Goal: Task Accomplishment & Management: Use online tool/utility

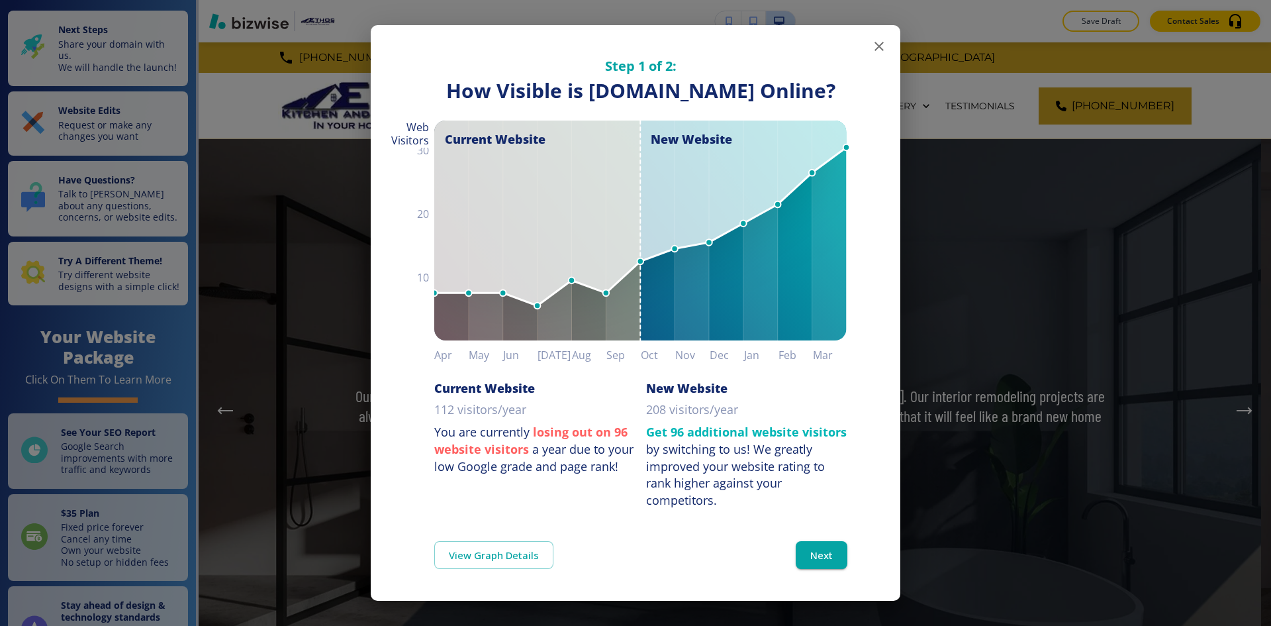
click at [879, 40] on icon "button" at bounding box center [879, 46] width 16 height 16
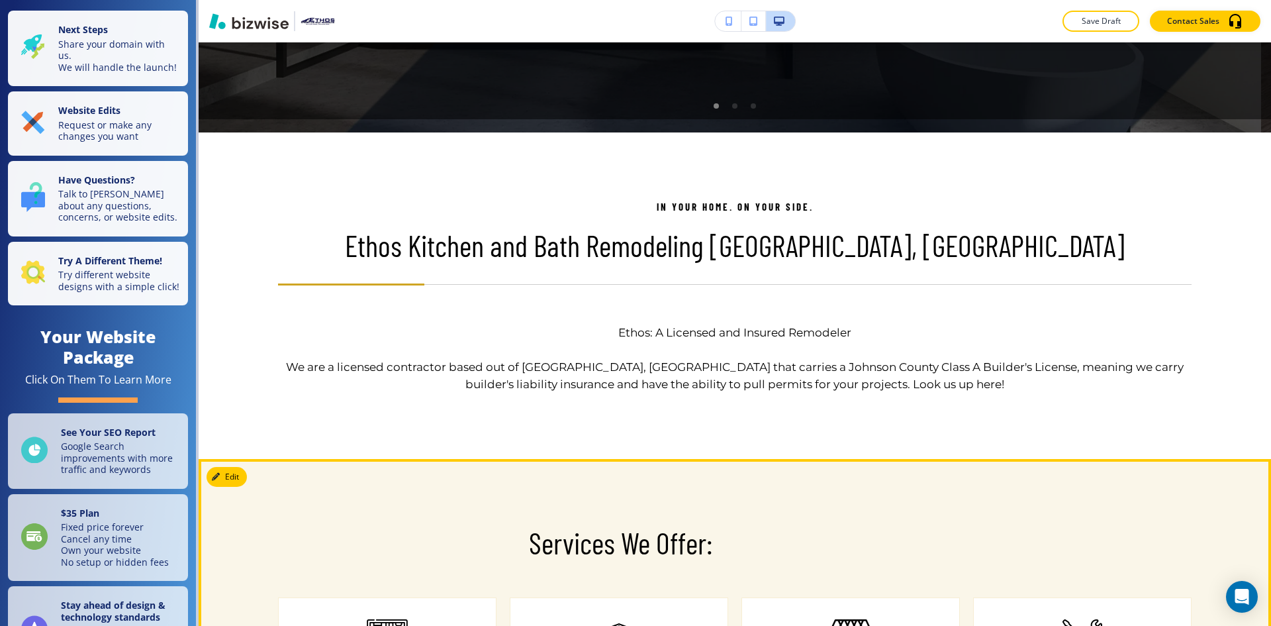
scroll to position [596, 0]
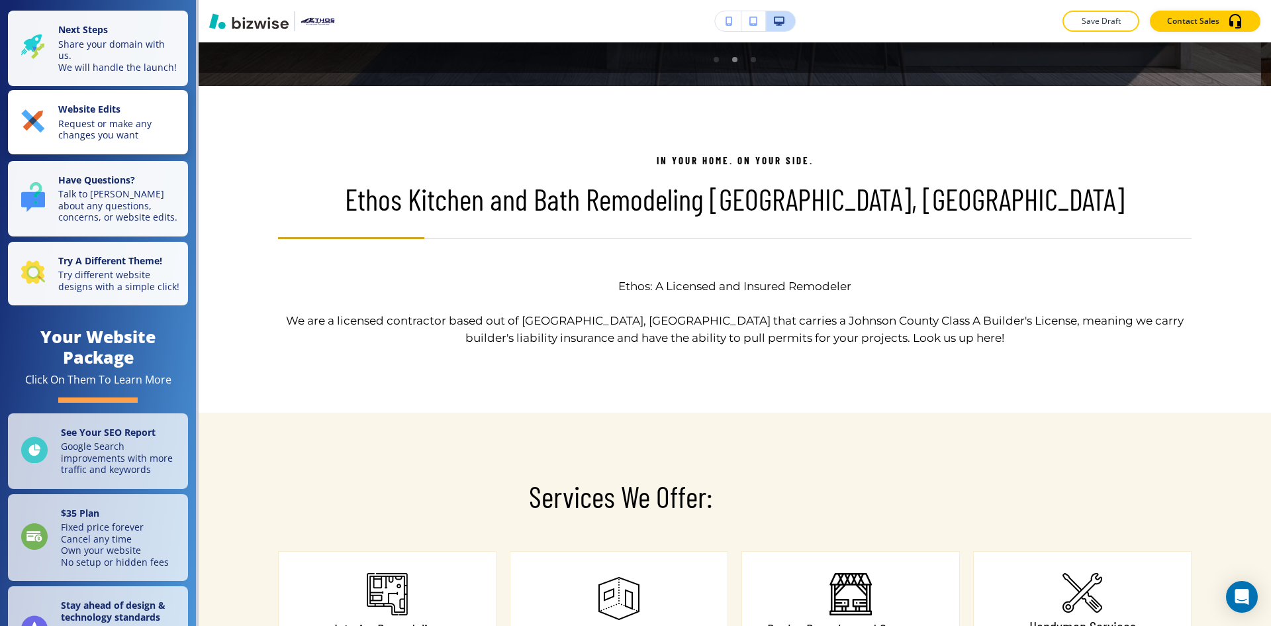
click at [136, 131] on p "Request or make any changes you want" at bounding box center [119, 129] width 122 height 23
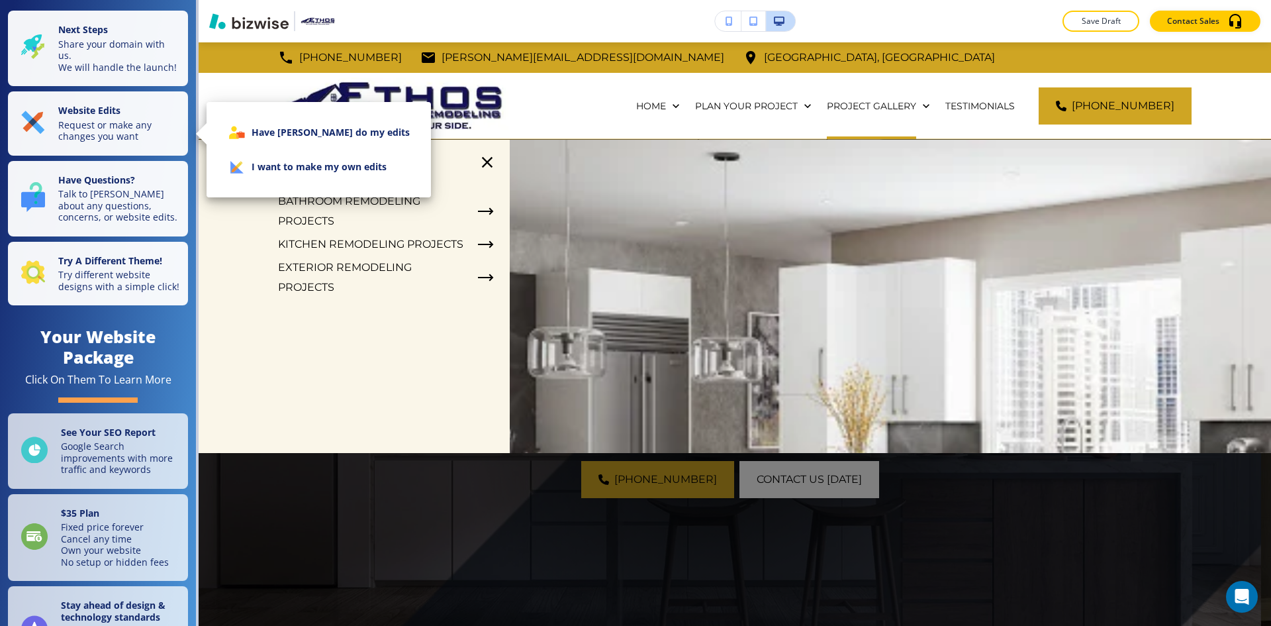
click at [476, 164] on div at bounding box center [635, 313] width 1271 height 626
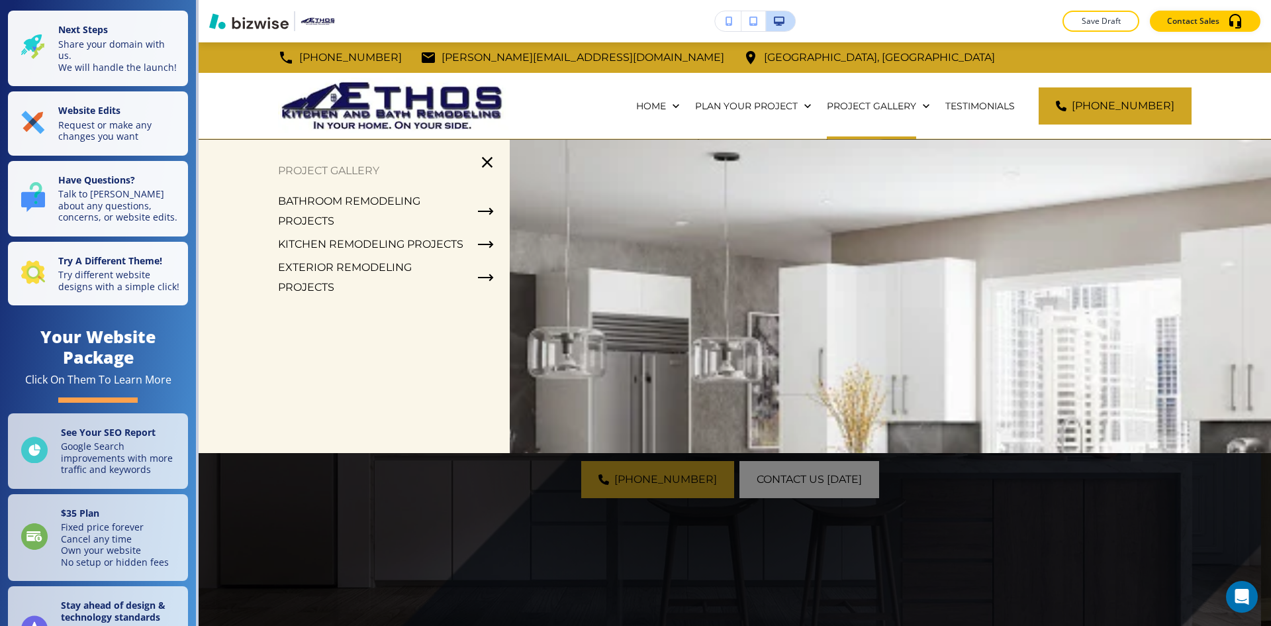
click at [485, 164] on icon "button" at bounding box center [487, 162] width 11 height 11
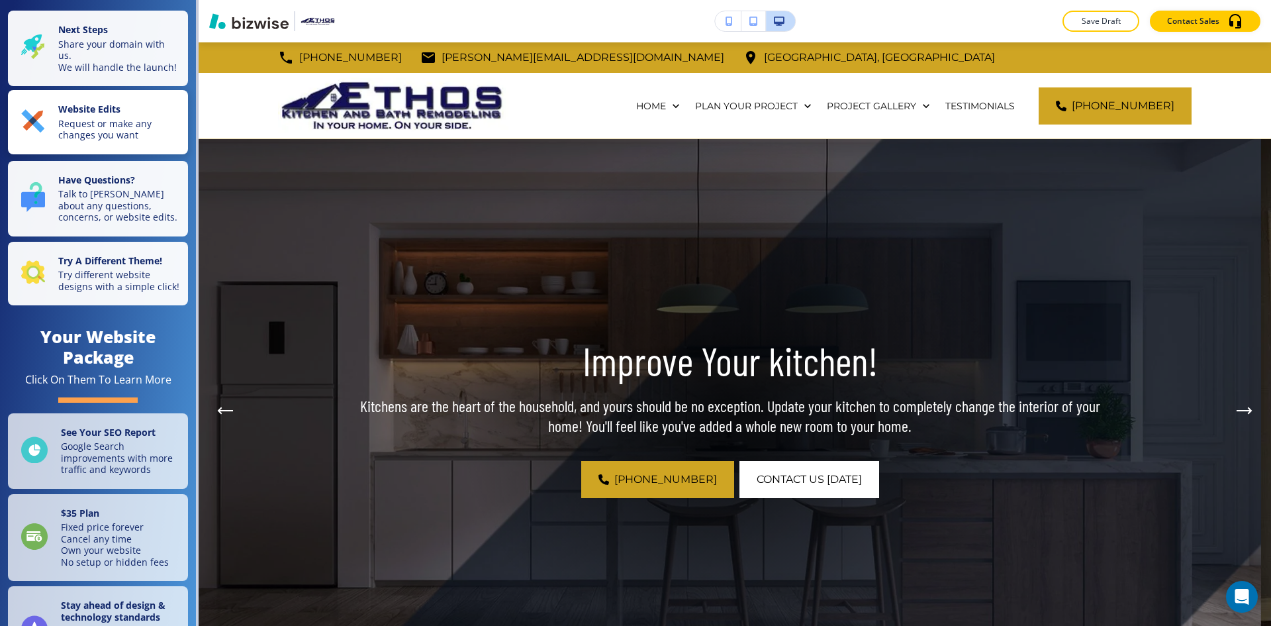
click at [93, 136] on p "Request or make any changes you want" at bounding box center [119, 129] width 122 height 23
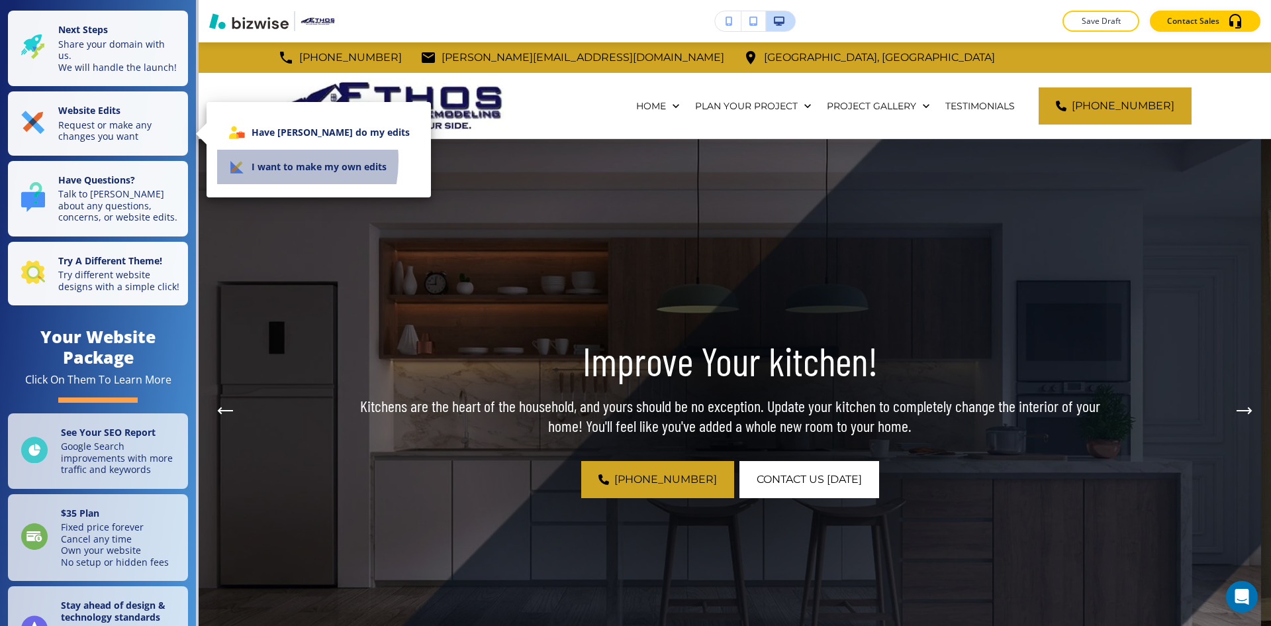
click at [259, 160] on li "I want to make my own edits" at bounding box center [318, 167] width 203 height 34
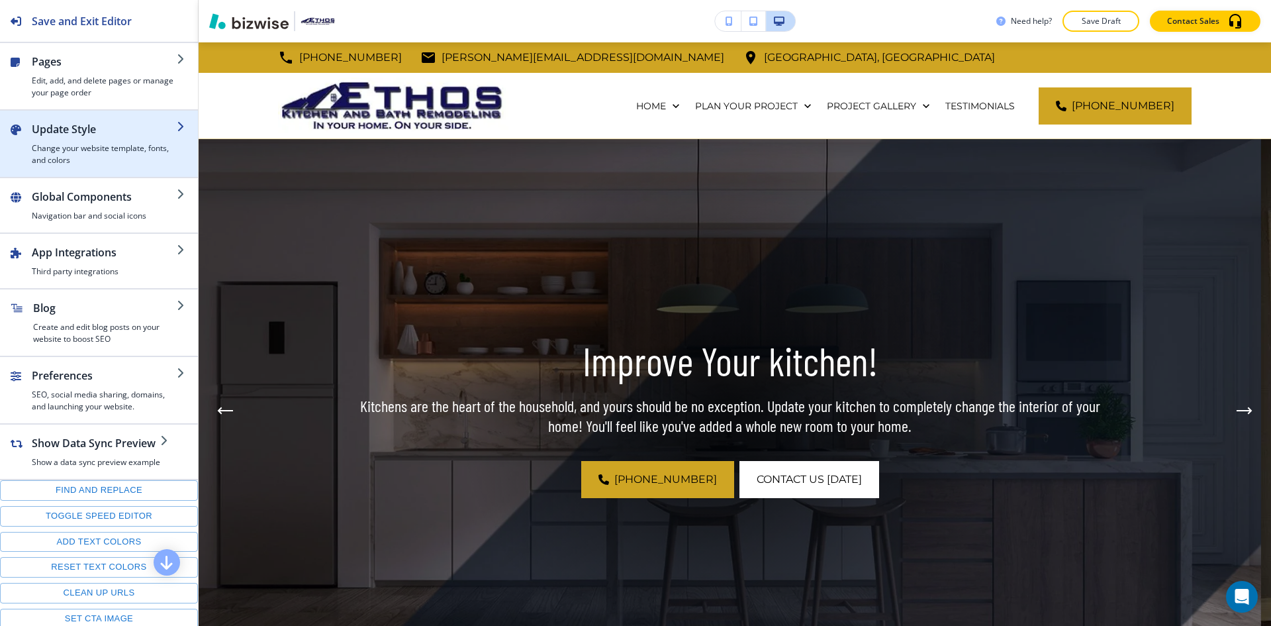
click at [105, 147] on h4 "Change your website template, fonts, and colors" at bounding box center [104, 154] width 145 height 24
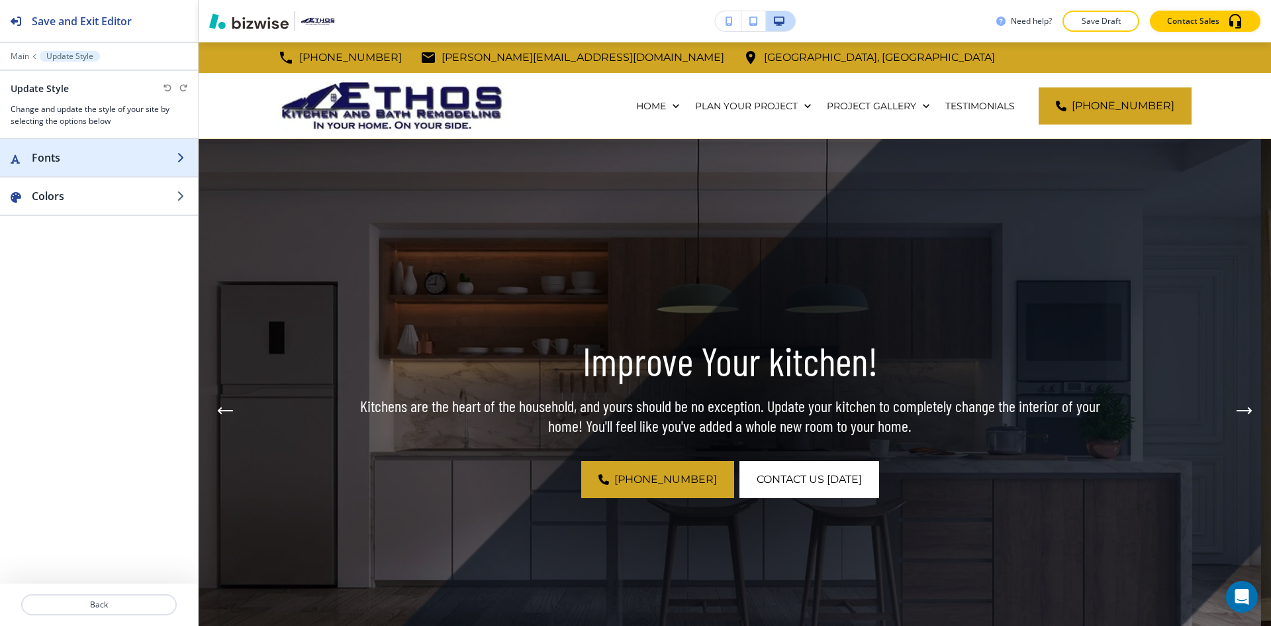
click at [108, 156] on h2 "Fonts" at bounding box center [104, 158] width 145 height 16
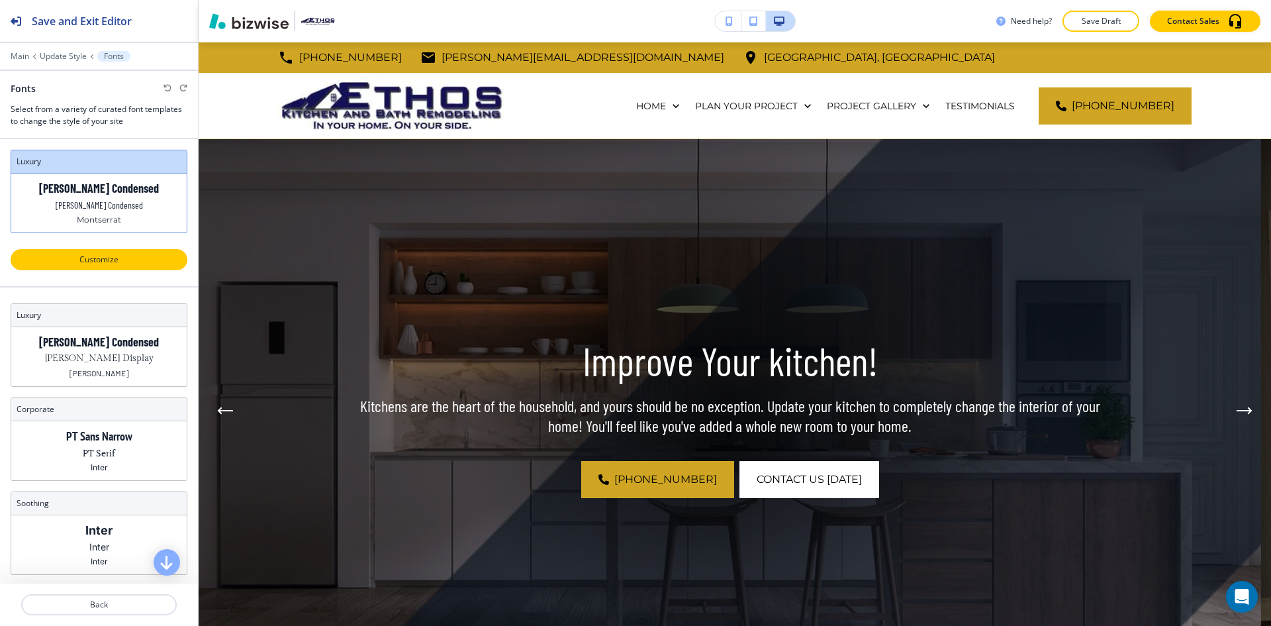
click at [120, 252] on button "Customize" at bounding box center [99, 259] width 177 height 21
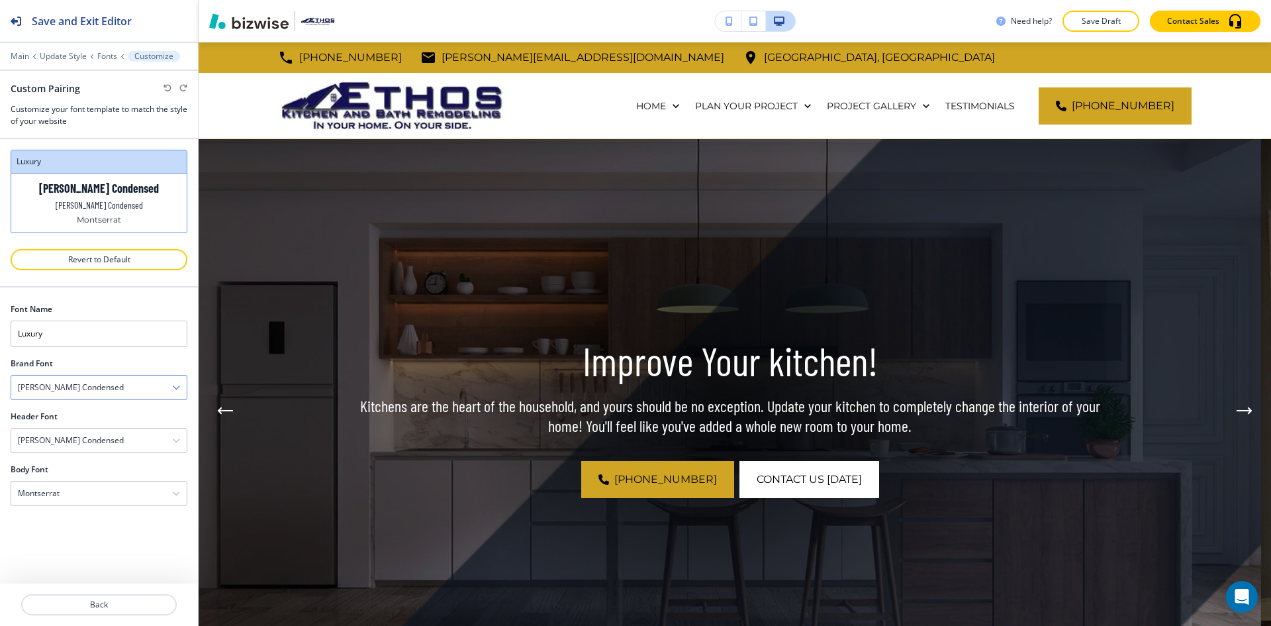
click at [87, 382] on h4 "[PERSON_NAME] Condensed" at bounding box center [71, 387] width 106 height 12
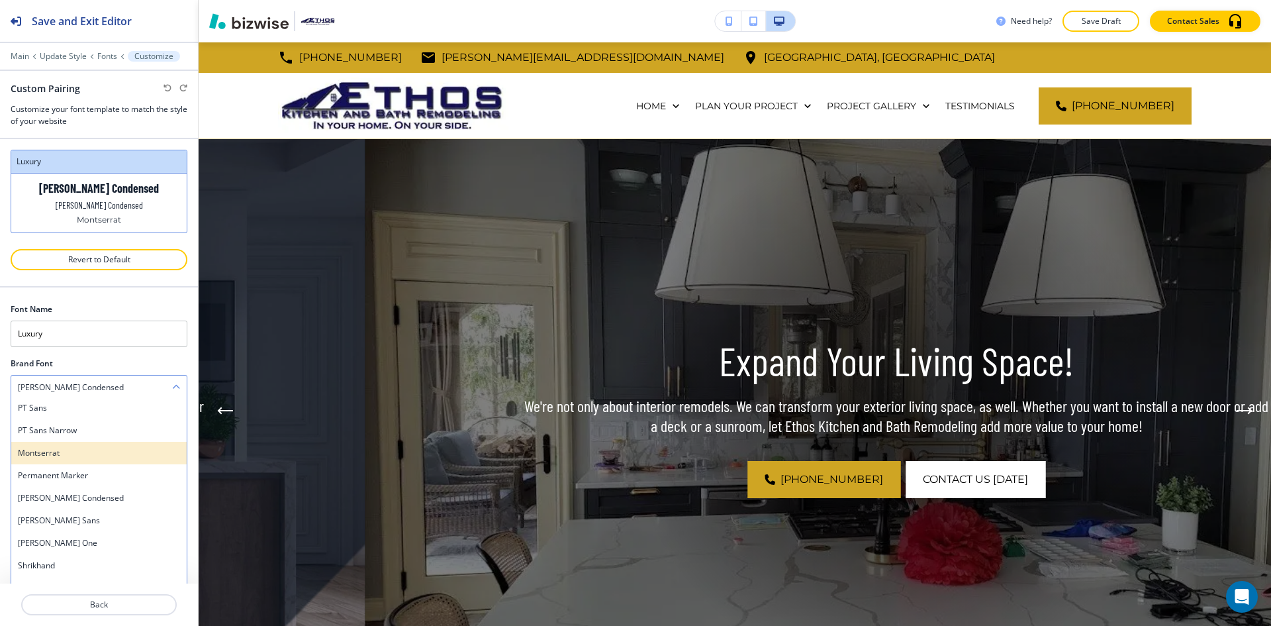
click at [85, 449] on h4 "Montserrat" at bounding box center [99, 453] width 162 height 12
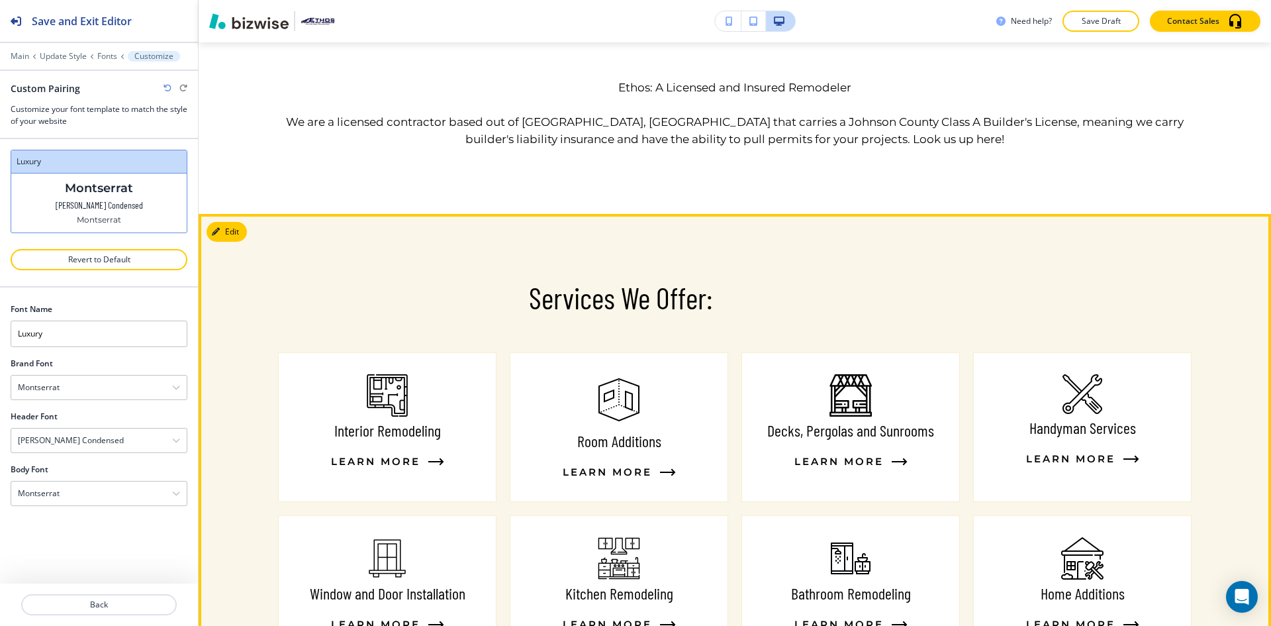
scroll to position [861, 0]
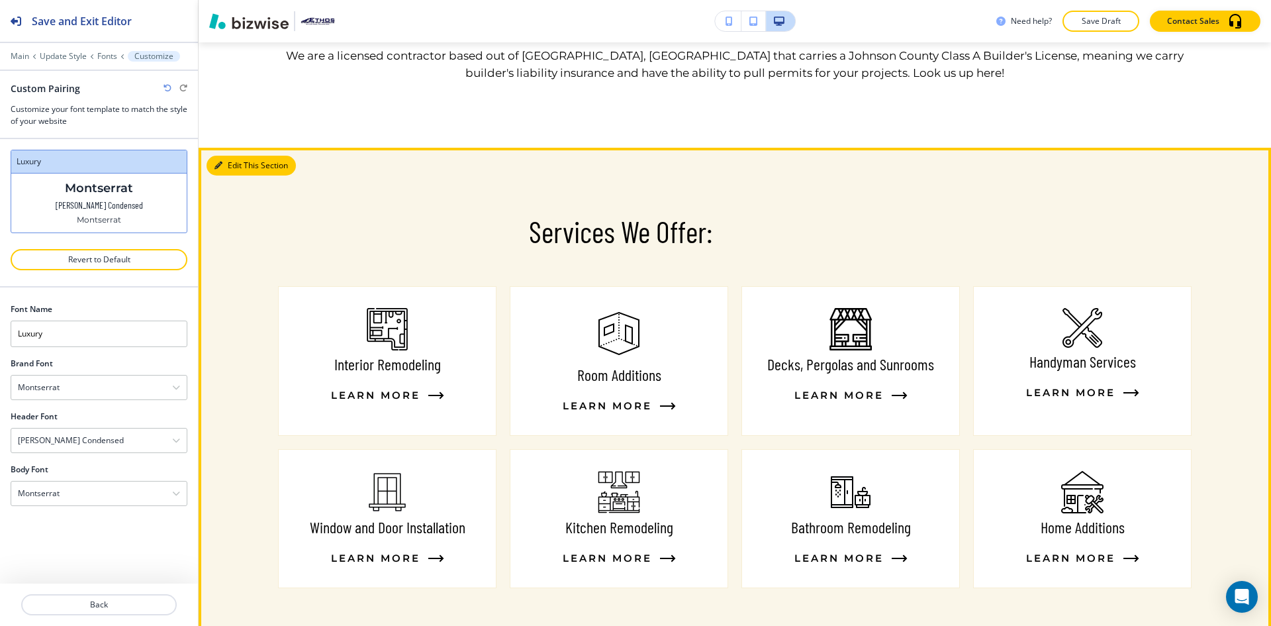
click at [230, 173] on button "Edit This Section" at bounding box center [251, 166] width 89 height 20
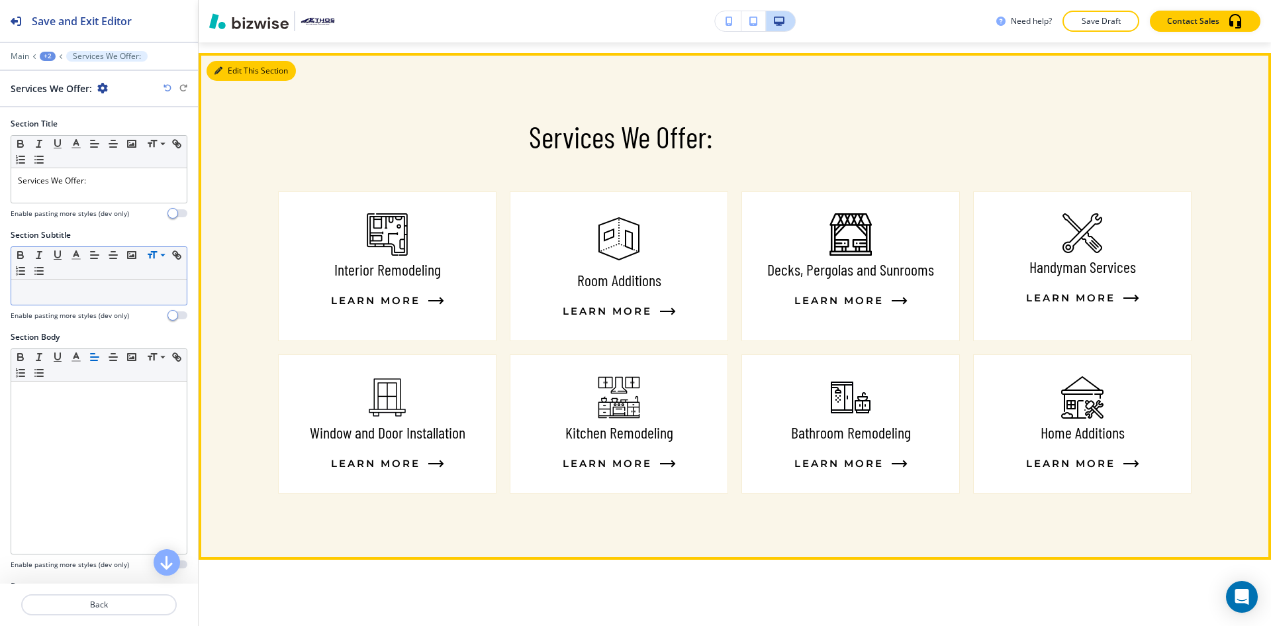
scroll to position [966, 0]
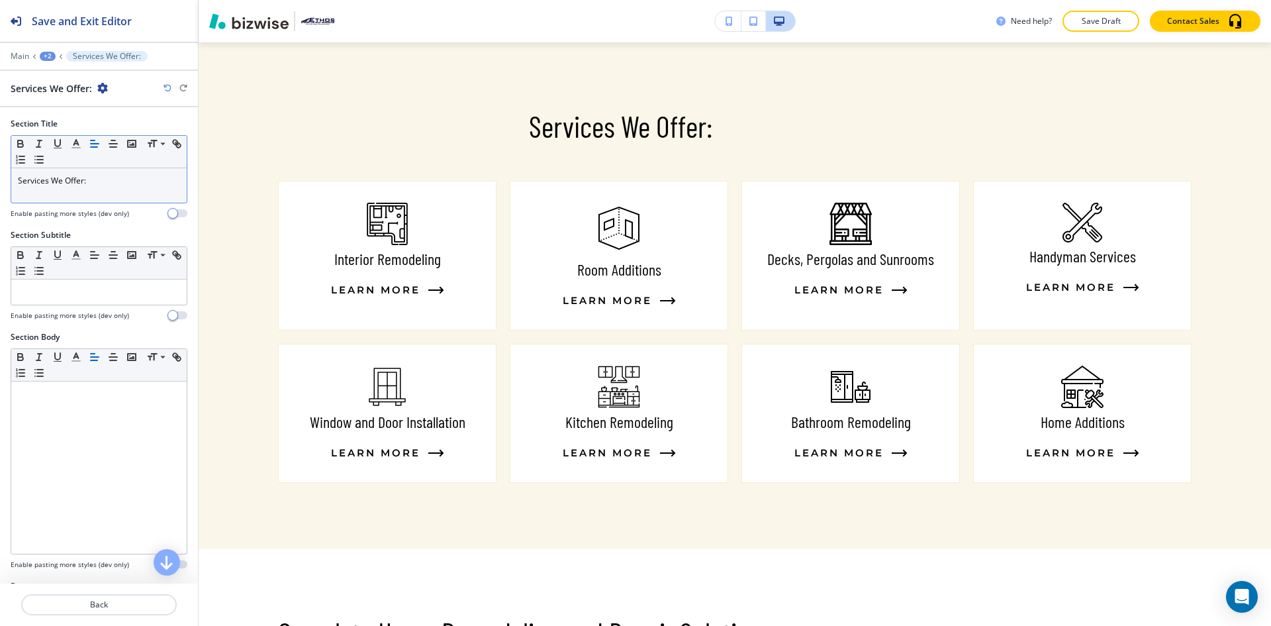
click at [92, 144] on line "button" at bounding box center [95, 144] width 8 height 0
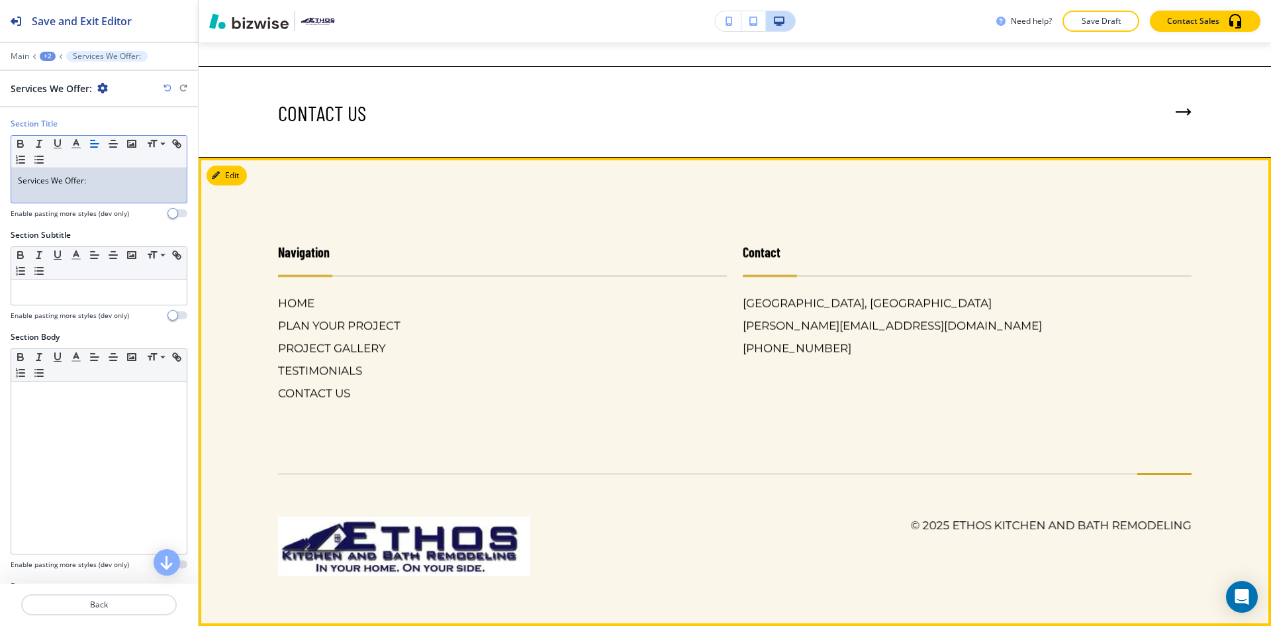
scroll to position [5533, 0]
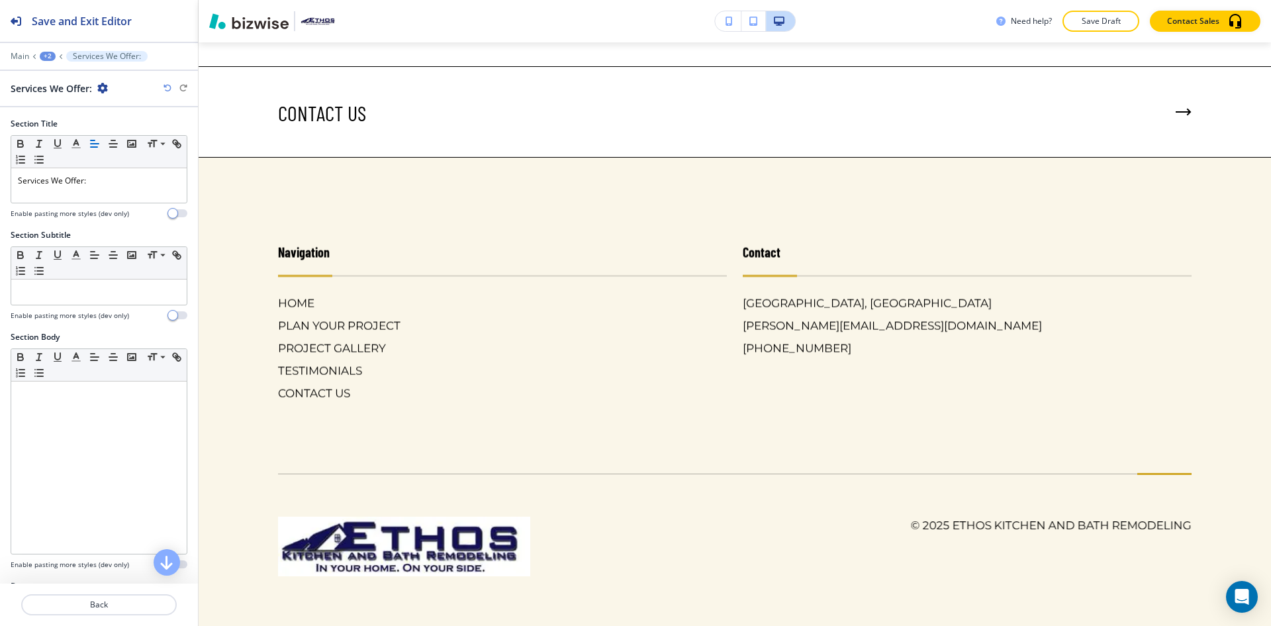
click at [52, 58] on div "+2" at bounding box center [48, 56] width 16 height 9
click at [63, 96] on p "HOME" at bounding box center [82, 101] width 68 height 12
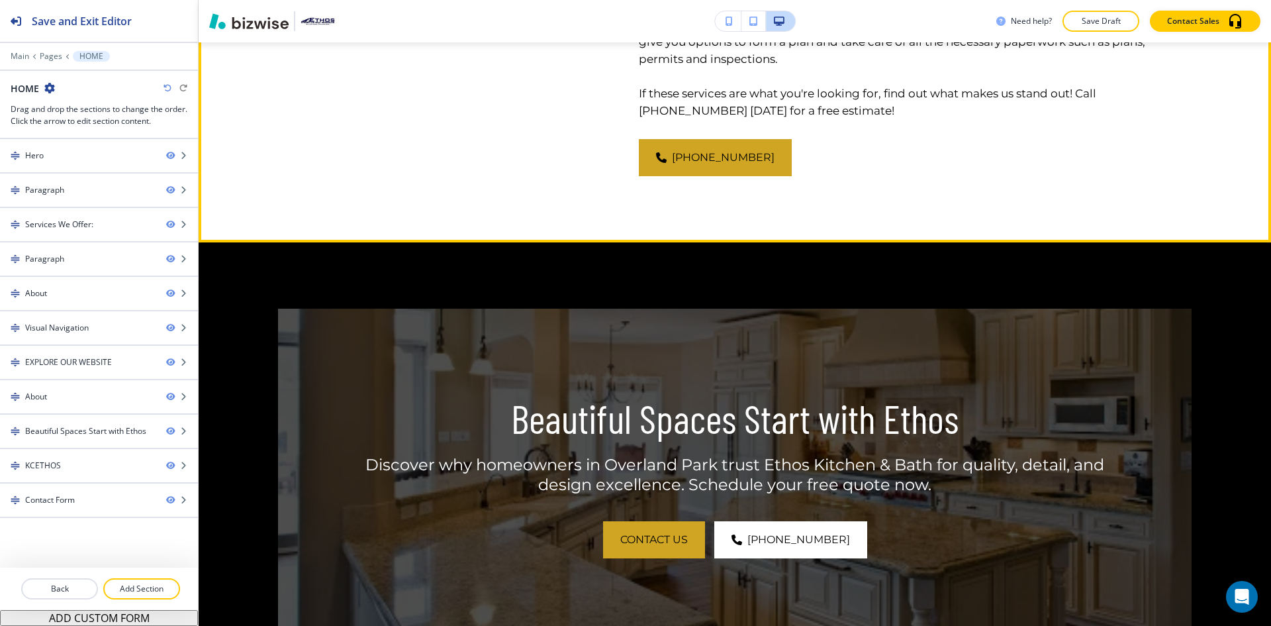
scroll to position [3860, 0]
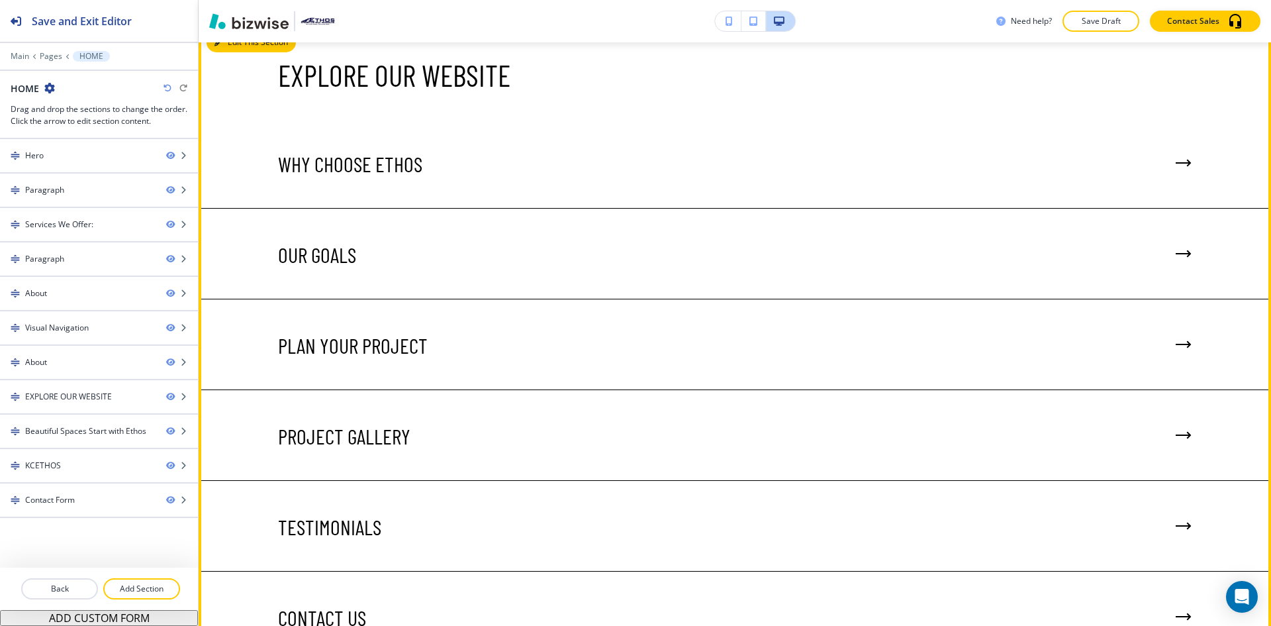
click at [236, 52] on button "Edit This Section" at bounding box center [251, 42] width 89 height 20
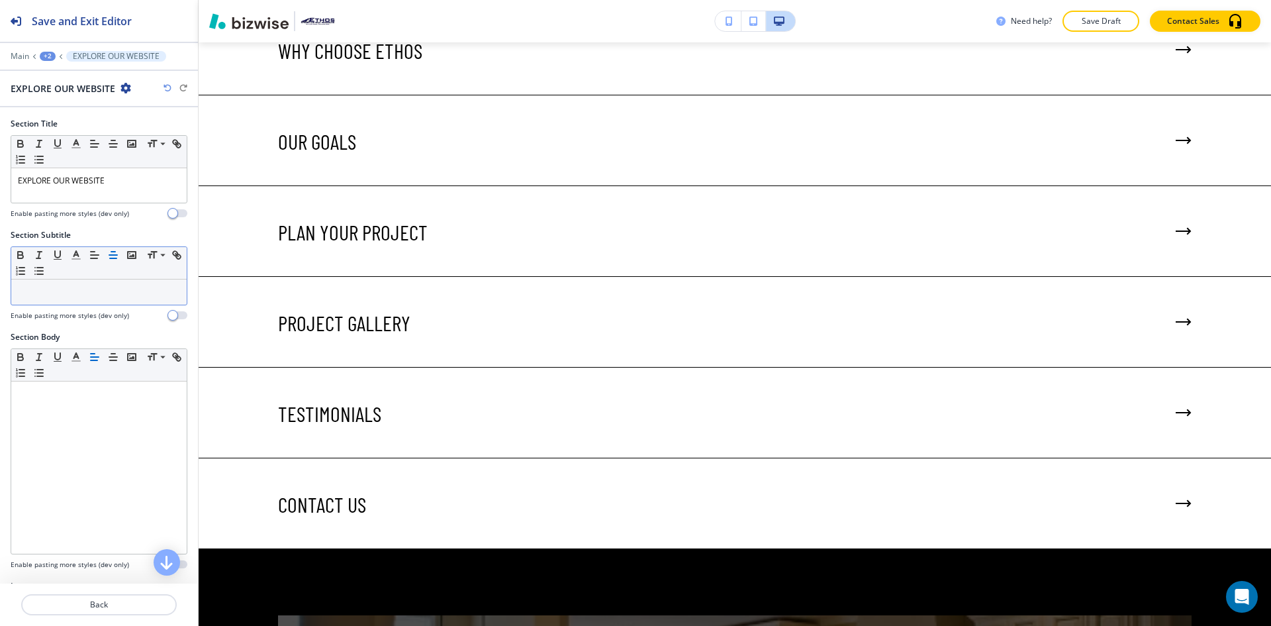
scroll to position [3406, 0]
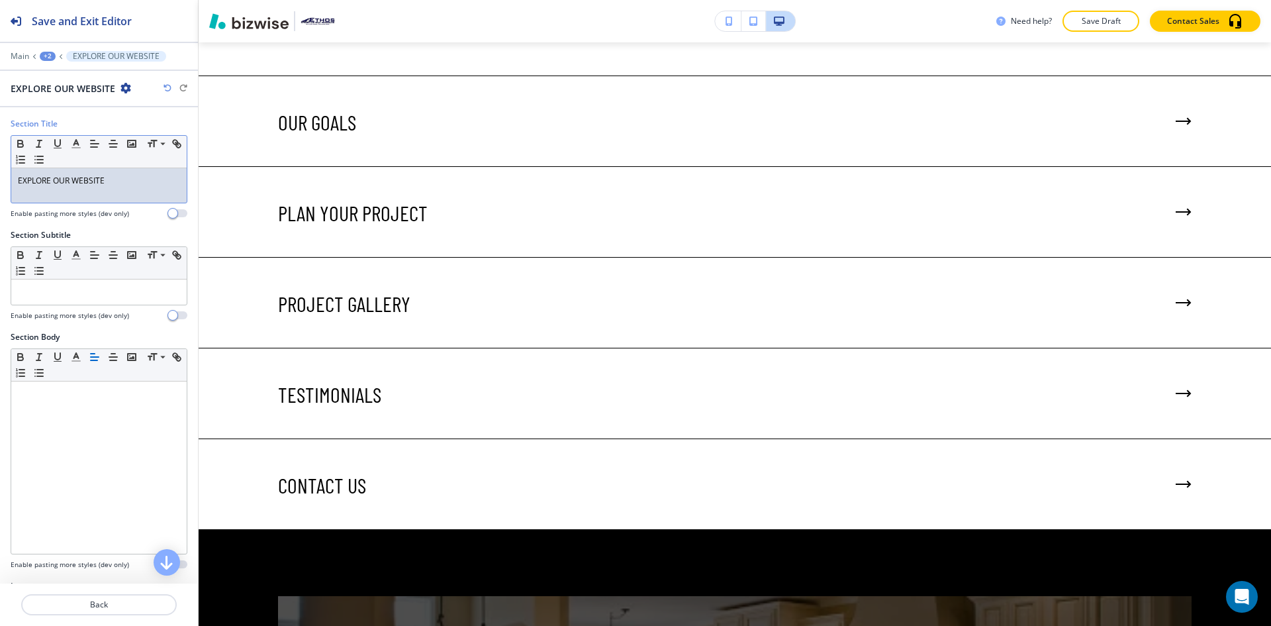
click at [130, 179] on p "EXPLORE OUR WEBSITE" at bounding box center [99, 181] width 162 height 12
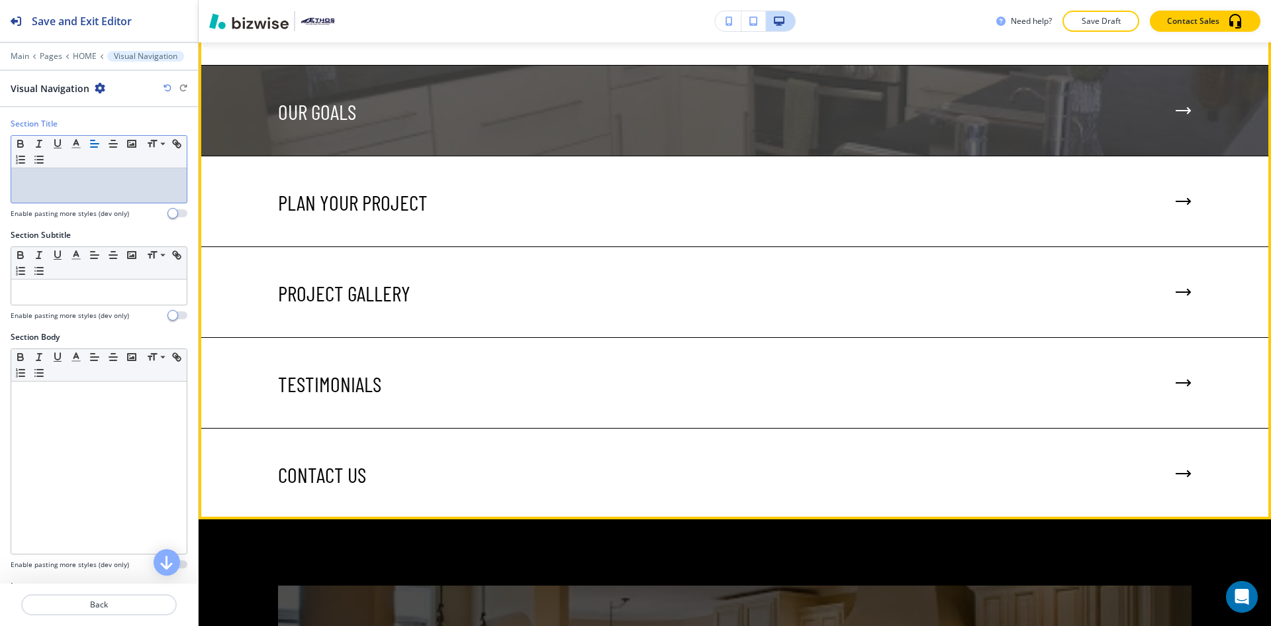
scroll to position [3207, 0]
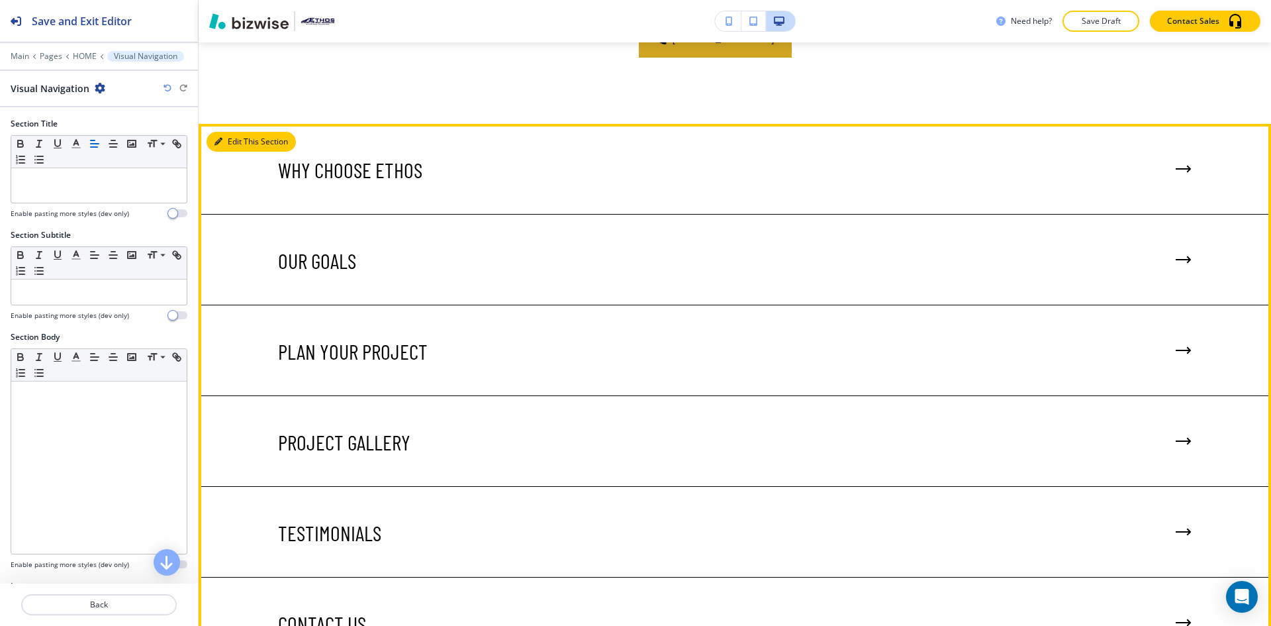
click at [226, 152] on button "Edit This Section" at bounding box center [251, 142] width 89 height 20
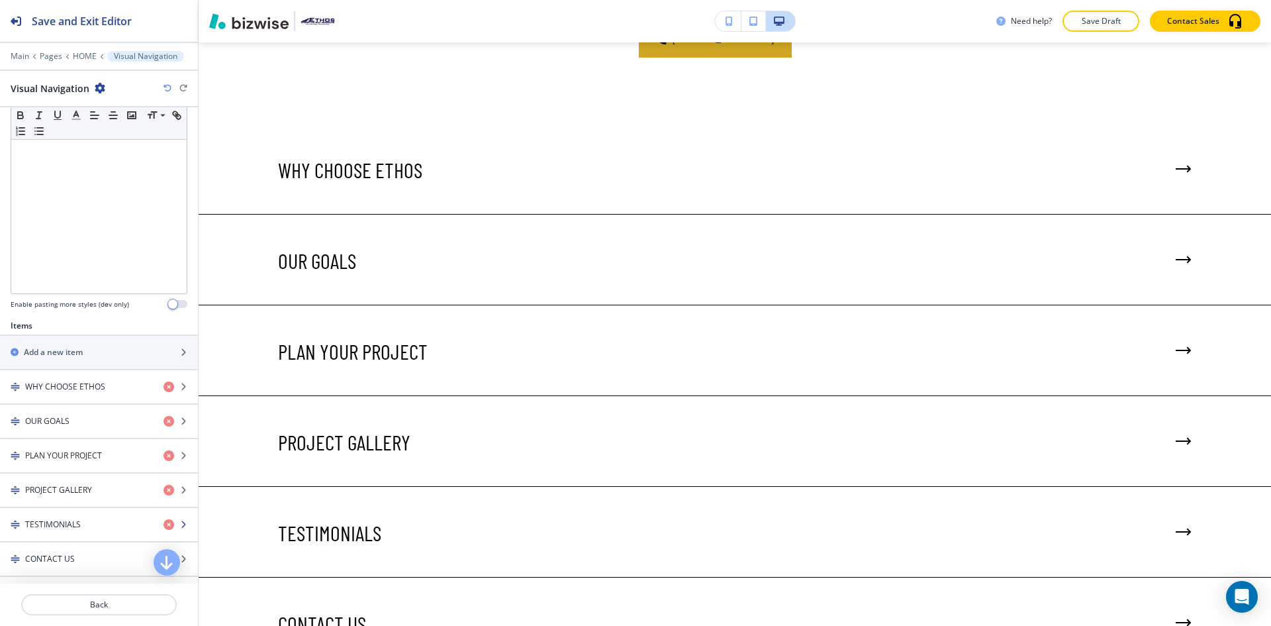
scroll to position [382, 0]
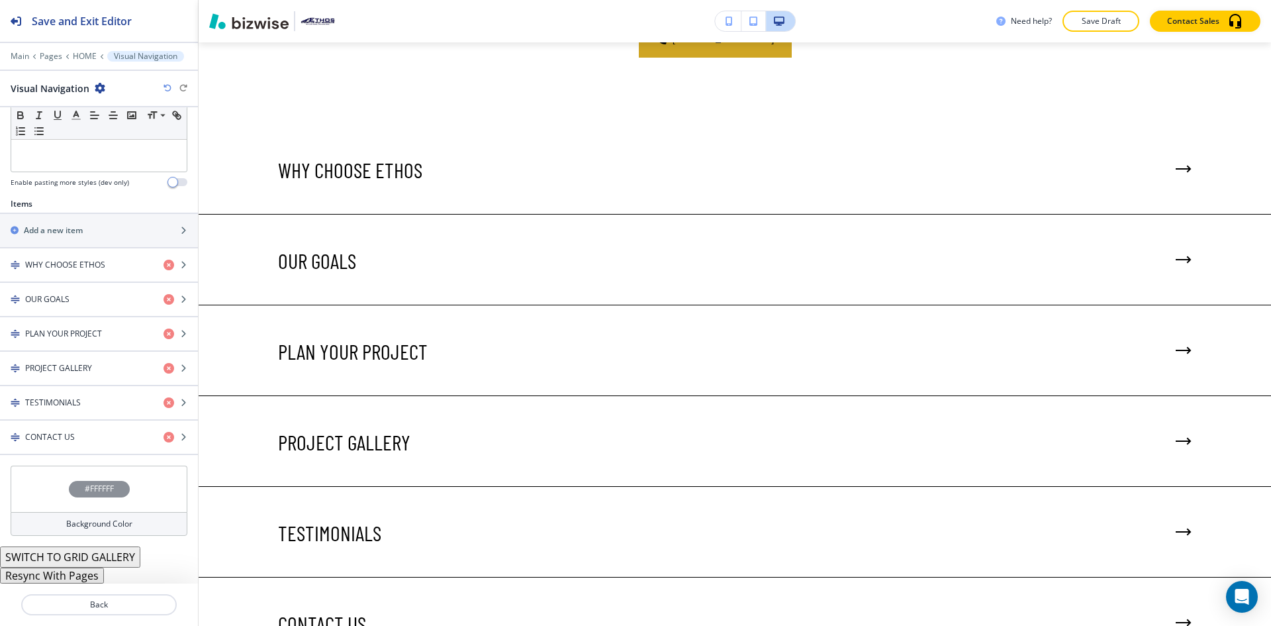
click at [66, 520] on h4 "Background Color" at bounding box center [99, 524] width 66 height 12
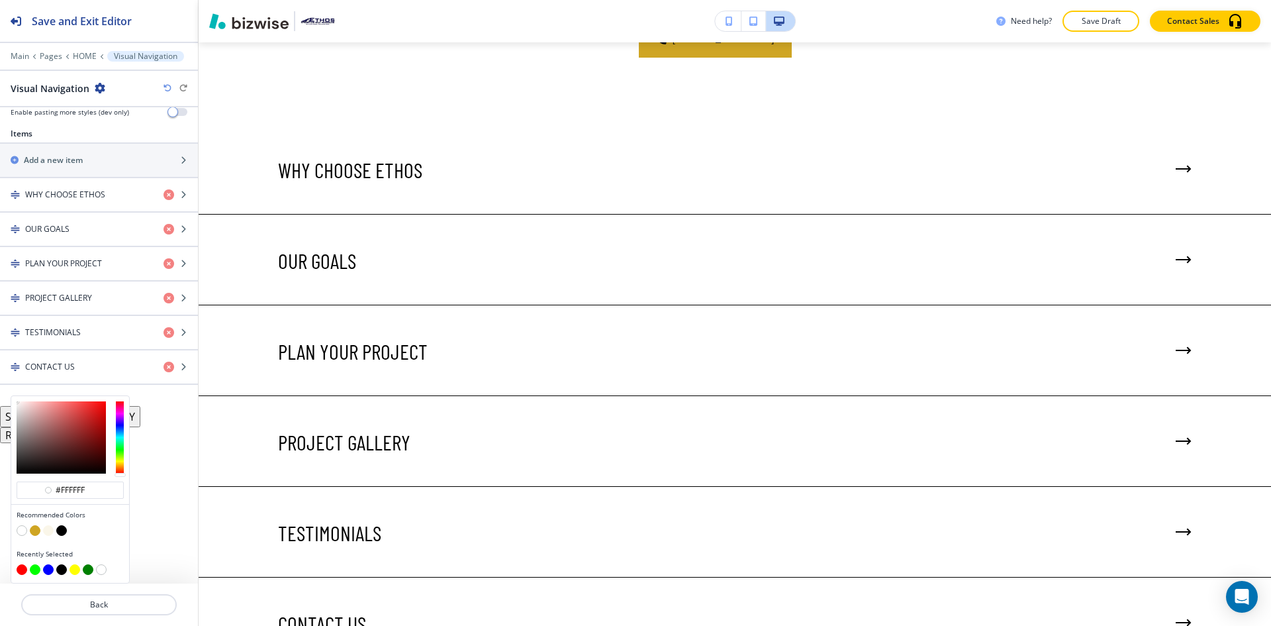
click at [33, 532] on button "button" at bounding box center [35, 530] width 11 height 11
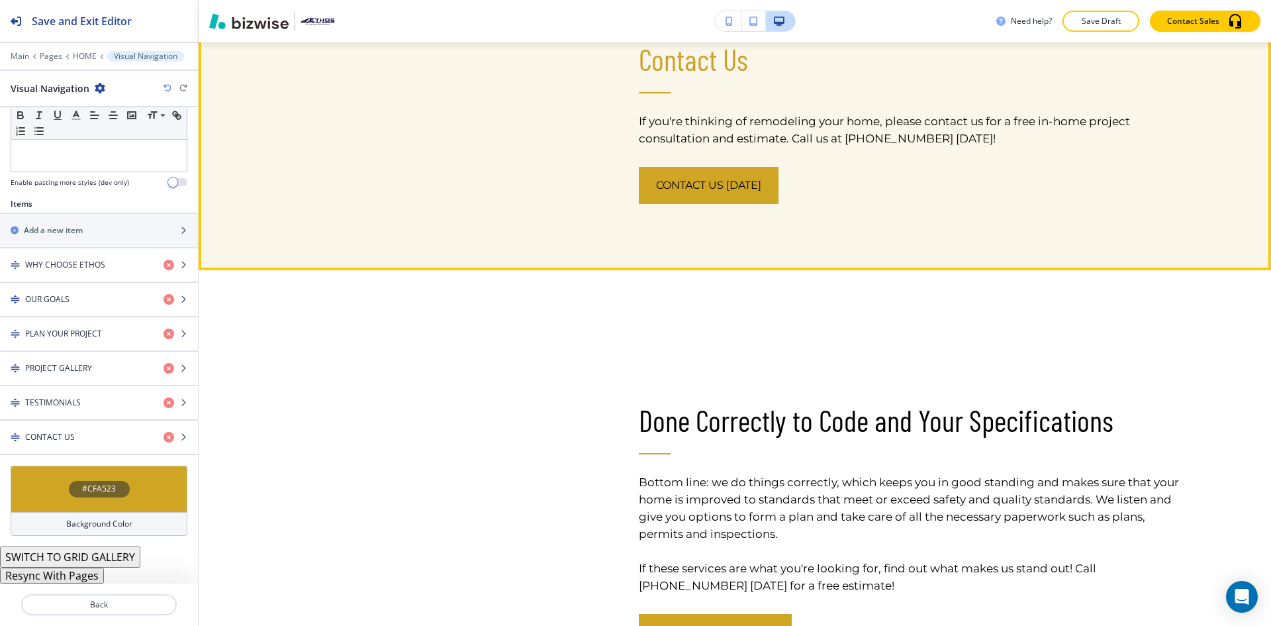
scroll to position [2810, 0]
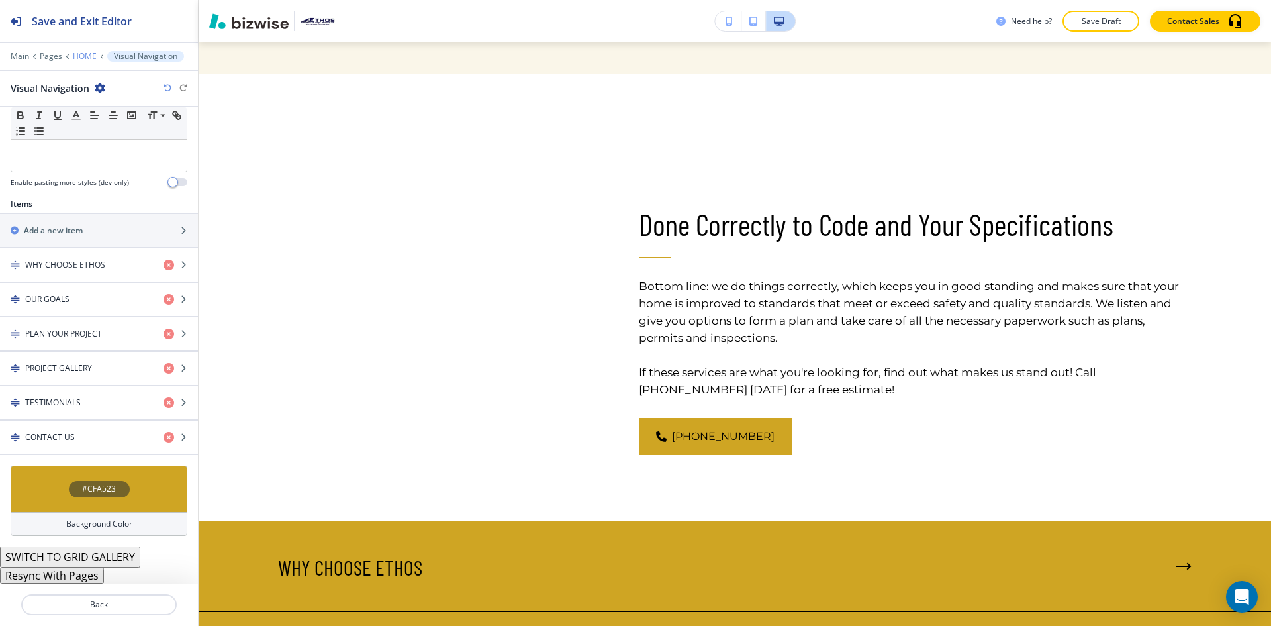
click at [73, 55] on p "HOME" at bounding box center [85, 56] width 24 height 9
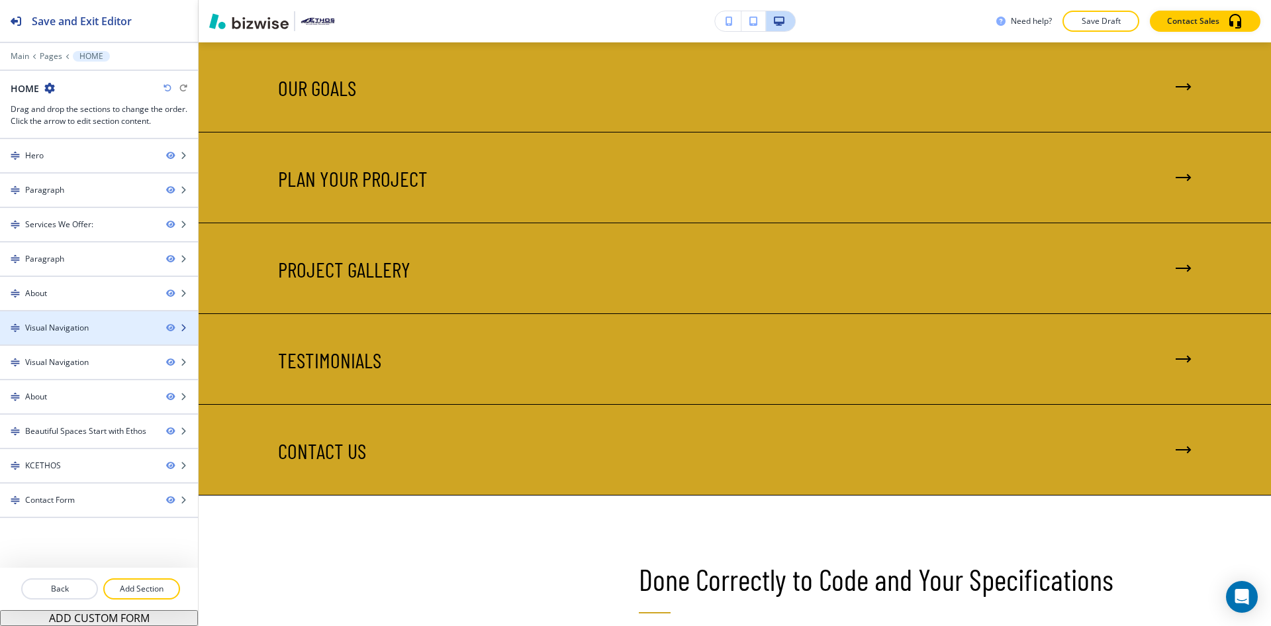
click at [89, 325] on div "Visual Navigation" at bounding box center [78, 328] width 156 height 12
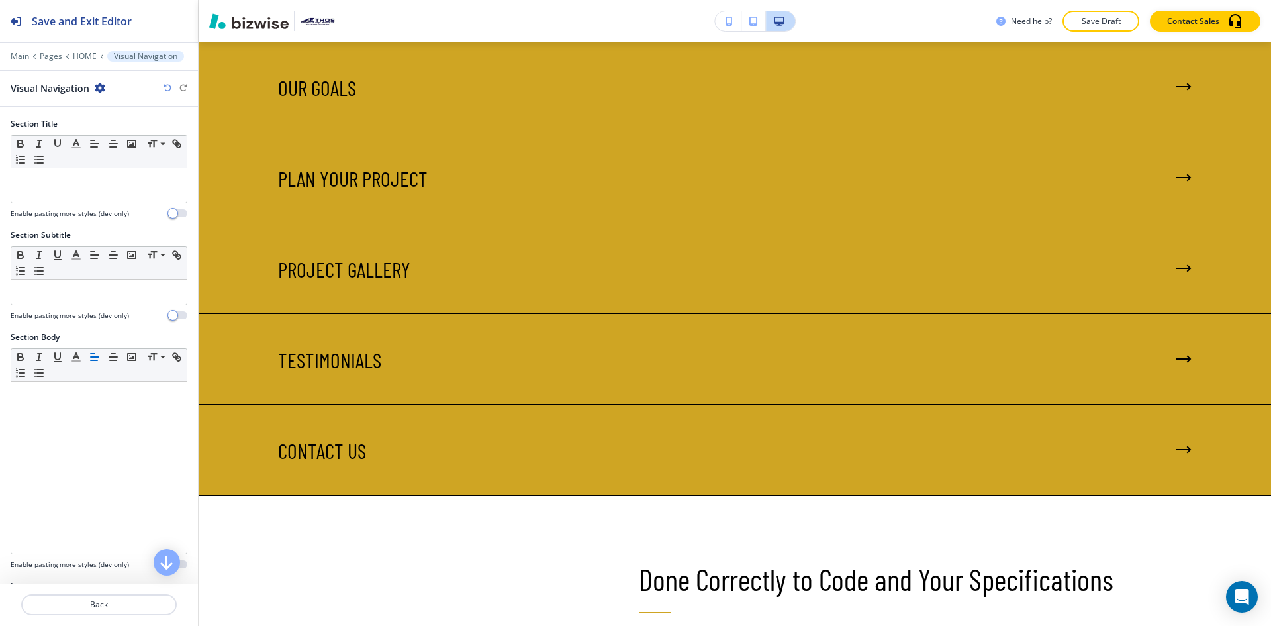
scroll to position [2933, 0]
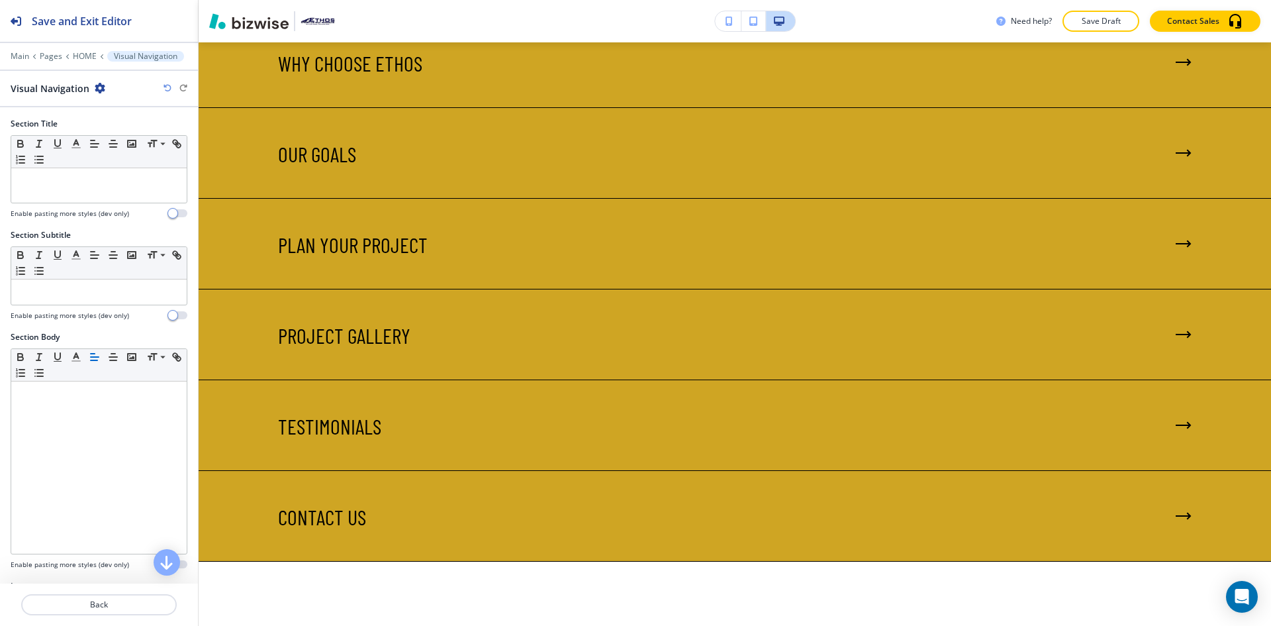
click at [81, 63] on div at bounding box center [99, 66] width 198 height 8
click at [84, 56] on p "HOME" at bounding box center [85, 56] width 24 height 9
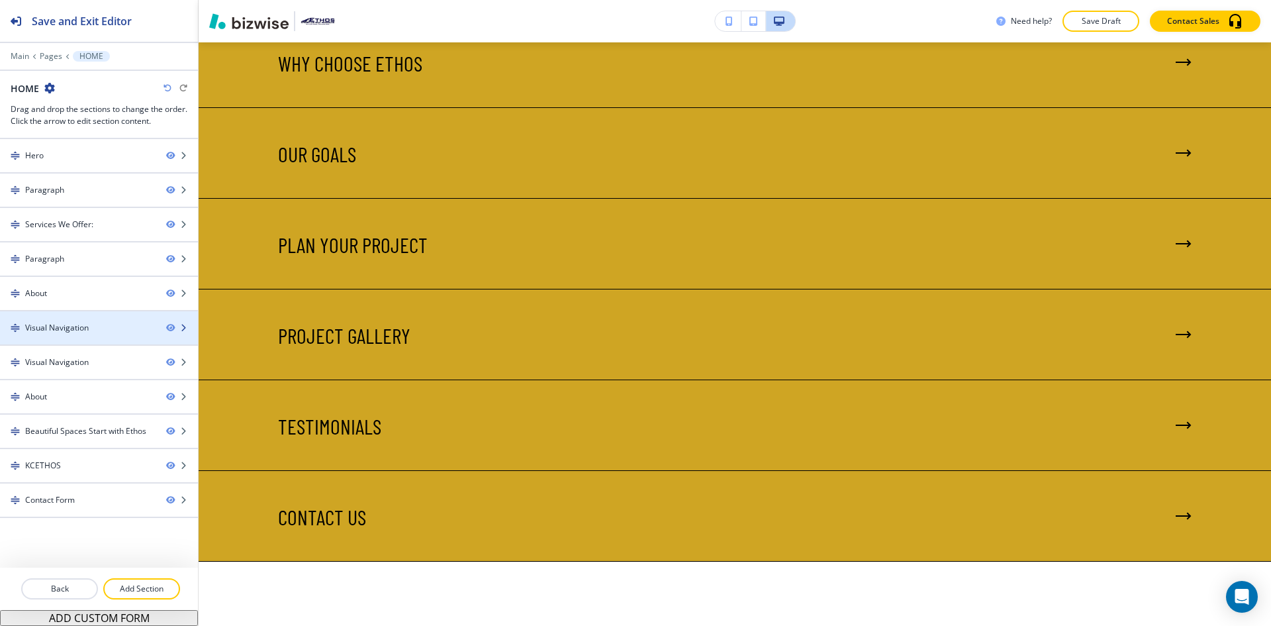
click at [70, 340] on div at bounding box center [99, 339] width 198 height 11
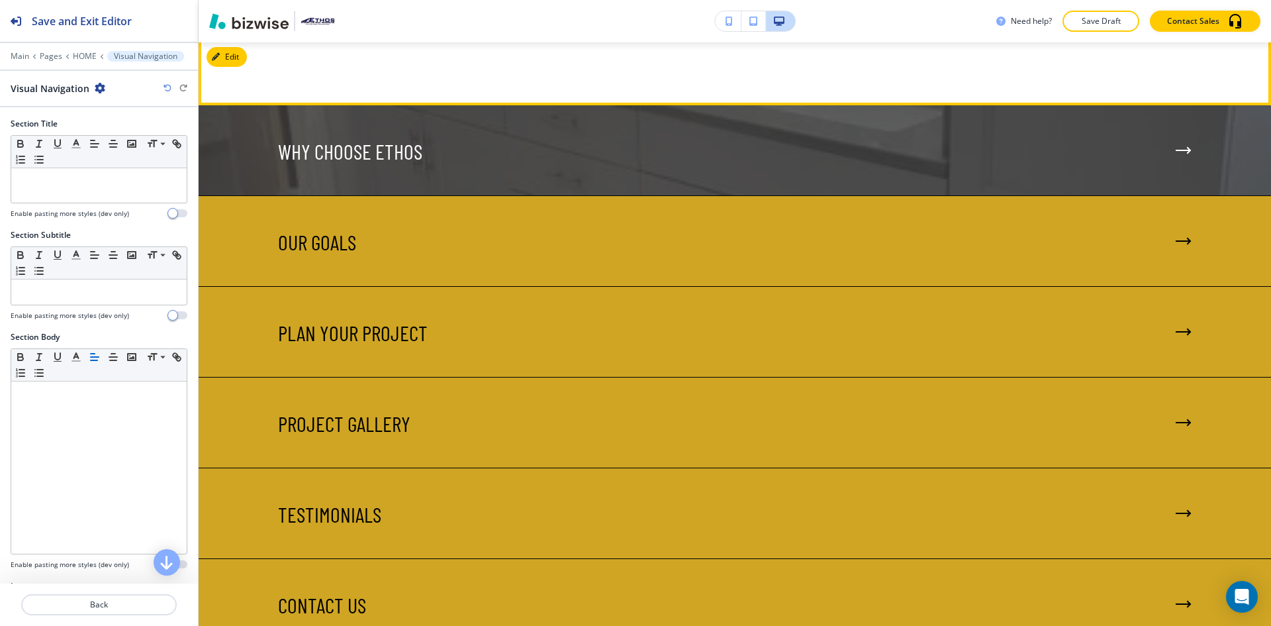
scroll to position [2668, 0]
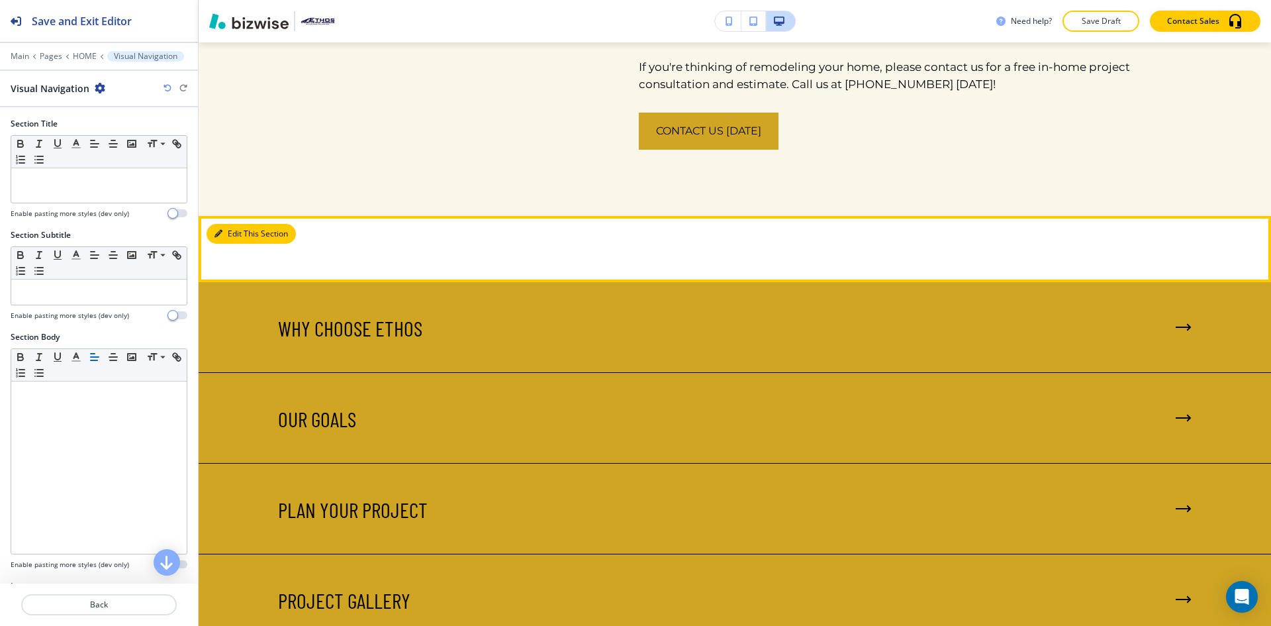
click at [238, 244] on button "Edit This Section" at bounding box center [251, 234] width 89 height 20
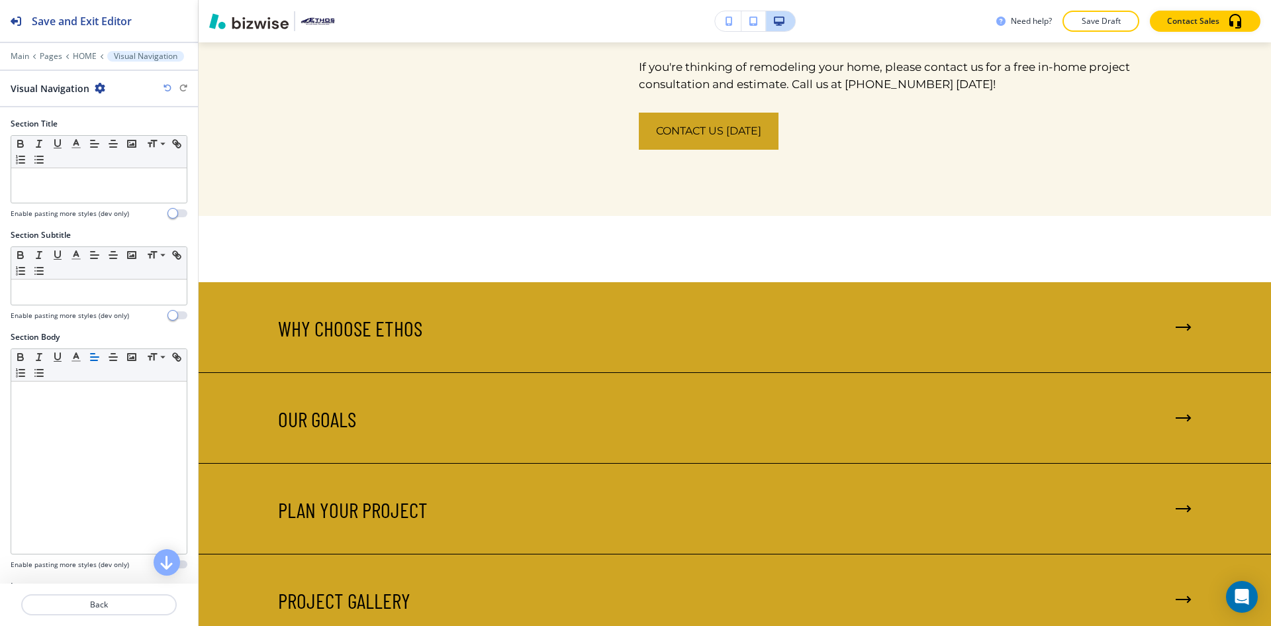
click at [99, 88] on icon "button" at bounding box center [100, 88] width 11 height 11
click at [130, 156] on p "Delete Section" at bounding box center [136, 158] width 68 height 12
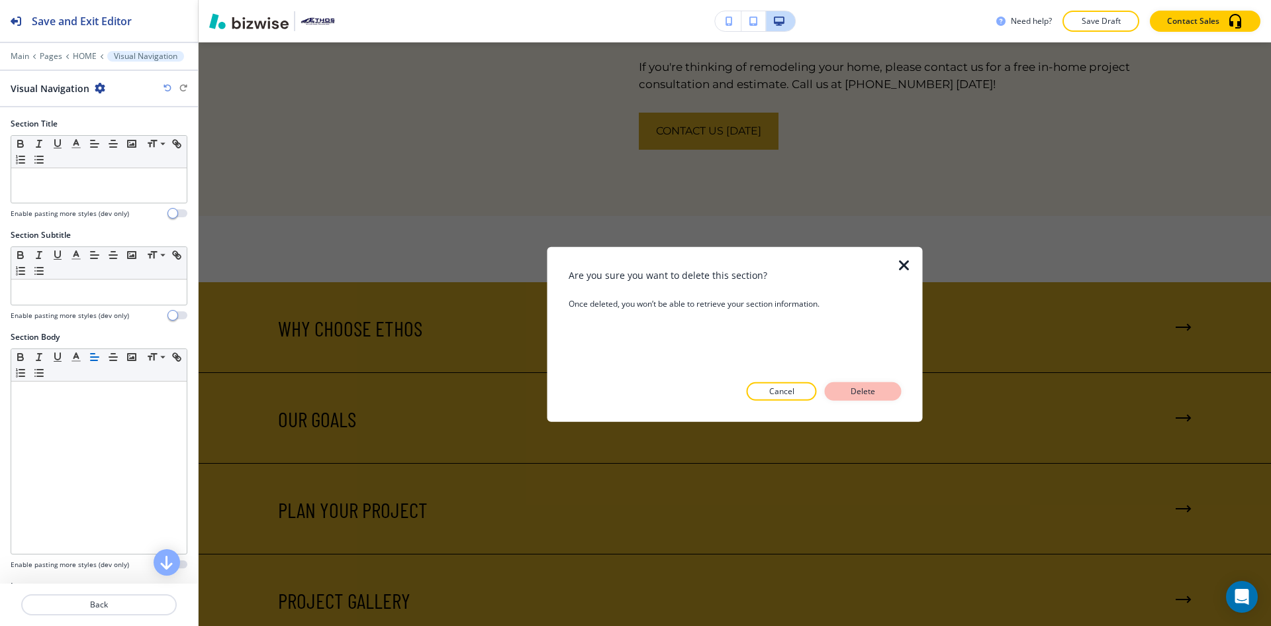
click at [852, 388] on p "Delete" at bounding box center [864, 391] width 32 height 12
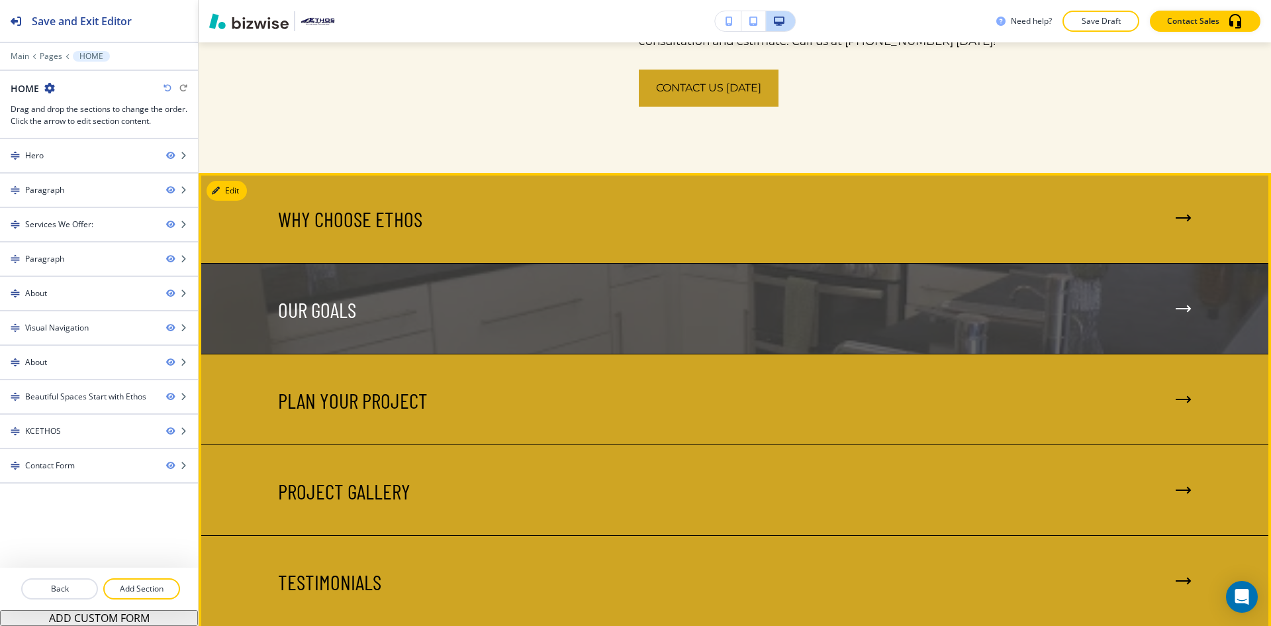
scroll to position [2735, 0]
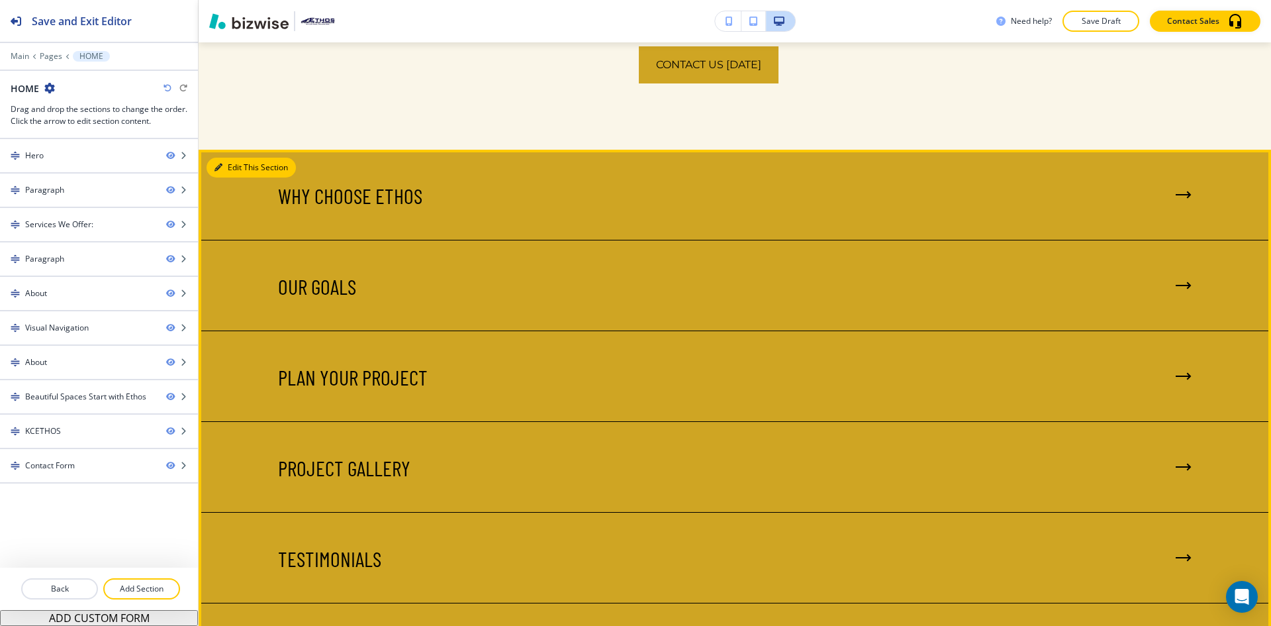
click at [226, 177] on button "Edit This Section" at bounding box center [251, 168] width 89 height 20
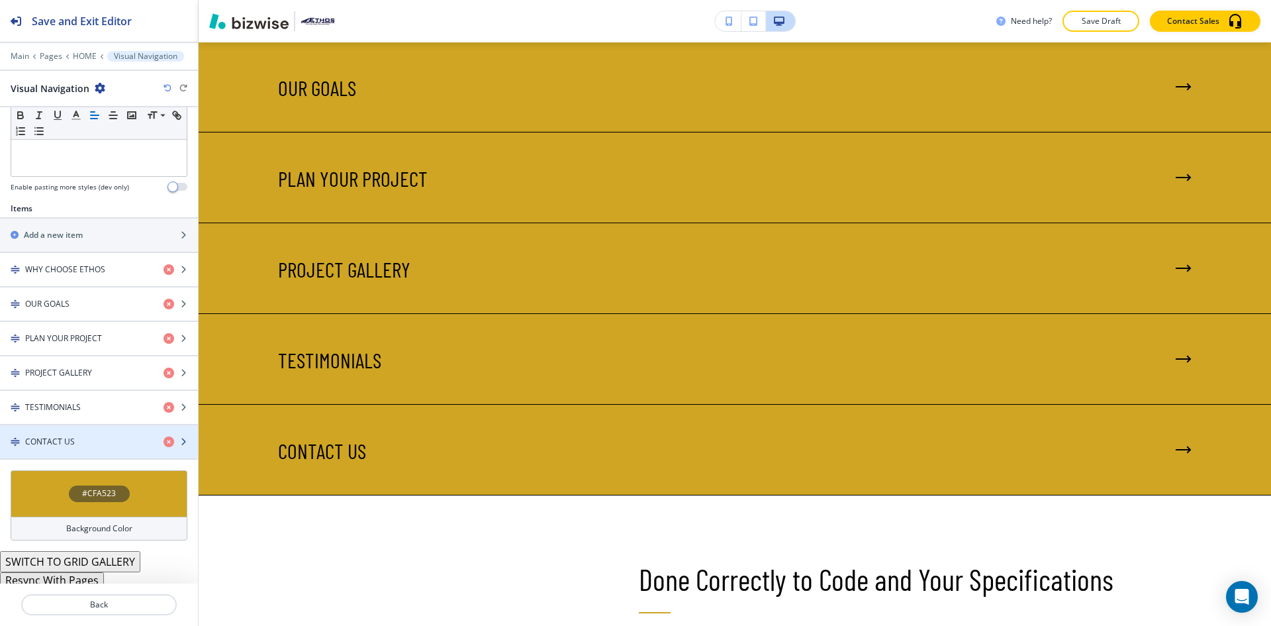
scroll to position [382, 0]
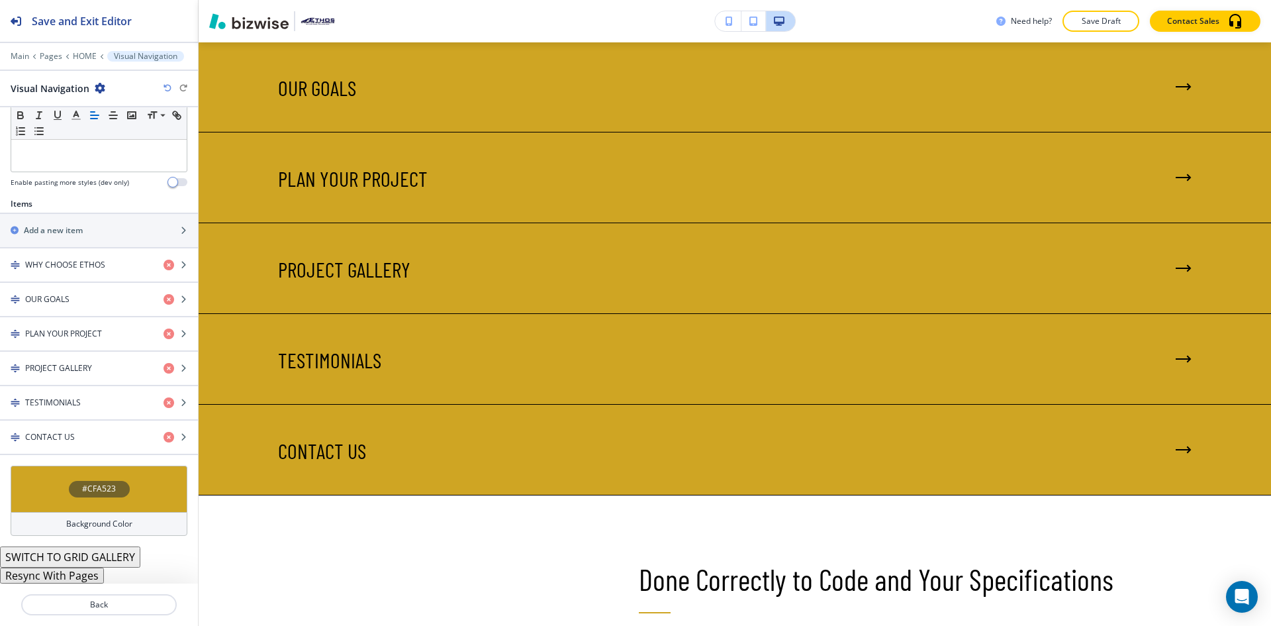
click at [83, 573] on button "Resync With Pages" at bounding box center [52, 575] width 104 height 16
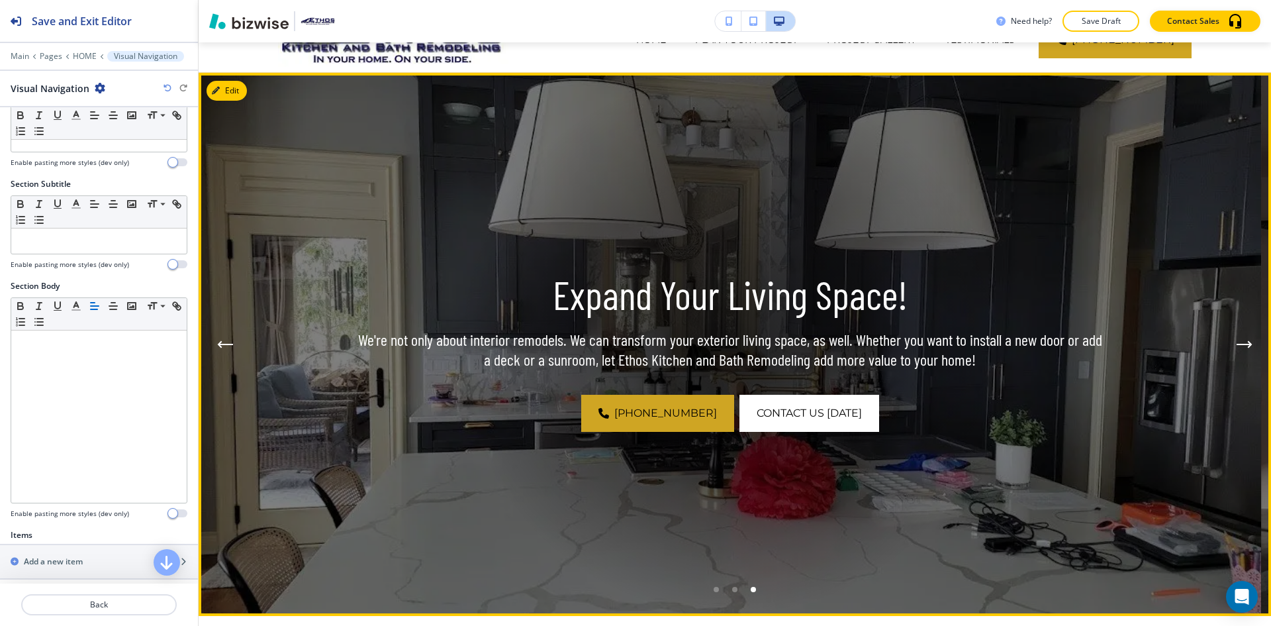
scroll to position [0, 0]
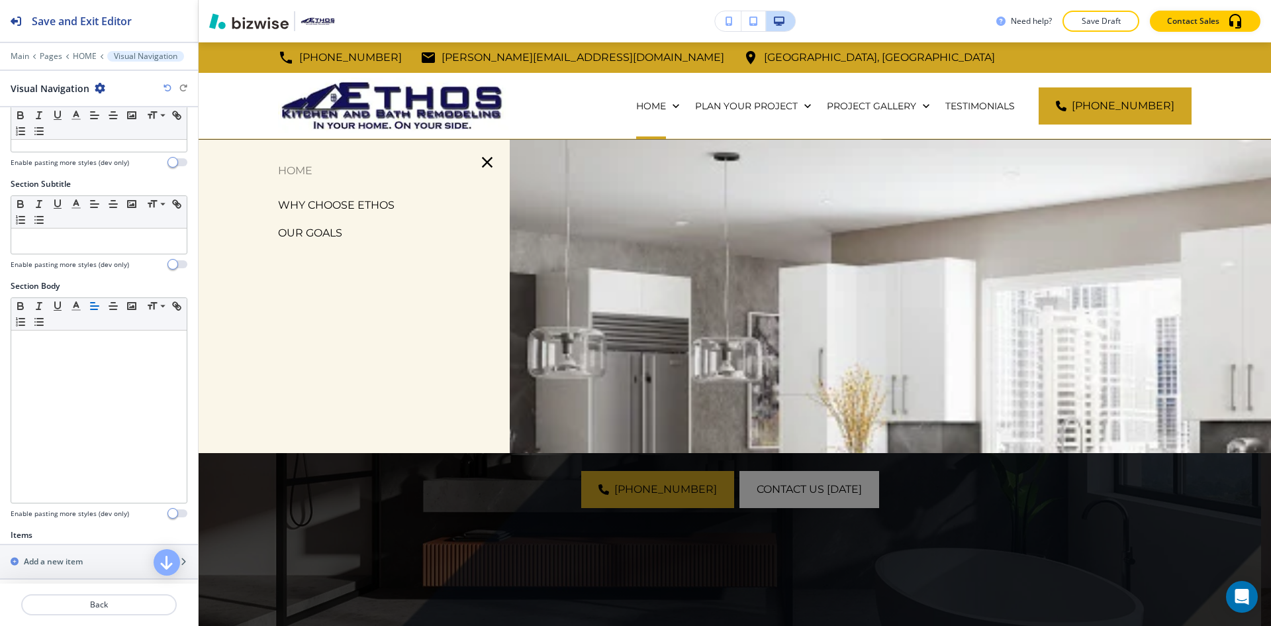
click at [318, 201] on p "WHY CHOOSE ETHOS" at bounding box center [336, 205] width 117 height 20
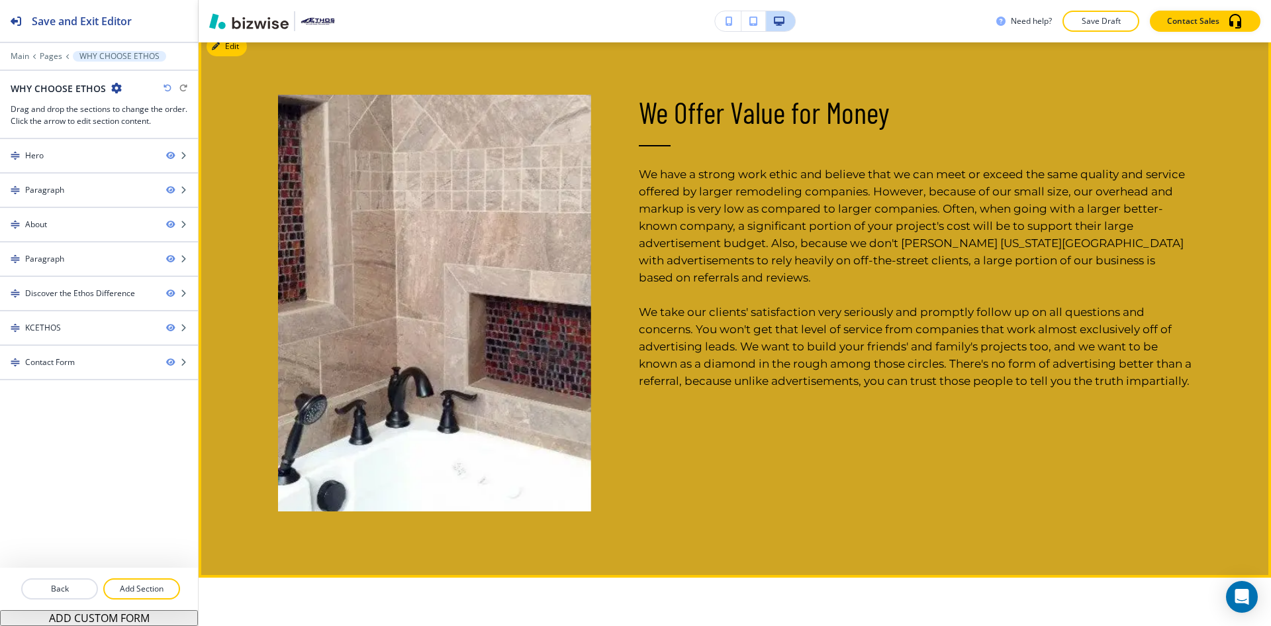
scroll to position [1059, 0]
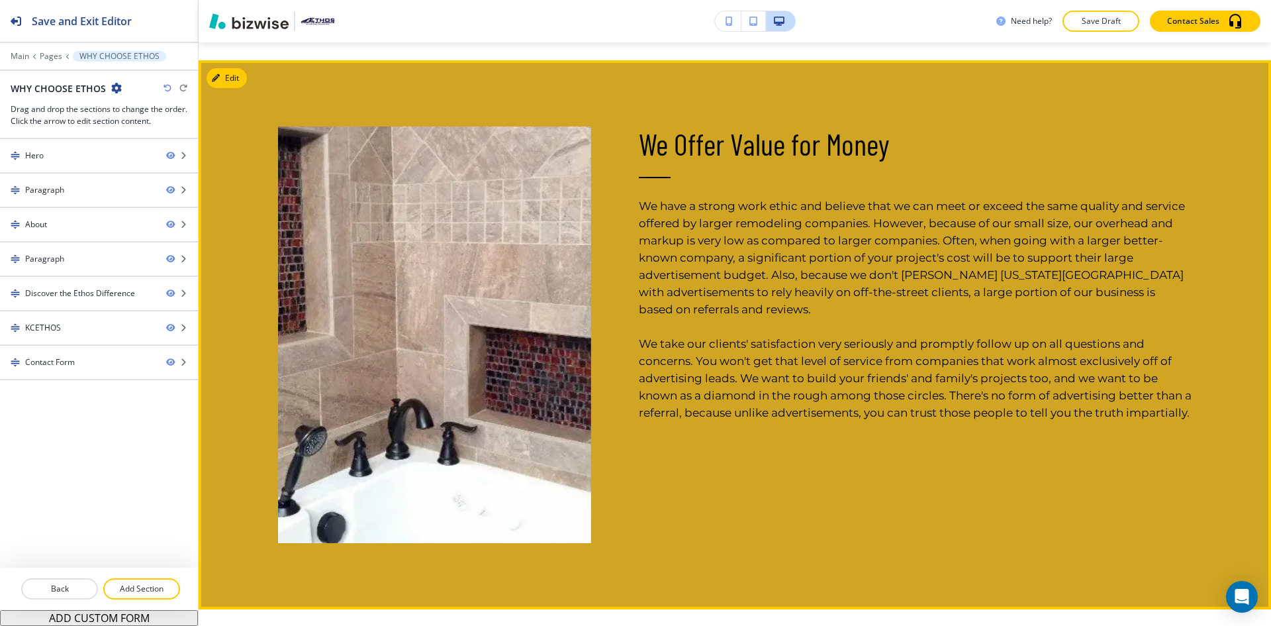
click at [222, 67] on div "We Offer Value for Money We have a strong work ethic and believe that we can me…" at bounding box center [735, 334] width 1073 height 549
click at [224, 77] on button "Edit This Section" at bounding box center [251, 78] width 89 height 20
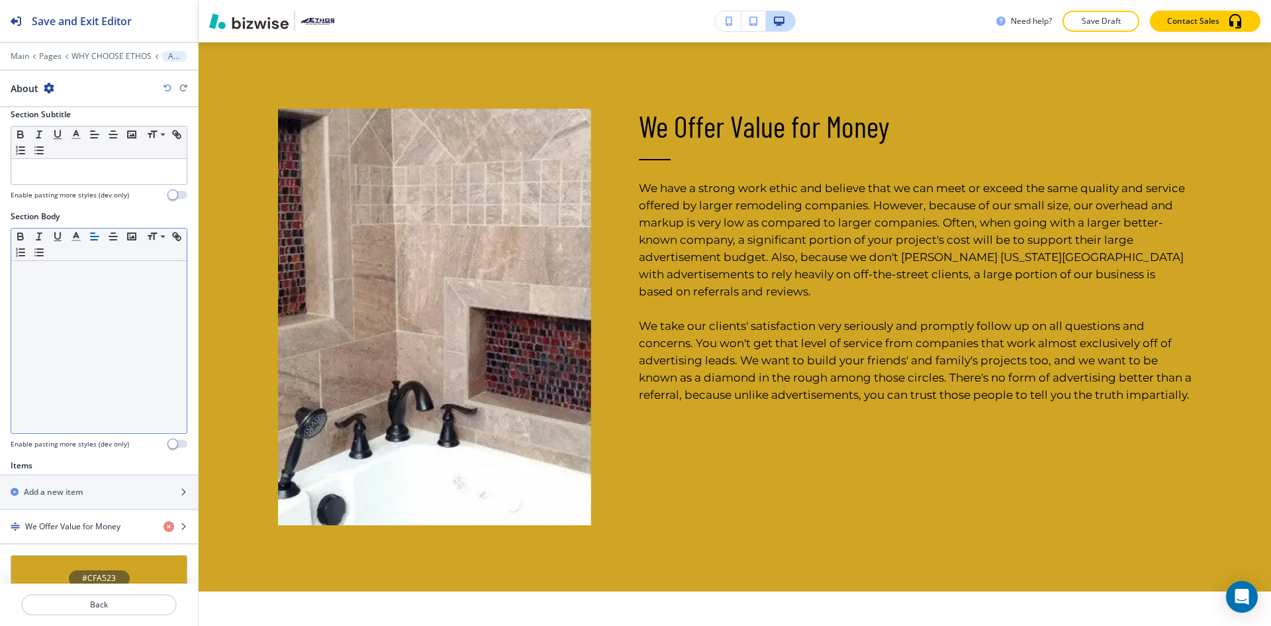
scroll to position [240, 0]
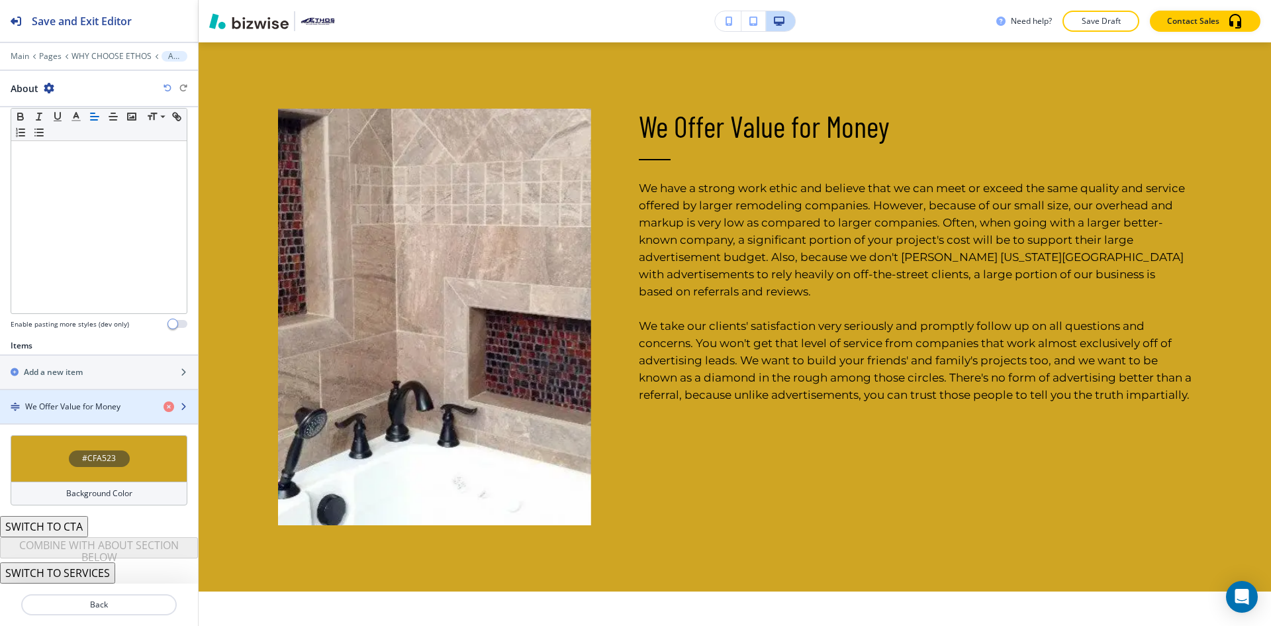
click at [62, 414] on div "button" at bounding box center [99, 418] width 198 height 11
click at [67, 409] on h4 "We Offer Value for Money" at bounding box center [72, 407] width 95 height 12
click at [80, 407] on h4 "We Offer Value for Money" at bounding box center [72, 407] width 95 height 12
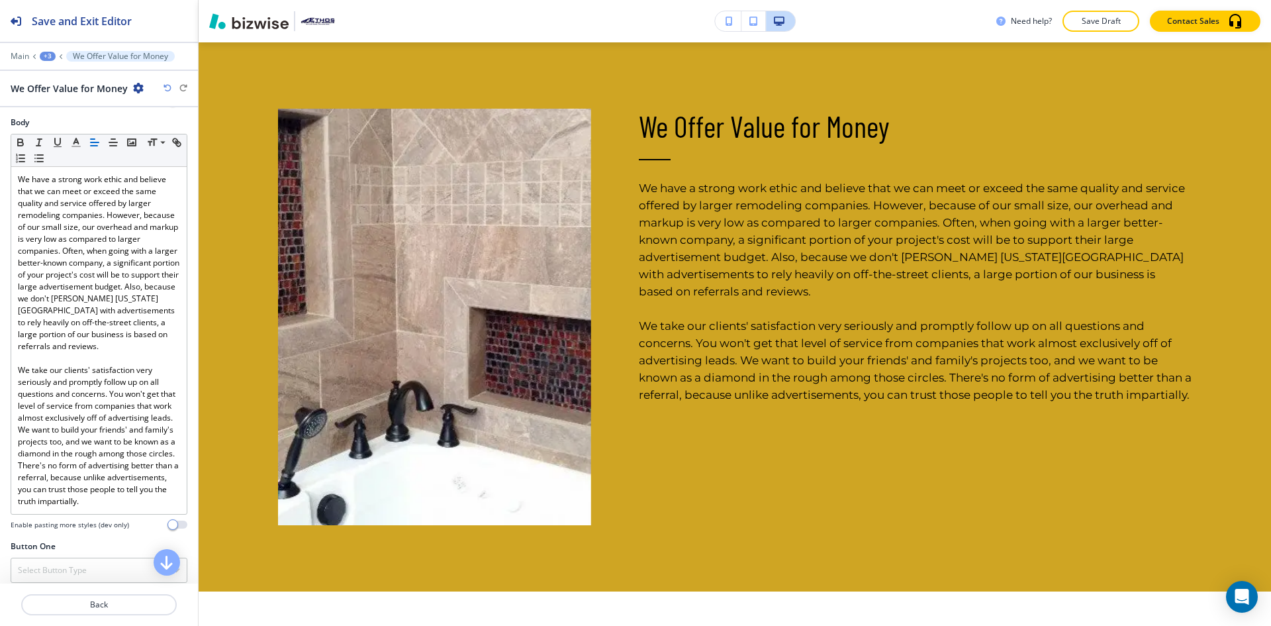
scroll to position [463, 0]
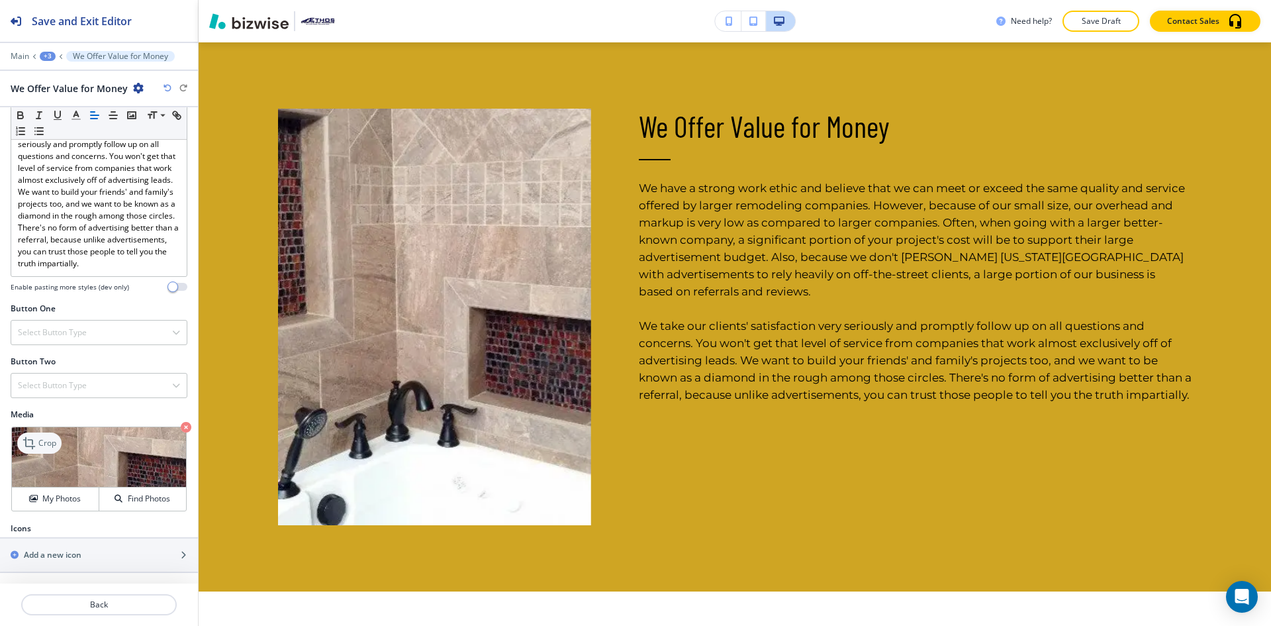
click at [38, 450] on icon at bounding box center [31, 443] width 16 height 16
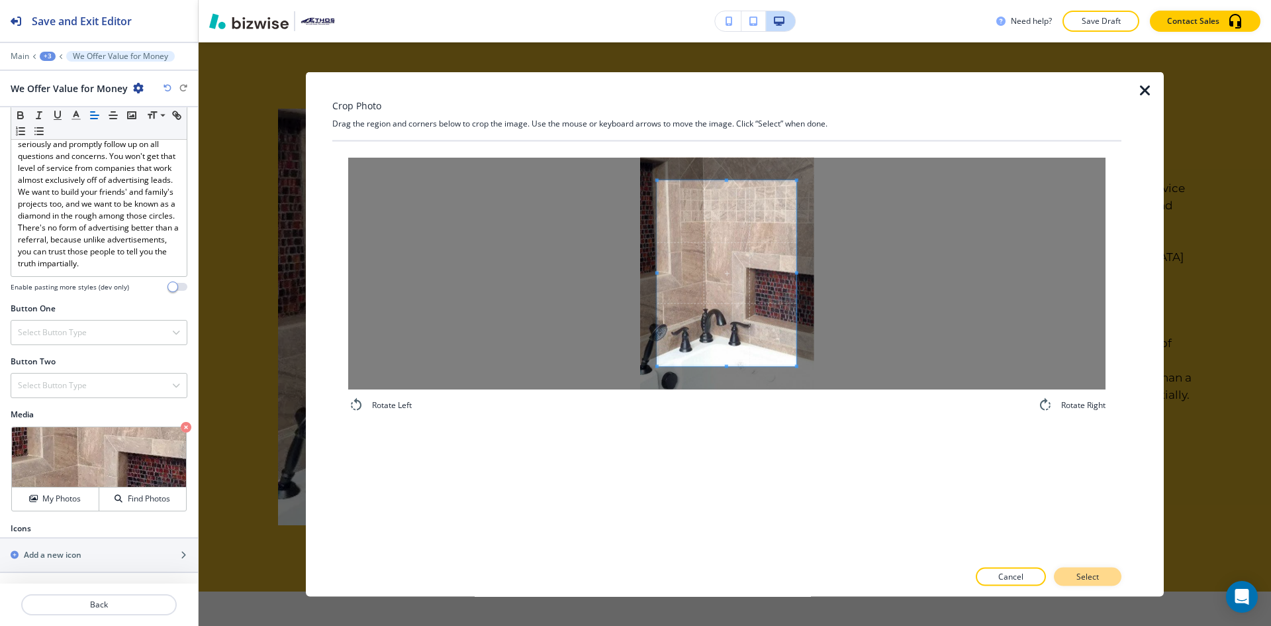
click at [1081, 572] on p "Select" at bounding box center [1088, 577] width 23 height 12
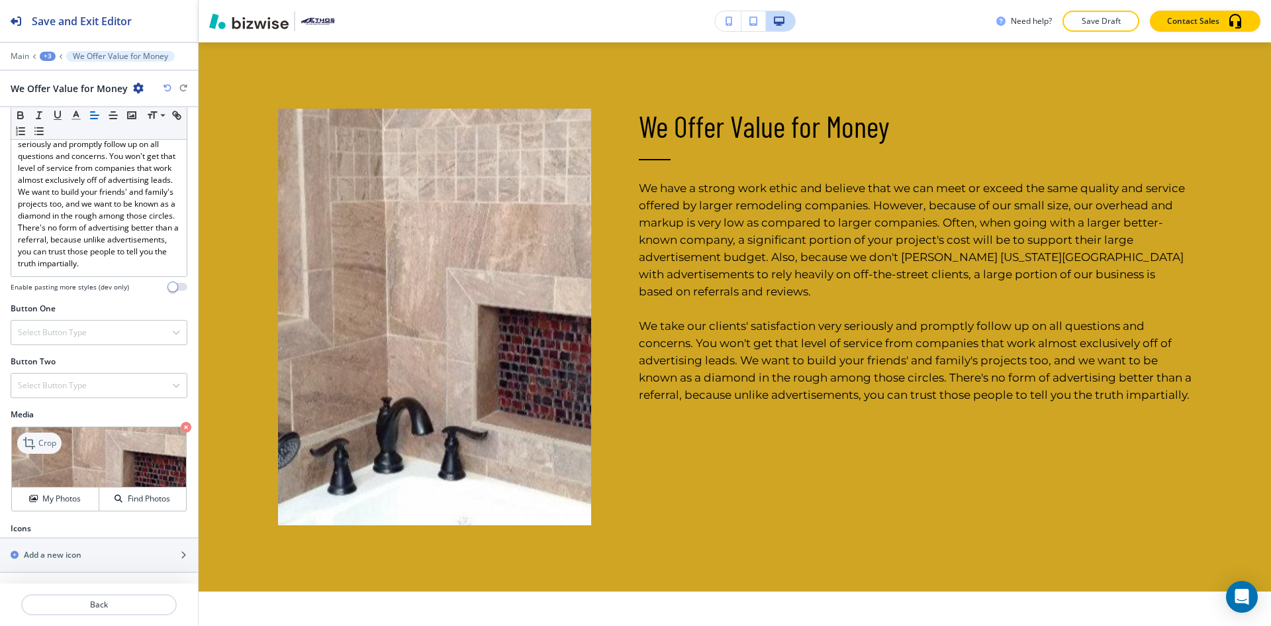
click at [44, 449] on p "Crop" at bounding box center [47, 443] width 18 height 12
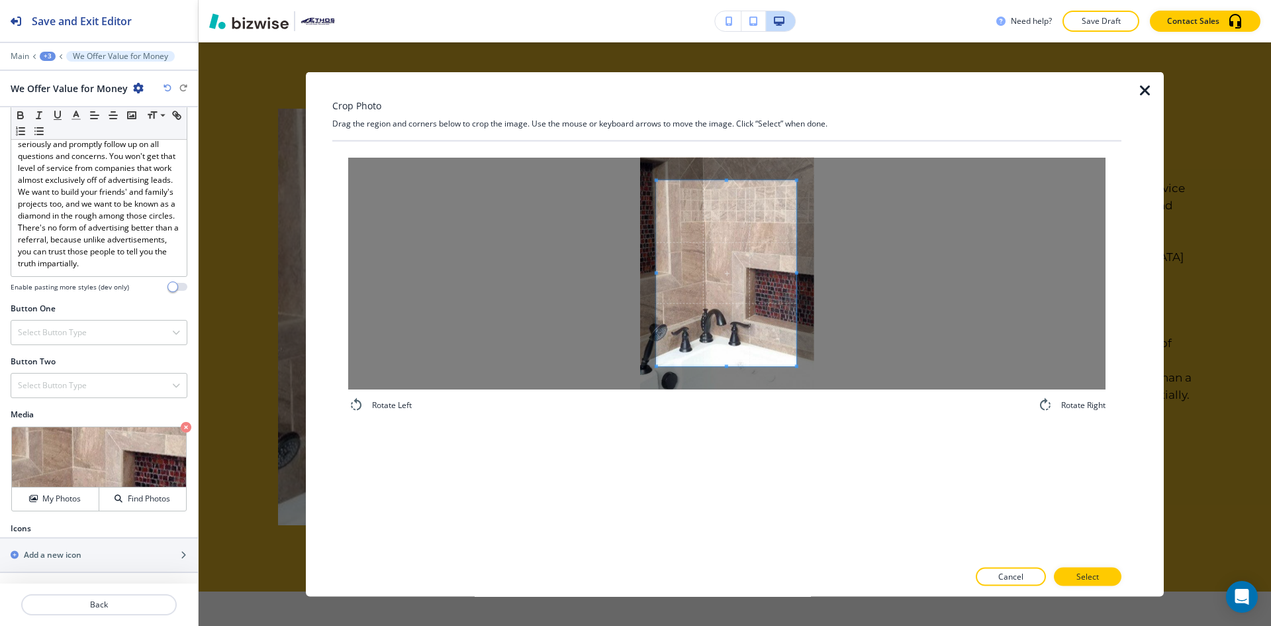
click at [607, 275] on div at bounding box center [726, 273] width 757 height 232
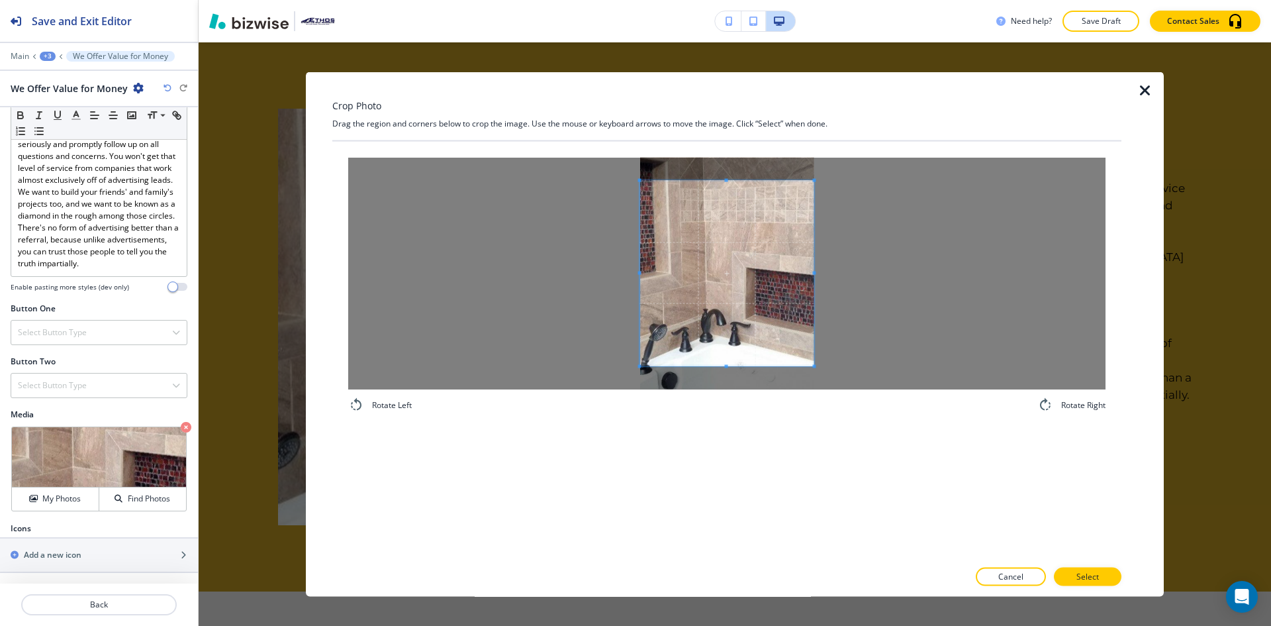
click at [916, 277] on div at bounding box center [726, 273] width 757 height 232
click at [1092, 576] on p "Select" at bounding box center [1088, 577] width 23 height 12
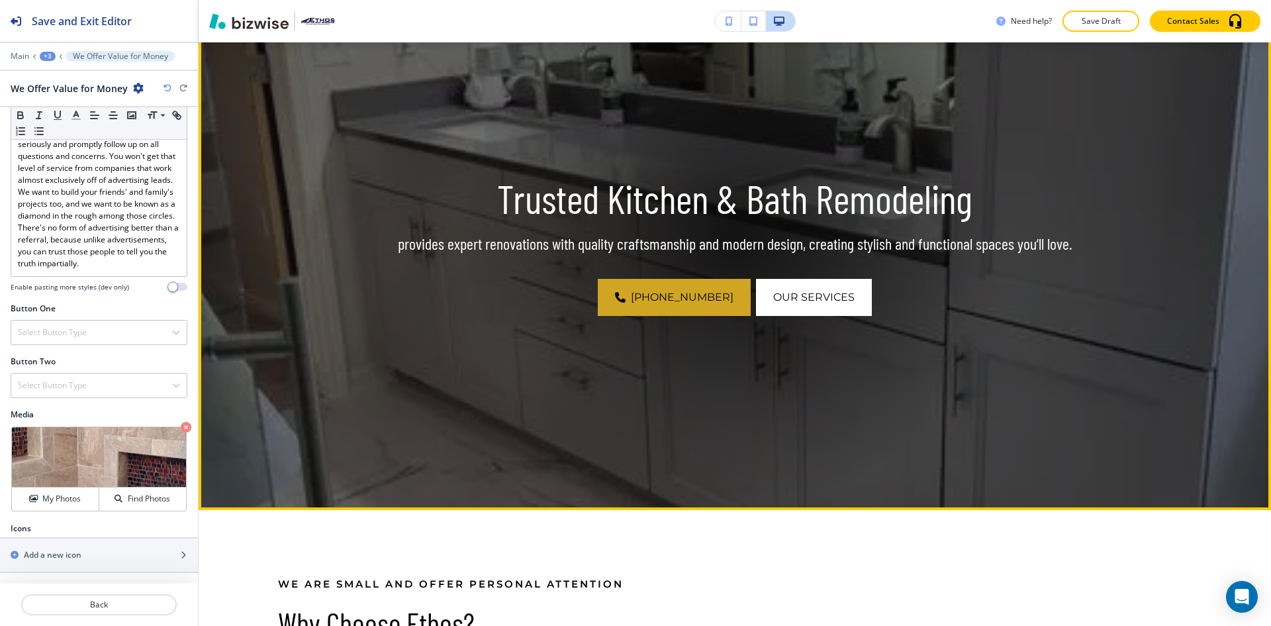
scroll to position [0, 0]
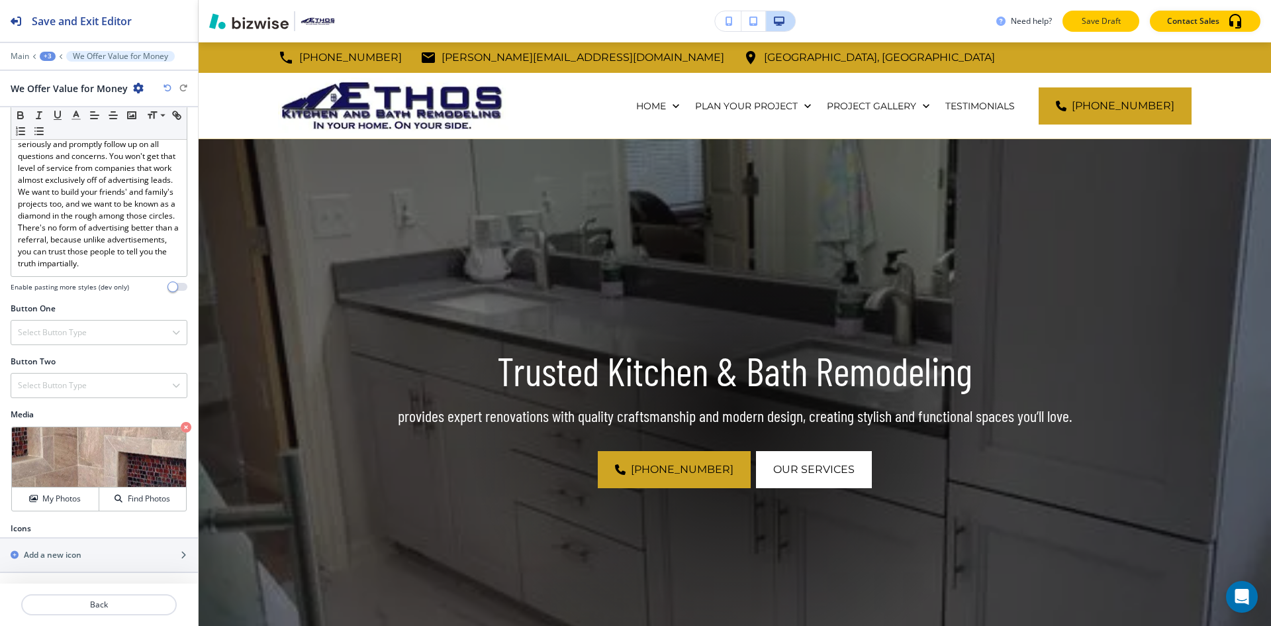
click at [1086, 22] on p "Save Draft" at bounding box center [1101, 21] width 42 height 12
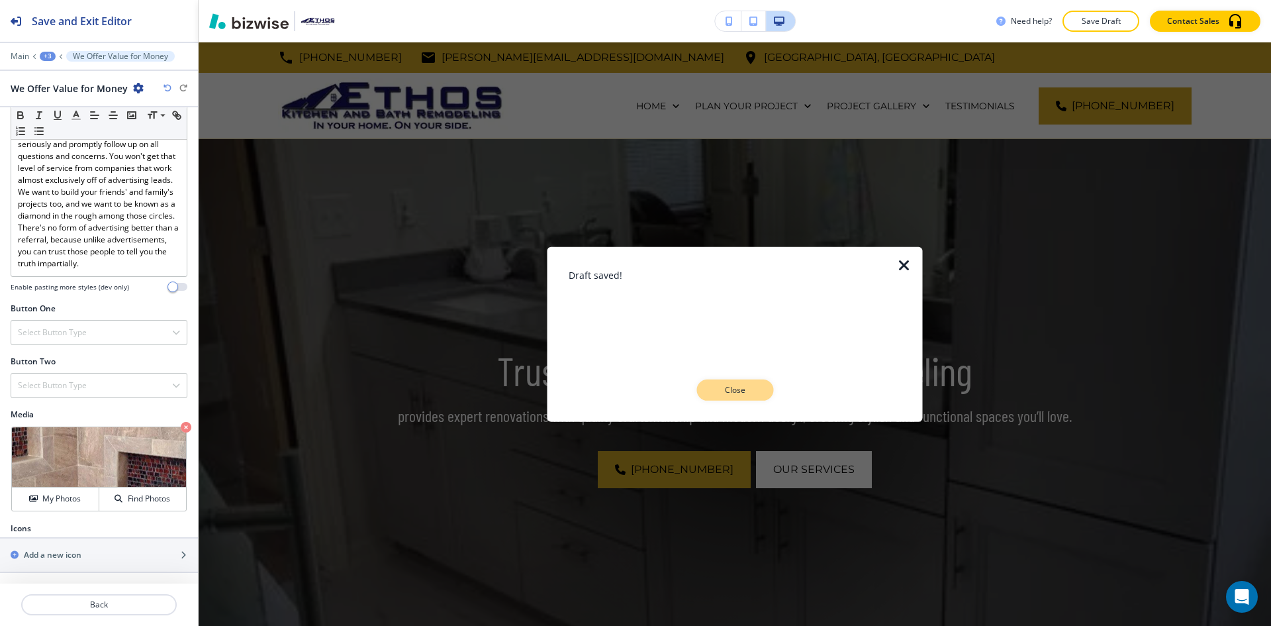
click at [720, 387] on p "Close" at bounding box center [735, 390] width 42 height 12
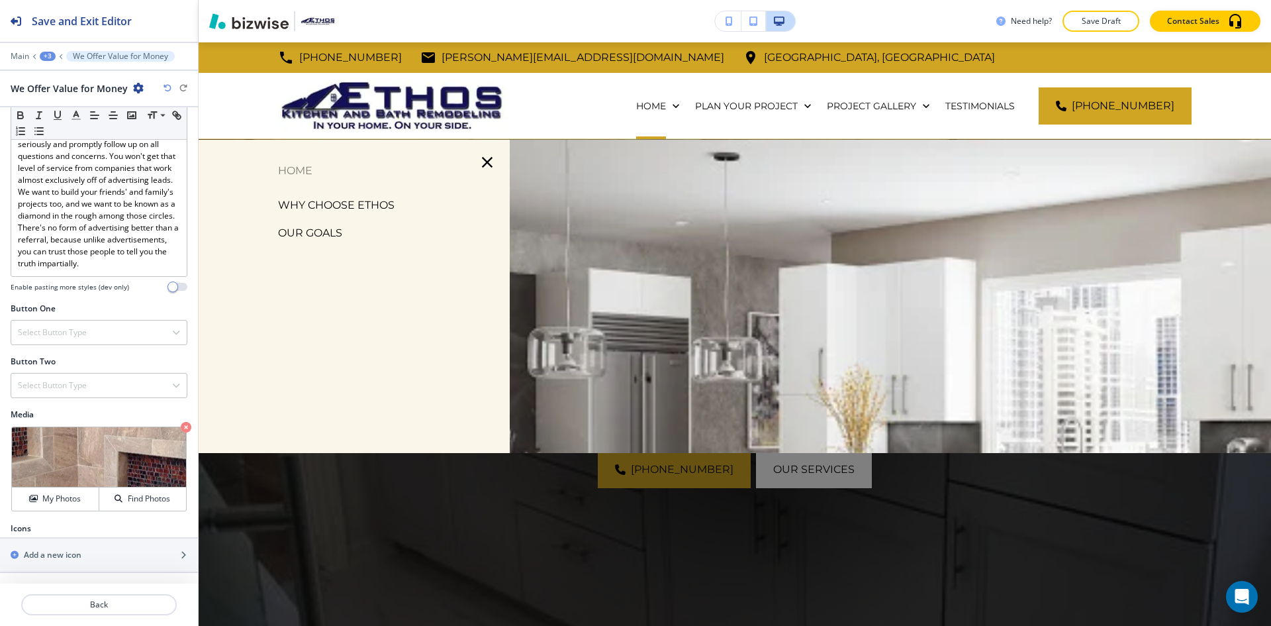
click at [327, 233] on p "OUR GOALS" at bounding box center [310, 233] width 64 height 20
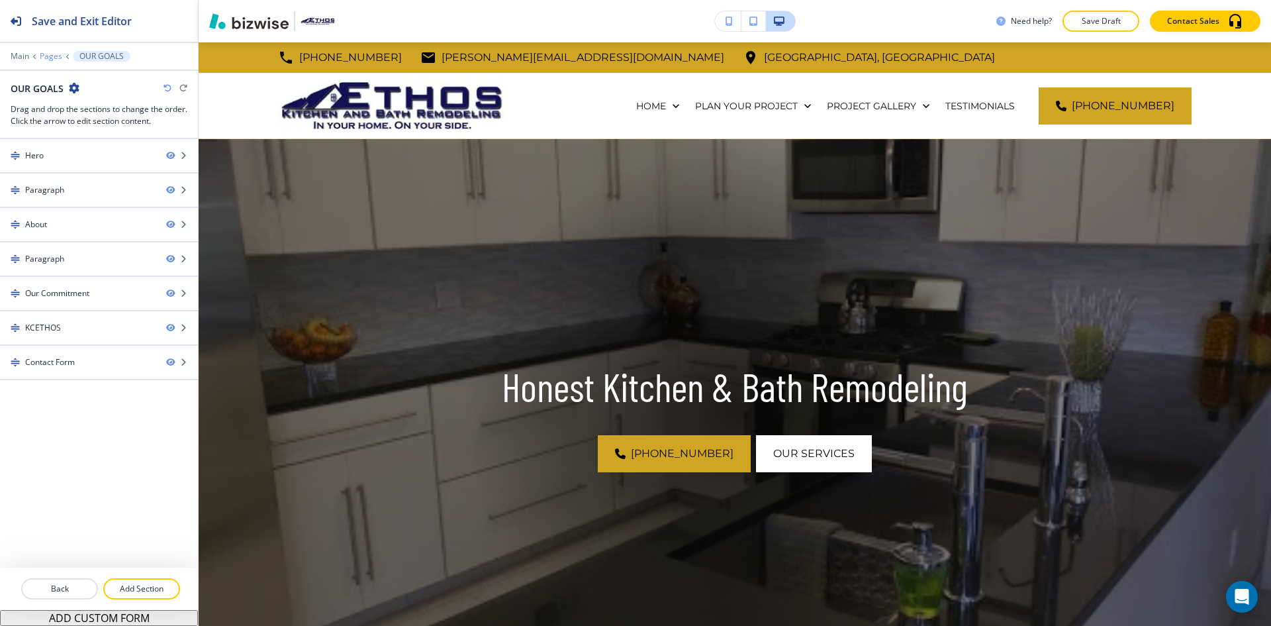
click at [51, 59] on p "Pages" at bounding box center [51, 56] width 23 height 9
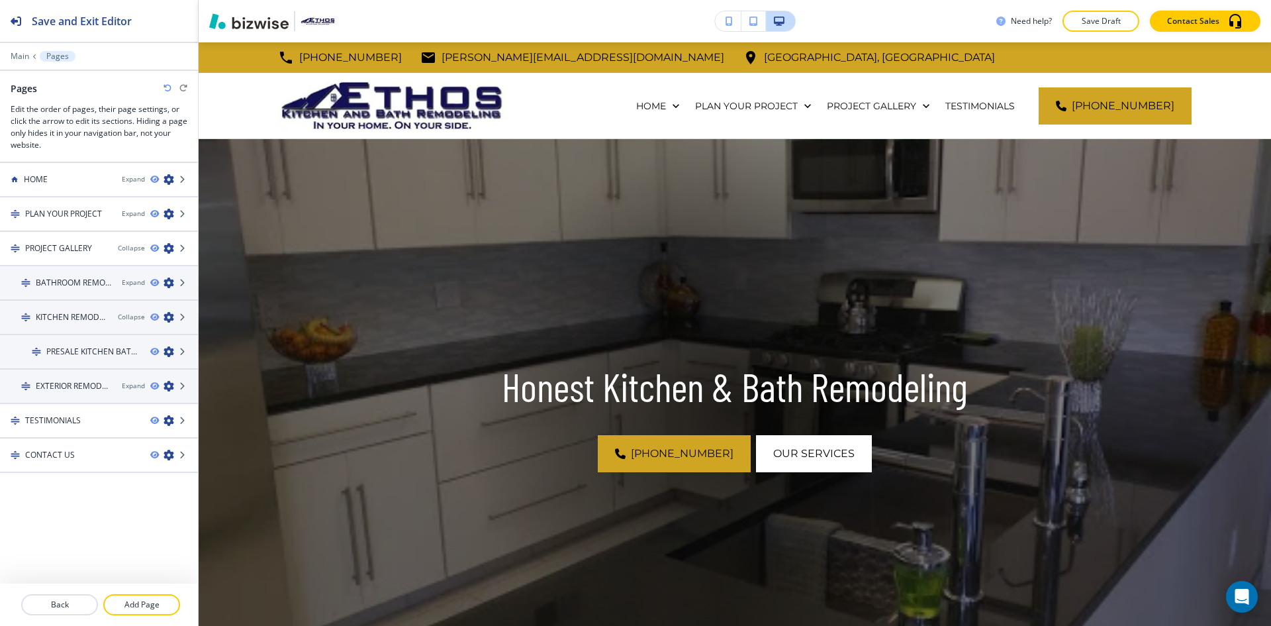
click at [19, 61] on div "Main Pages" at bounding box center [99, 56] width 177 height 11
click at [25, 56] on p "Main" at bounding box center [20, 56] width 19 height 9
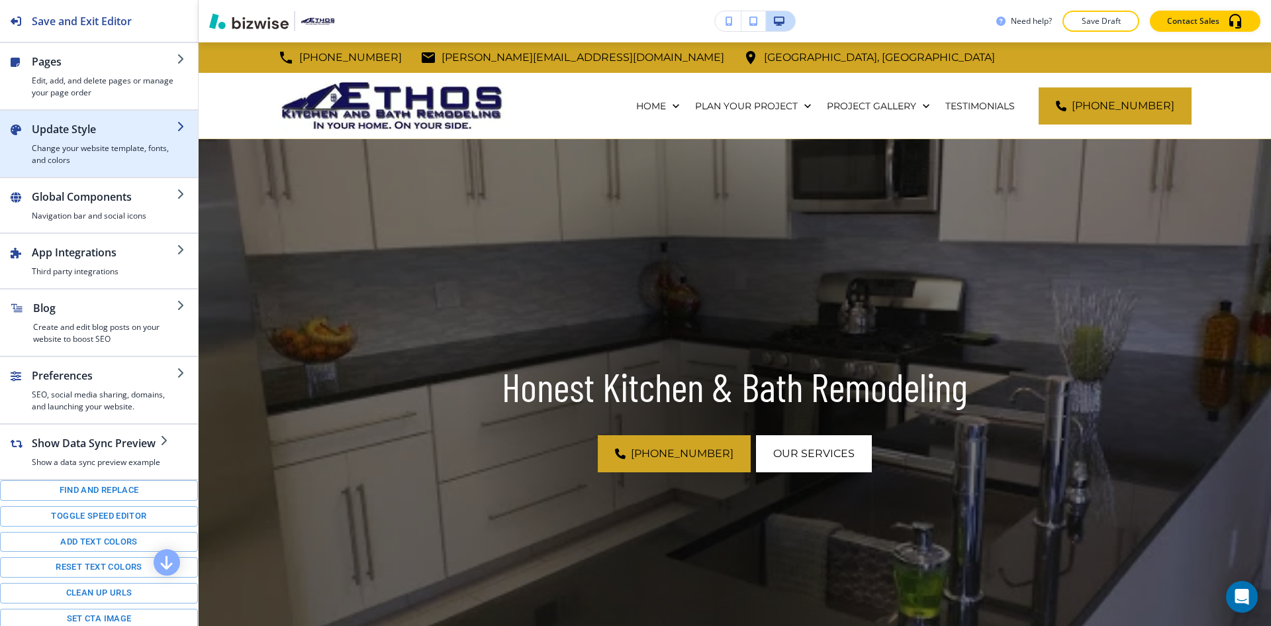
click at [81, 150] on h4 "Change your website template, fonts, and colors" at bounding box center [104, 154] width 145 height 24
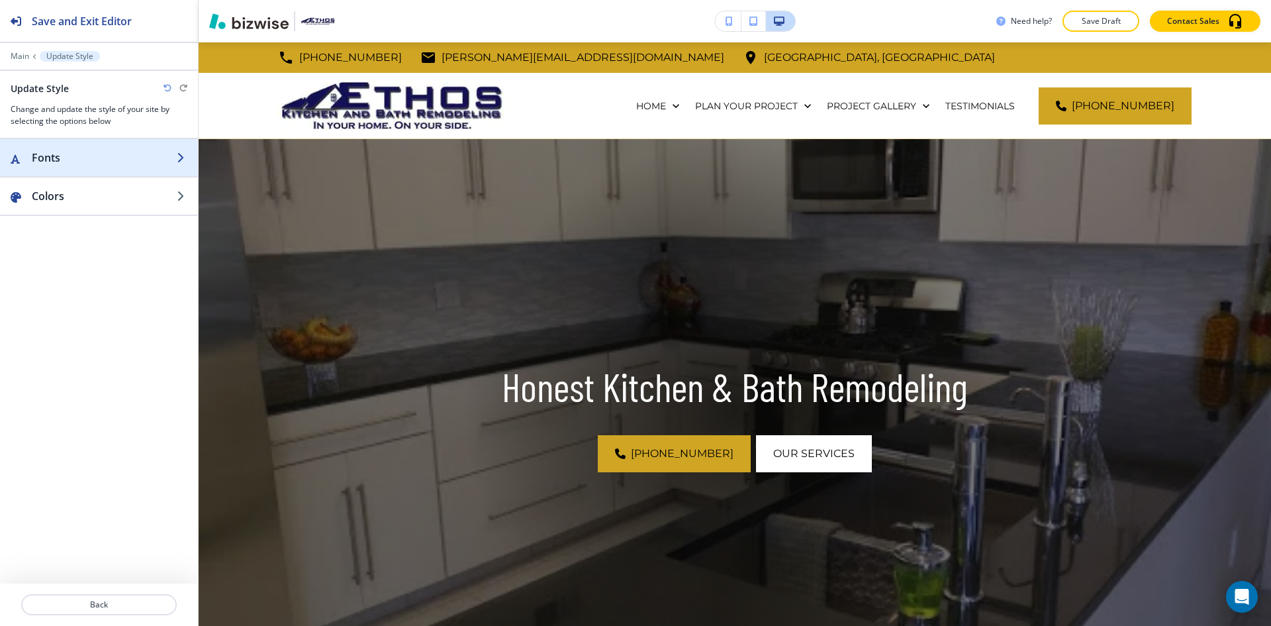
click at [92, 157] on h2 "Fonts" at bounding box center [104, 158] width 145 height 16
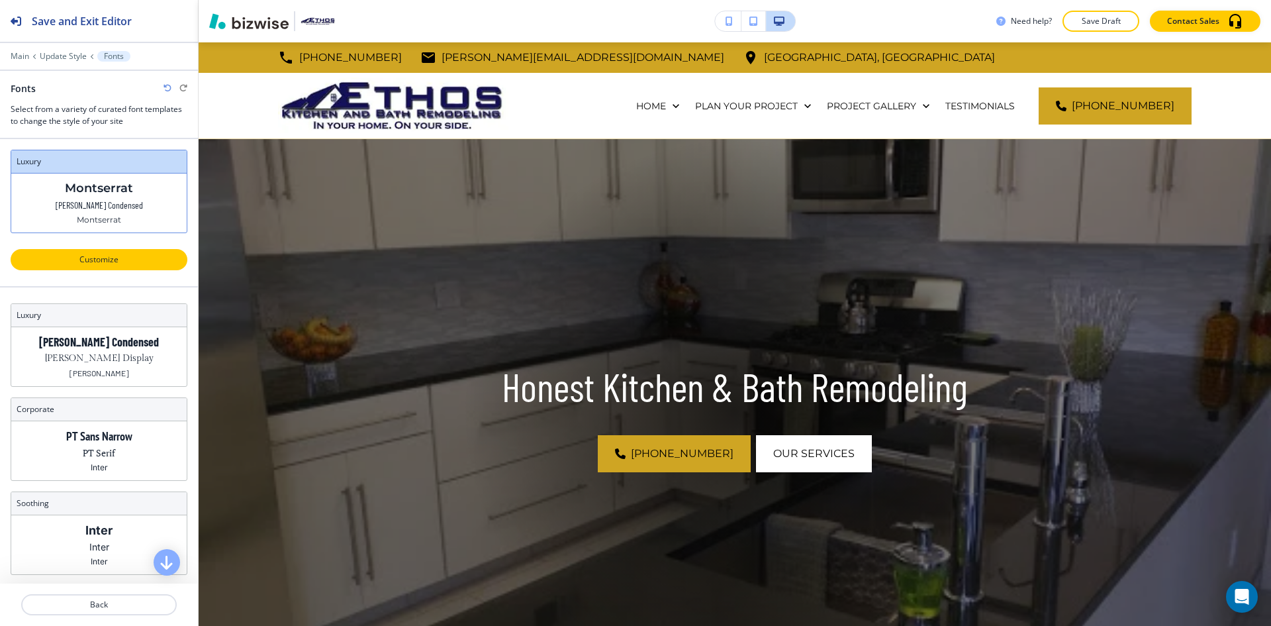
click at [111, 261] on p "Customize" at bounding box center [99, 260] width 142 height 12
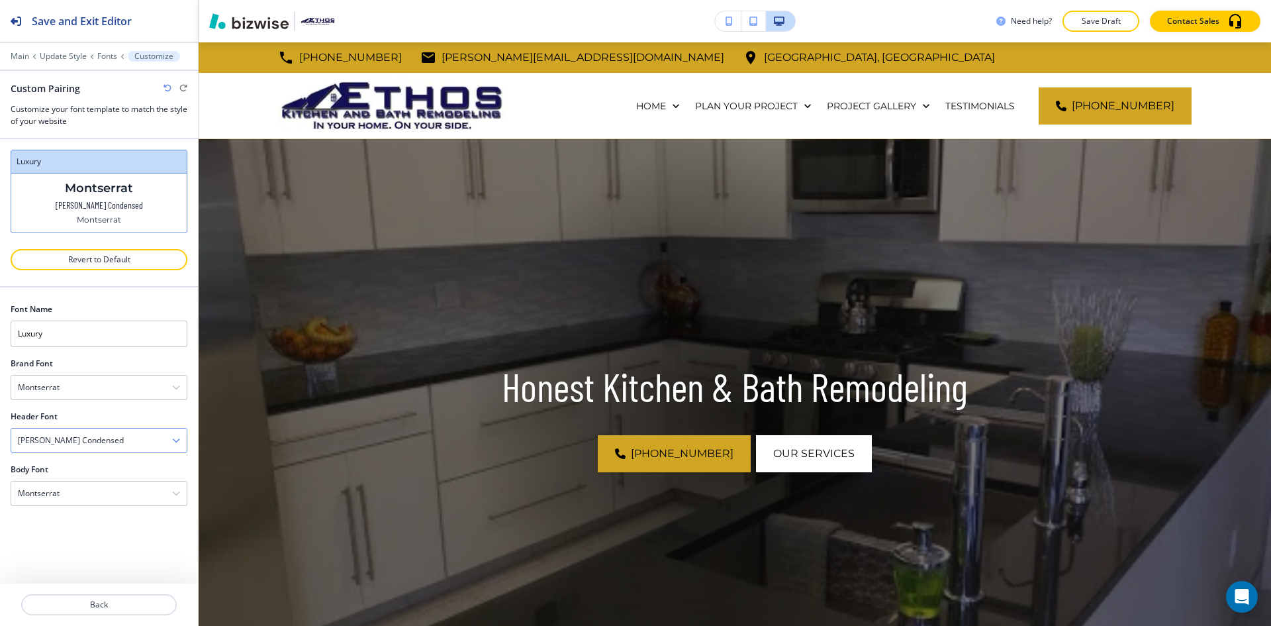
click at [95, 444] on div "[PERSON_NAME] Condensed" at bounding box center [98, 440] width 175 height 24
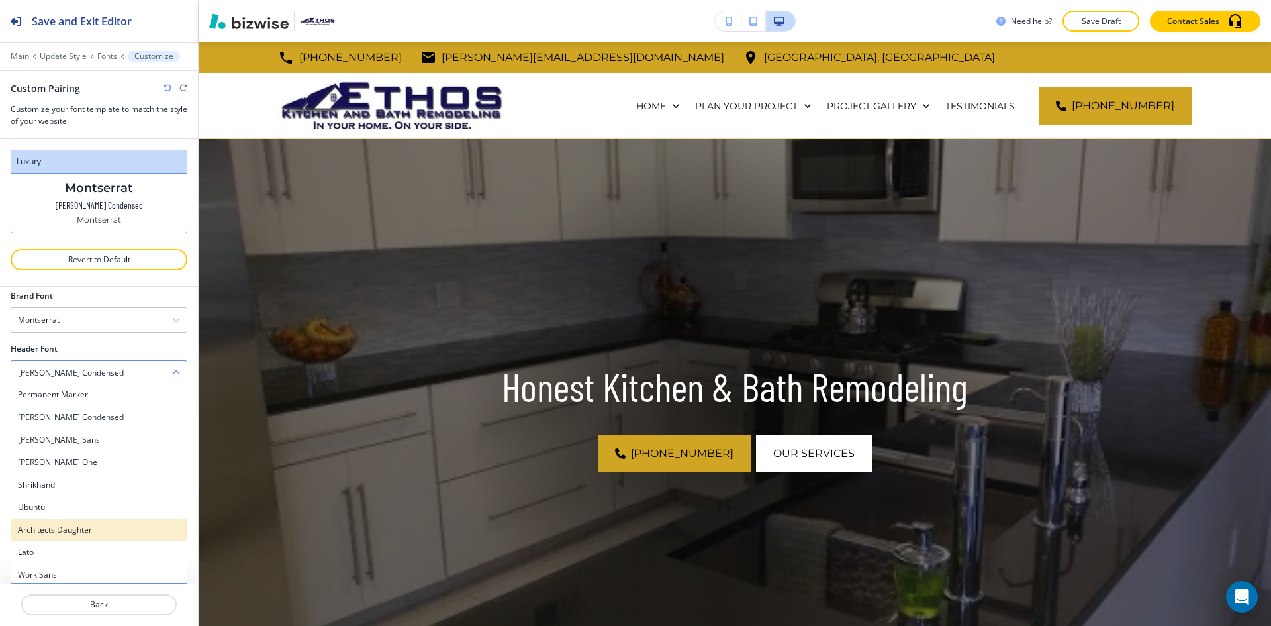
scroll to position [833, 0]
click at [105, 486] on h4 "Lato" at bounding box center [99, 486] width 162 height 12
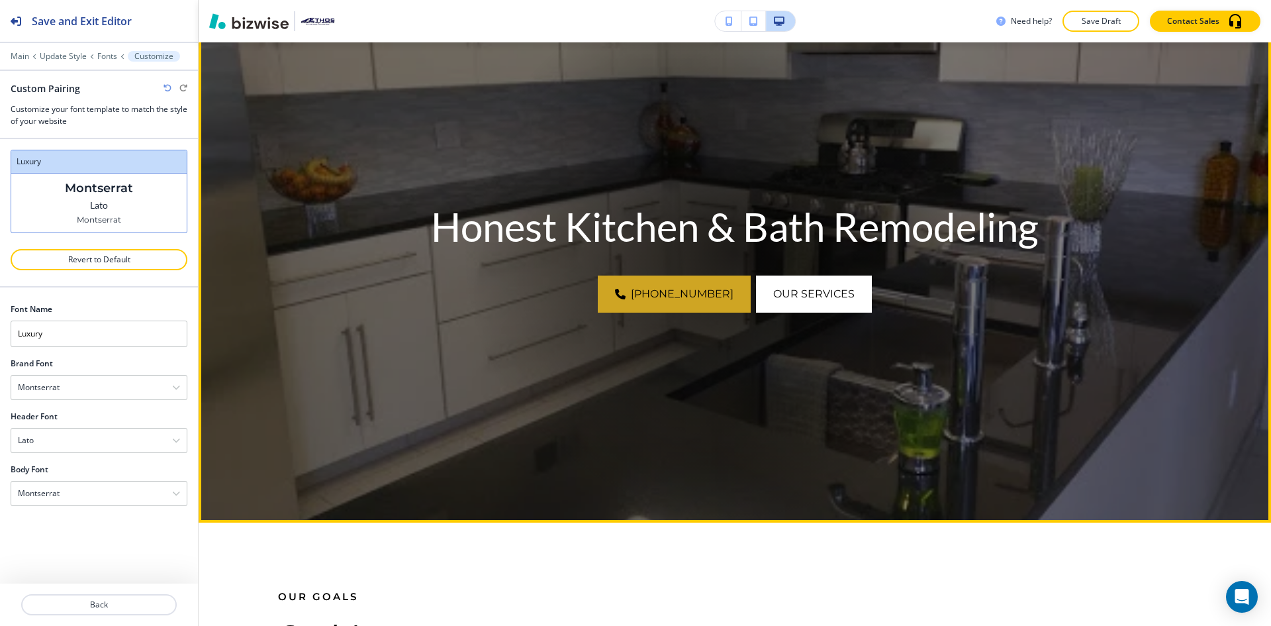
scroll to position [66, 0]
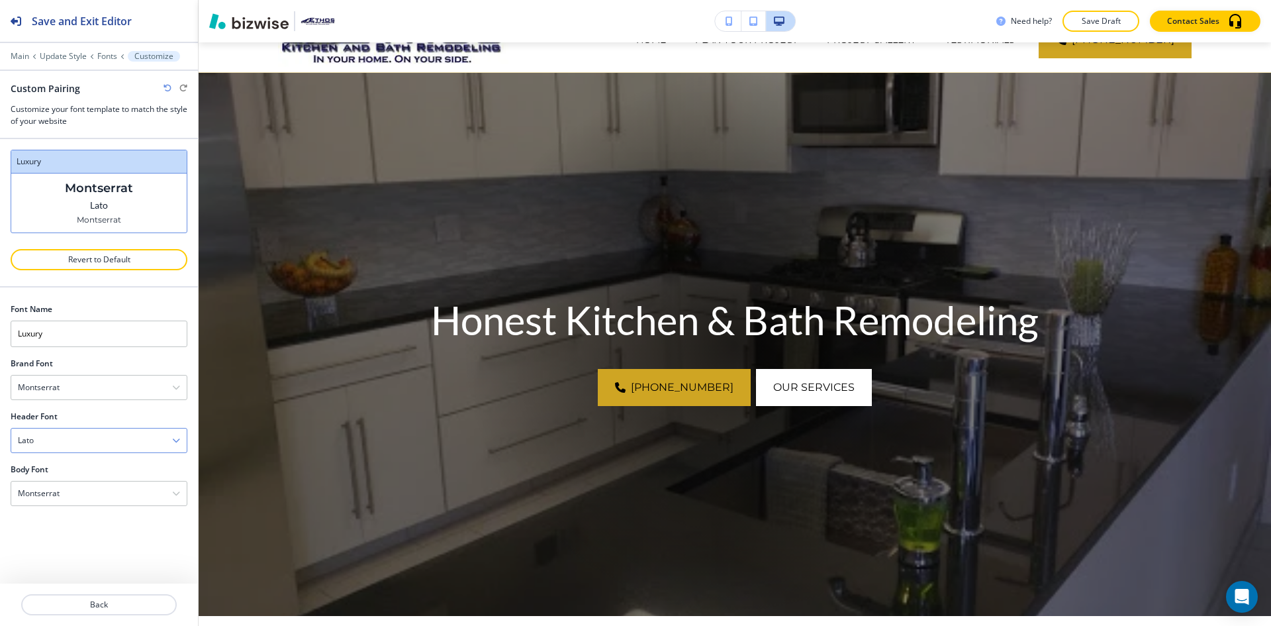
click at [107, 434] on div "Lato" at bounding box center [98, 440] width 175 height 24
click at [93, 548] on div "[PERSON_NAME]" at bounding box center [98, 556] width 175 height 23
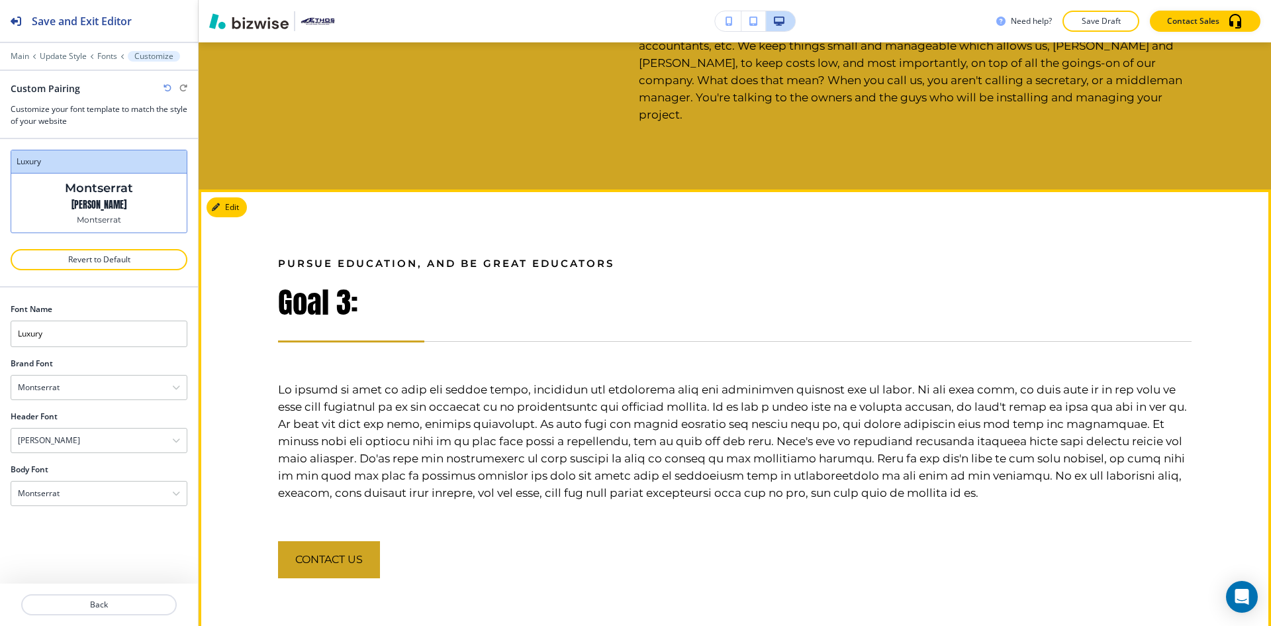
scroll to position [1722, 0]
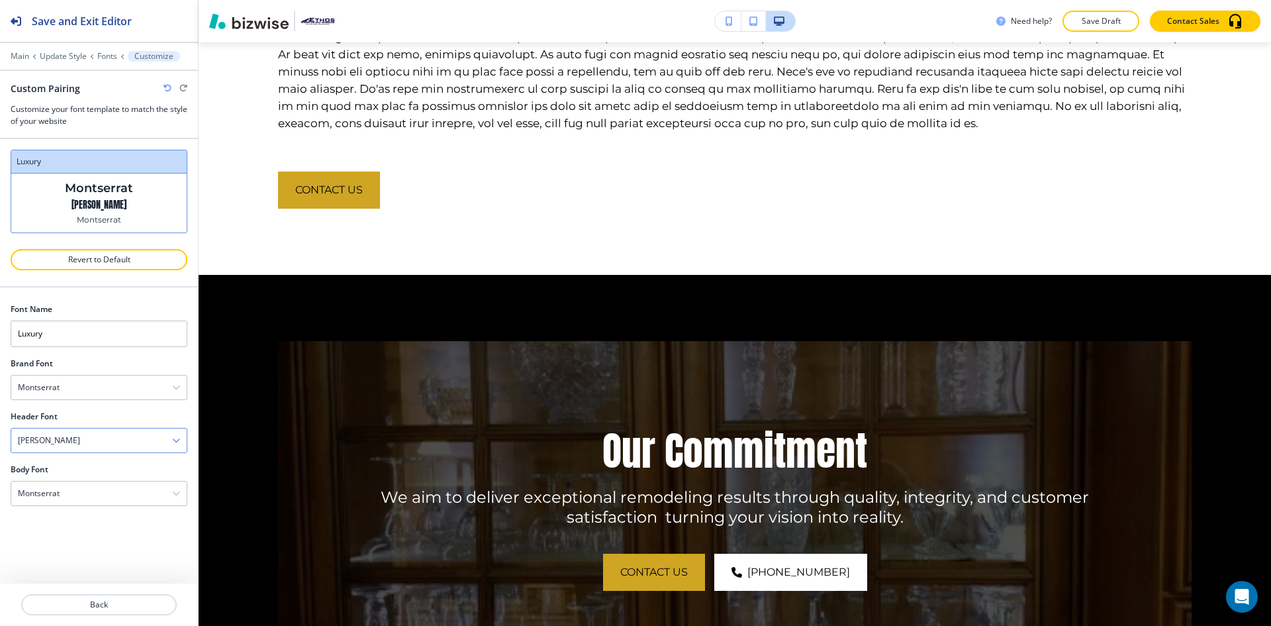
click at [89, 430] on div "[PERSON_NAME]" at bounding box center [98, 440] width 175 height 24
click at [93, 505] on div "Inter" at bounding box center [98, 512] width 175 height 23
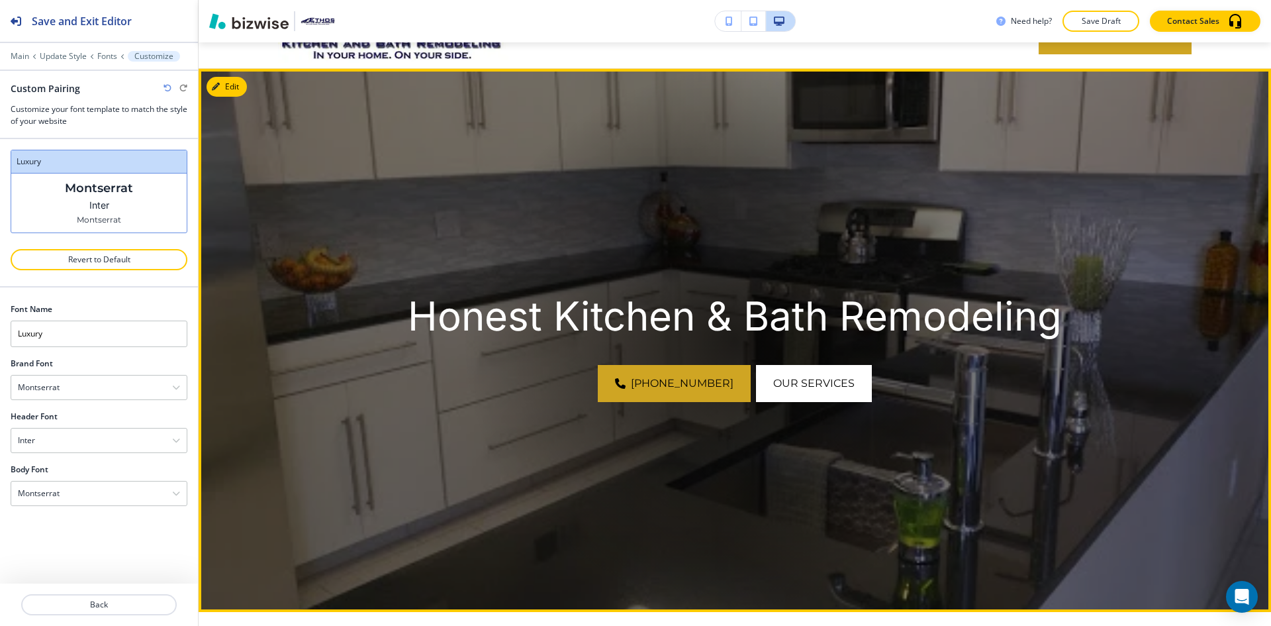
scroll to position [66, 0]
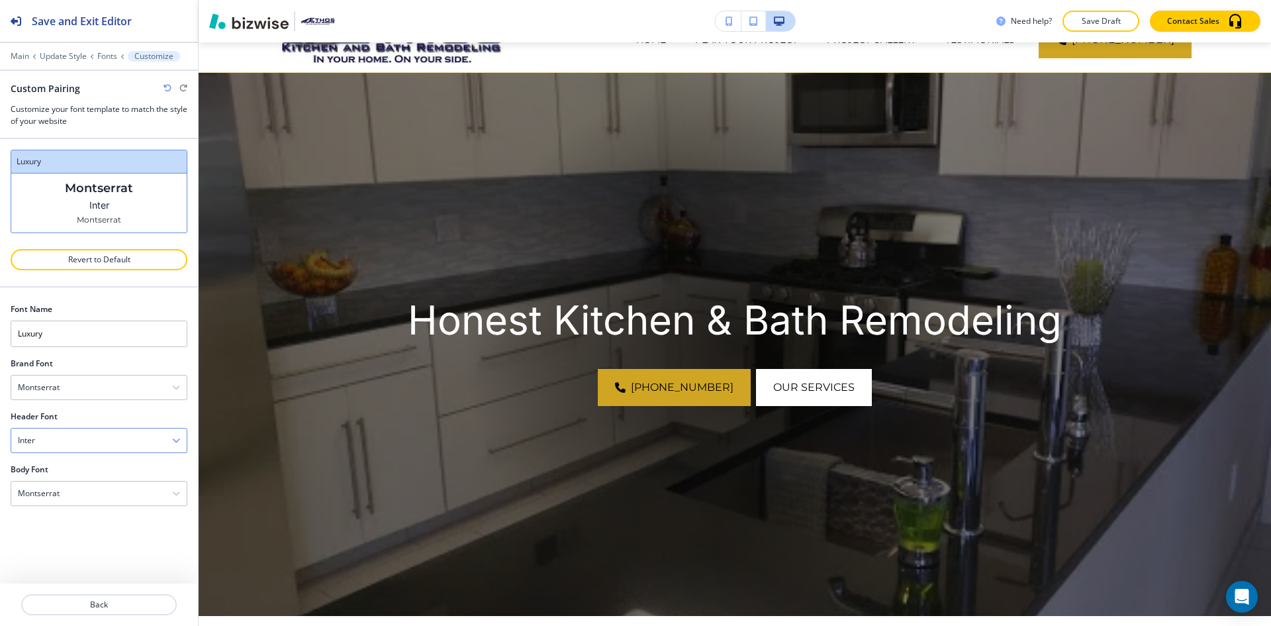
click at [56, 439] on div "Inter" at bounding box center [98, 440] width 175 height 24
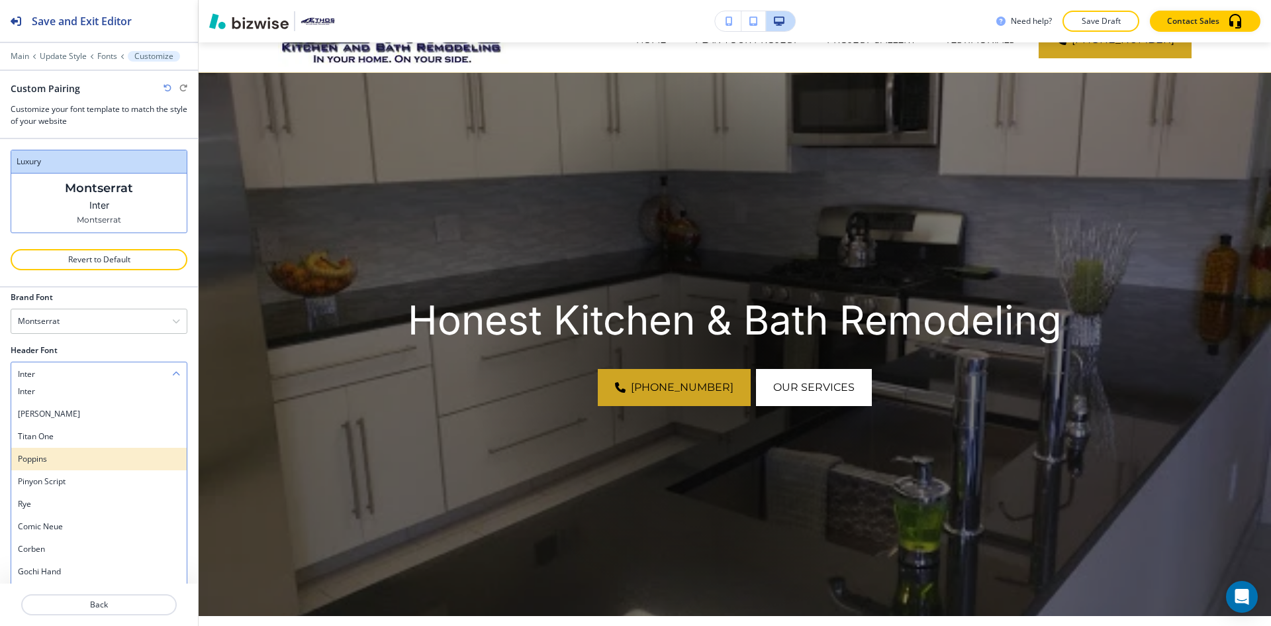
click at [106, 467] on div "Poppins" at bounding box center [98, 459] width 175 height 23
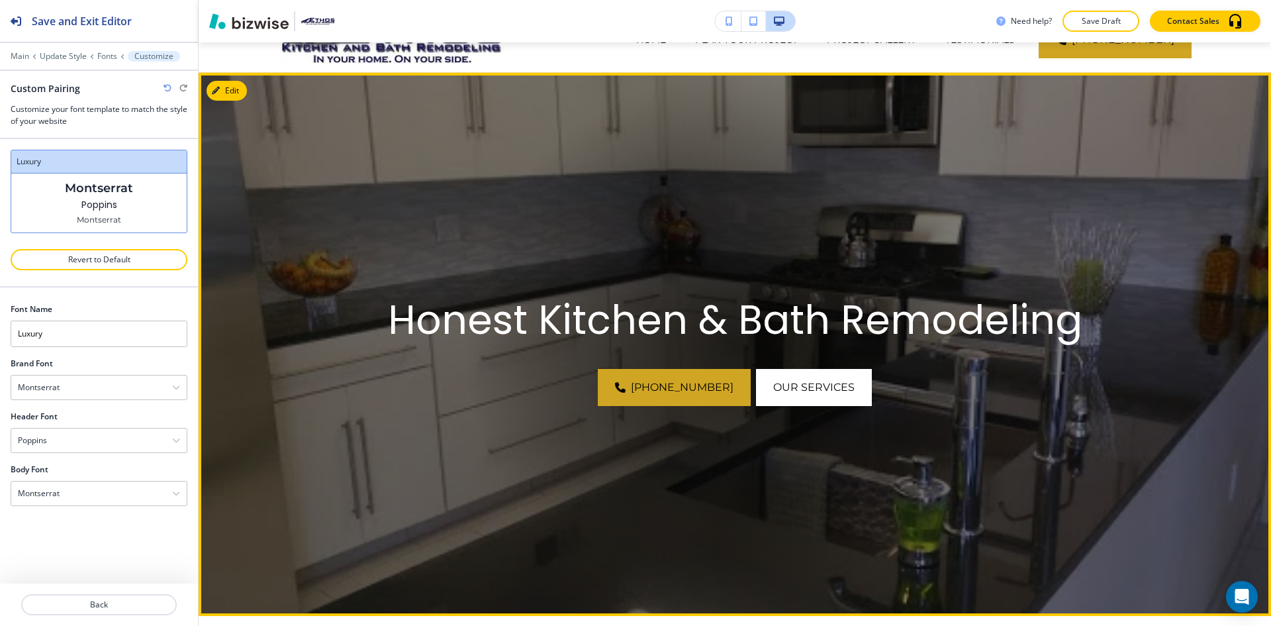
scroll to position [397, 0]
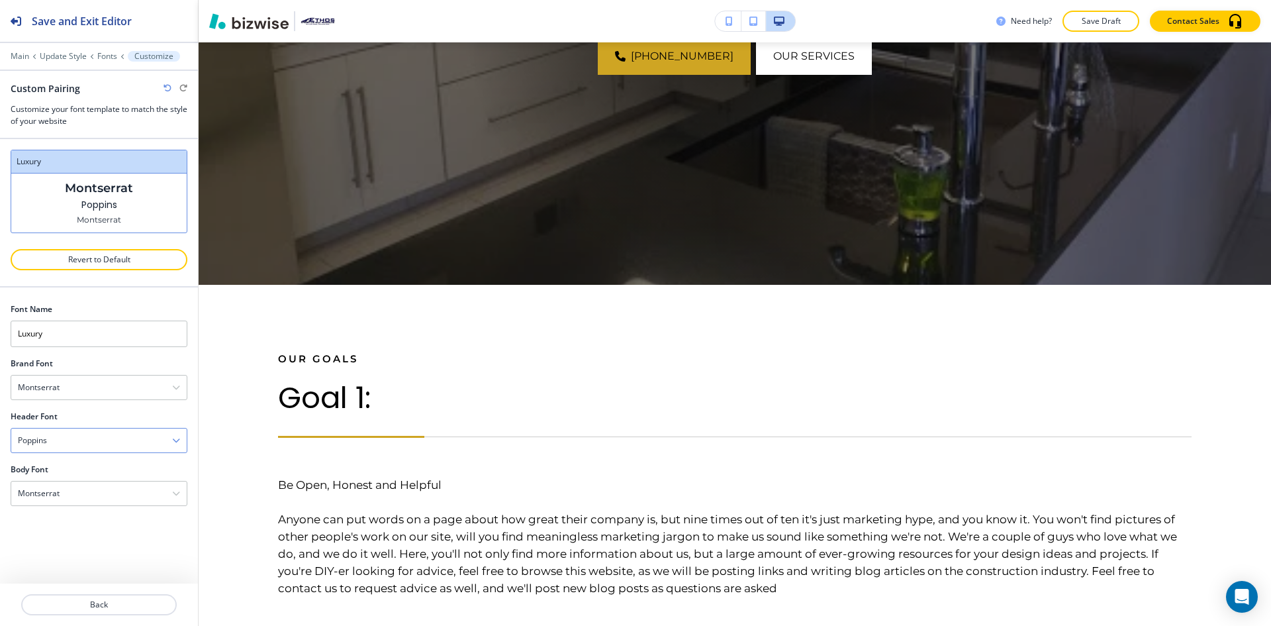
click at [113, 433] on div "Poppins" at bounding box center [98, 440] width 175 height 24
click at [117, 494] on div "Titan One" at bounding box center [98, 502] width 175 height 23
click at [122, 444] on div "Titan One" at bounding box center [98, 440] width 175 height 24
click at [109, 547] on h4 "[PERSON_NAME]" at bounding box center [99, 546] width 162 height 12
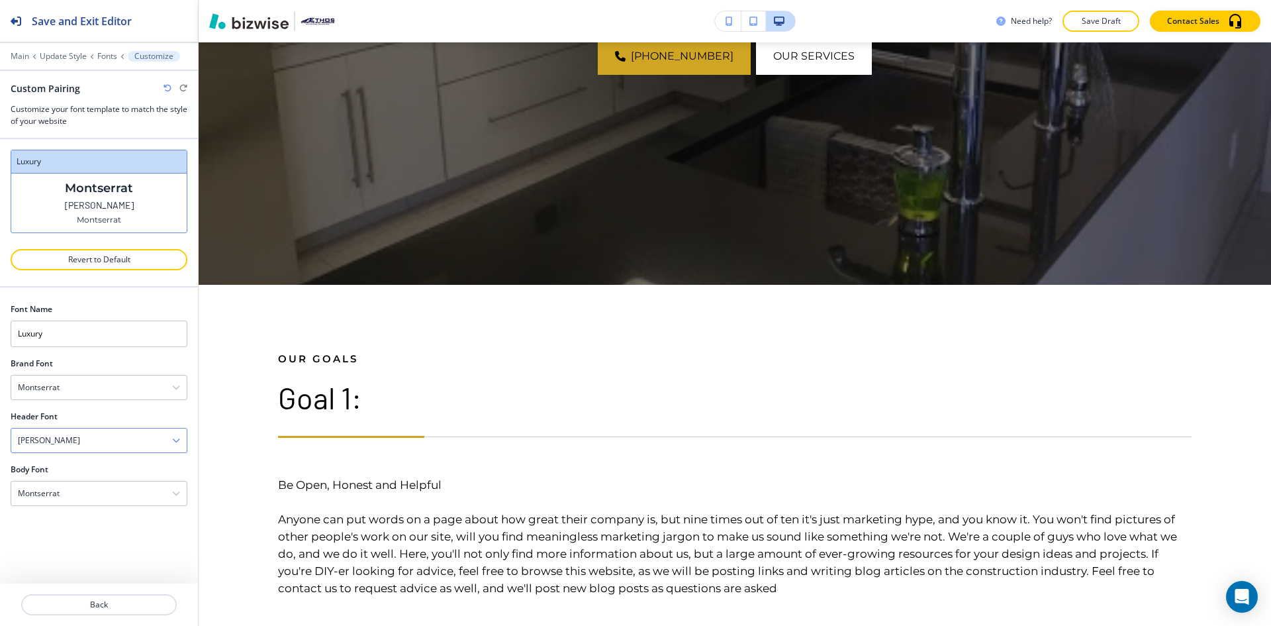
click at [114, 440] on div "[PERSON_NAME]" at bounding box center [98, 440] width 175 height 24
click at [115, 482] on h4 "Allura" at bounding box center [99, 479] width 162 height 12
click at [122, 441] on div "Allura" at bounding box center [98, 440] width 175 height 24
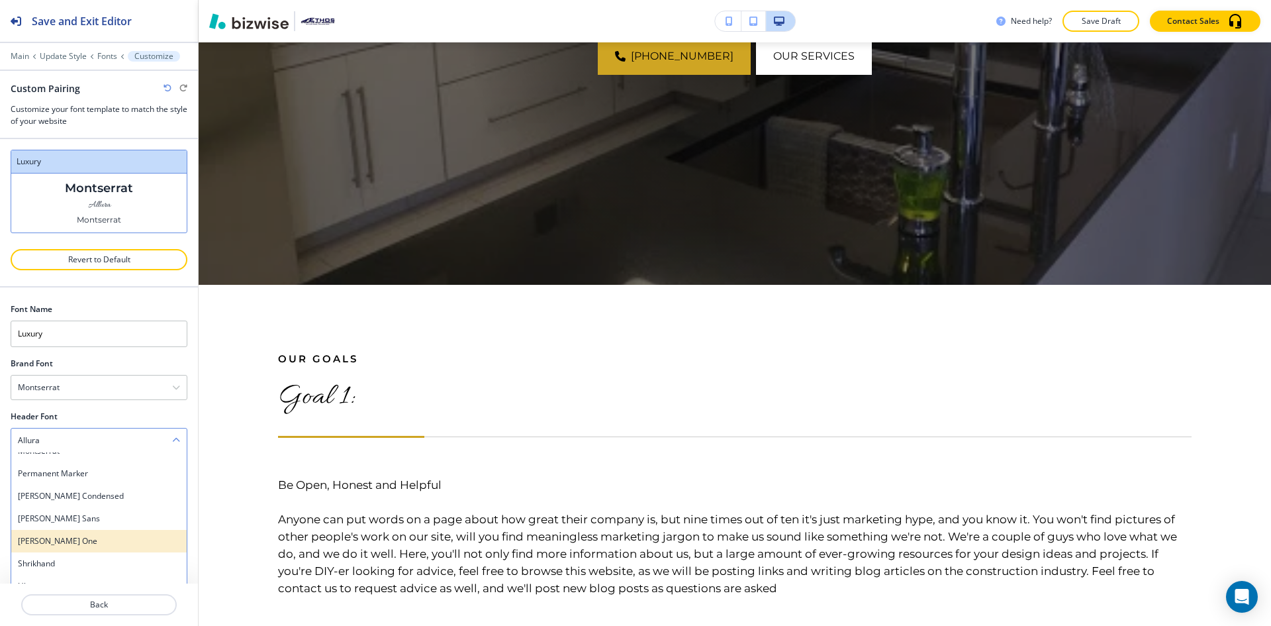
scroll to position [689, 0]
click at [107, 534] on h4 "Permanent Marker" at bounding box center [99, 540] width 162 height 12
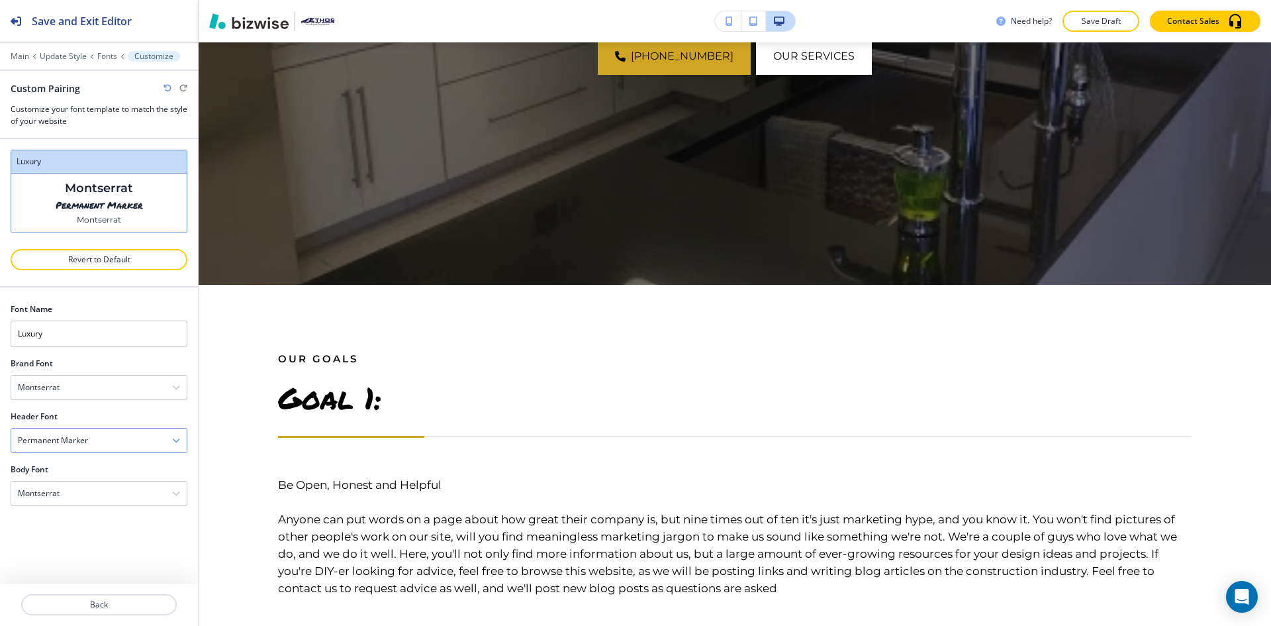
click at [111, 442] on div "Permanent Marker" at bounding box center [98, 440] width 175 height 24
click at [99, 493] on h4 "PT Sans Narrow" at bounding box center [99, 495] width 162 height 12
click at [111, 442] on div "PT Sans Narrow" at bounding box center [98, 440] width 175 height 24
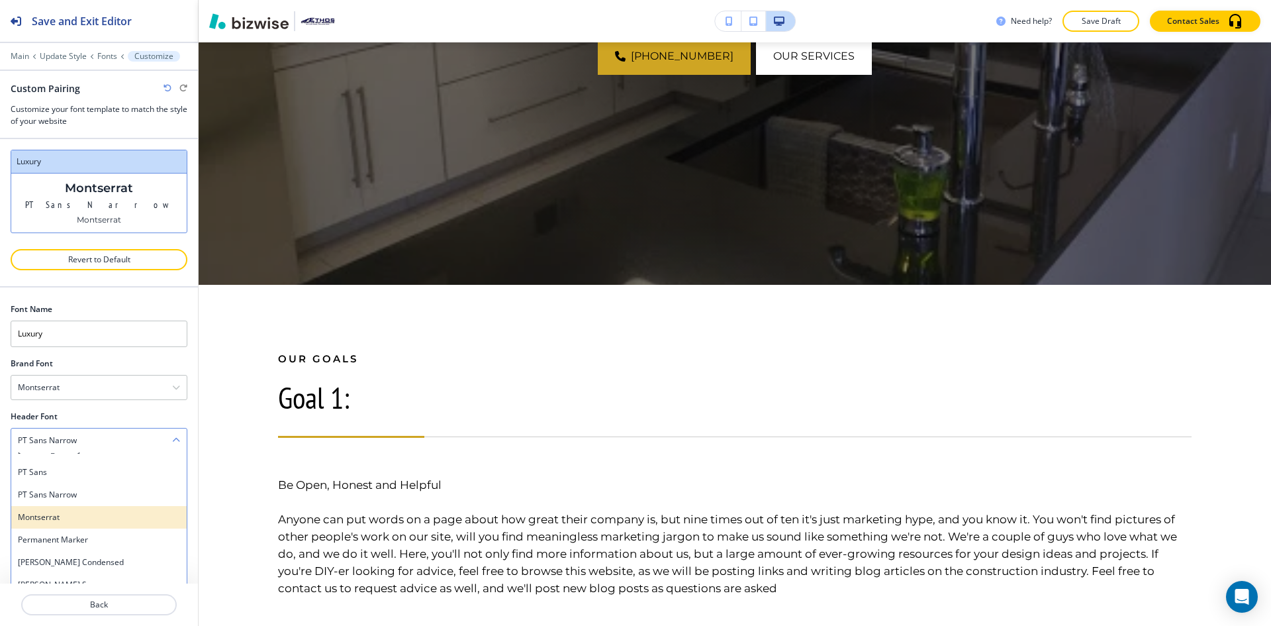
click at [96, 514] on h4 "Montserrat" at bounding box center [99, 517] width 162 height 12
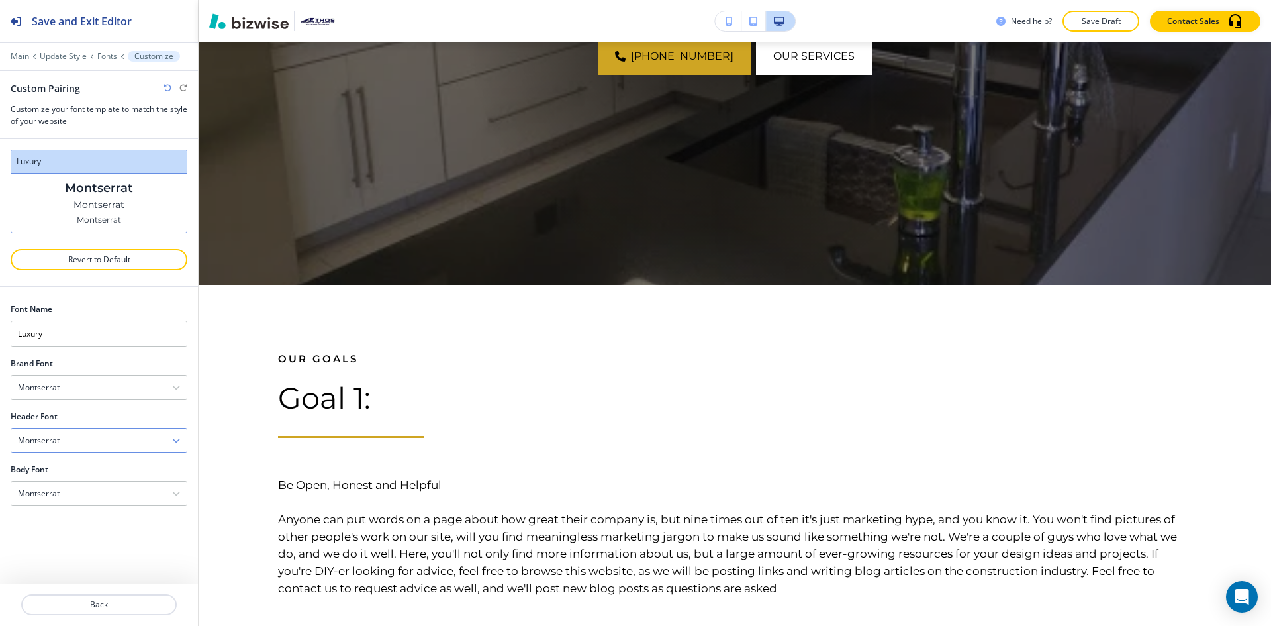
click at [102, 438] on div "Montserrat" at bounding box center [98, 440] width 175 height 24
click at [100, 534] on h4 "[PERSON_NAME]" at bounding box center [99, 537] width 162 height 12
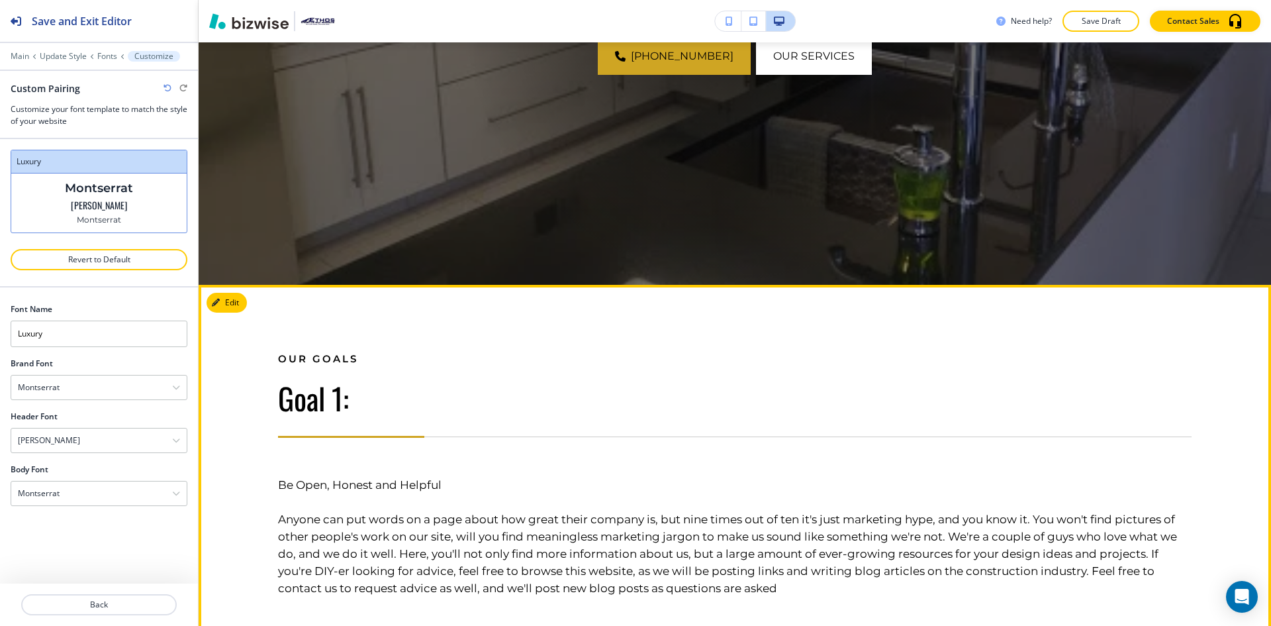
scroll to position [0, 0]
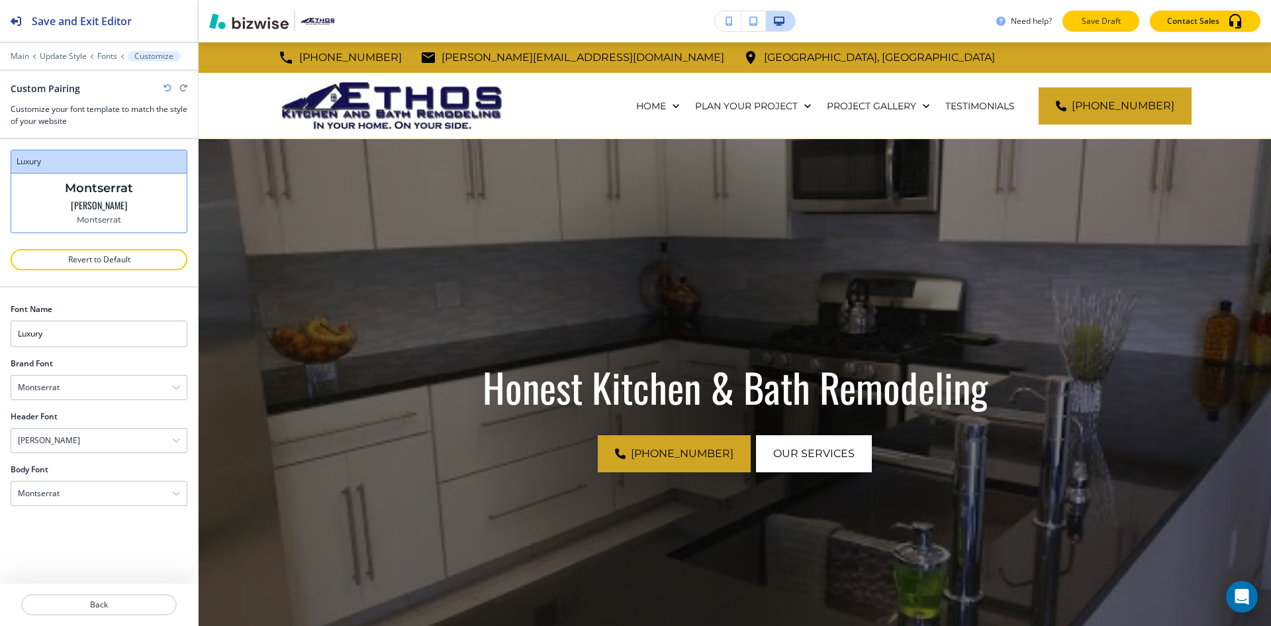
click at [1119, 12] on button "Save Draft" at bounding box center [1101, 21] width 77 height 21
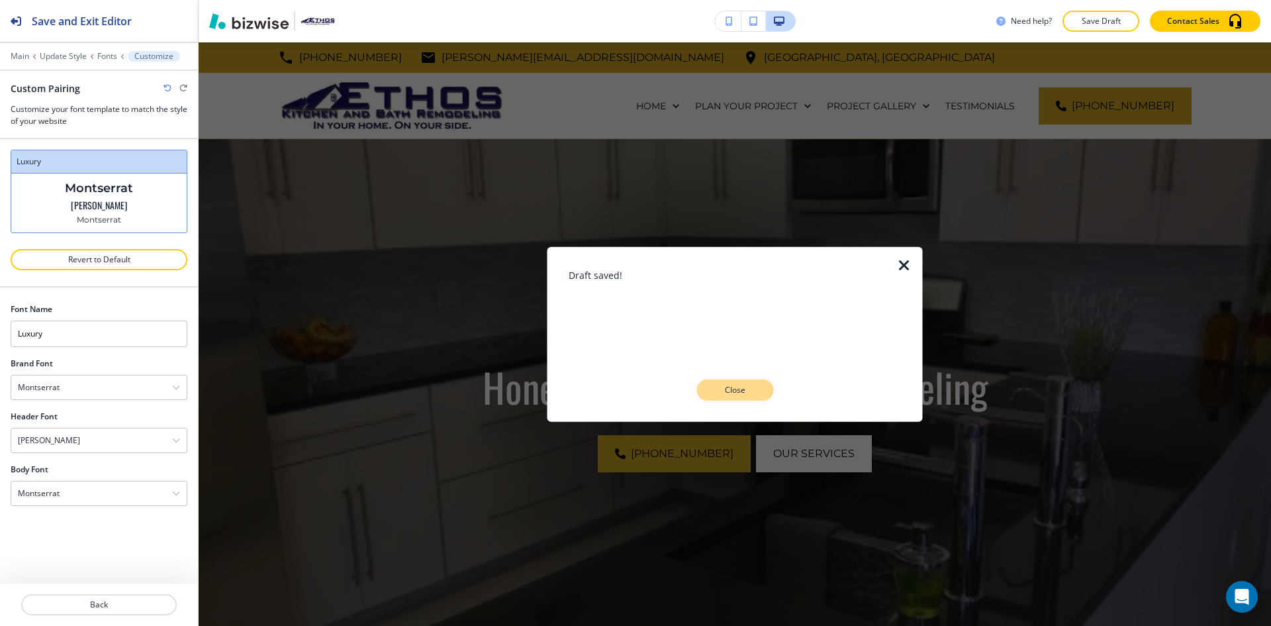
click at [747, 385] on p "Close" at bounding box center [735, 390] width 42 height 12
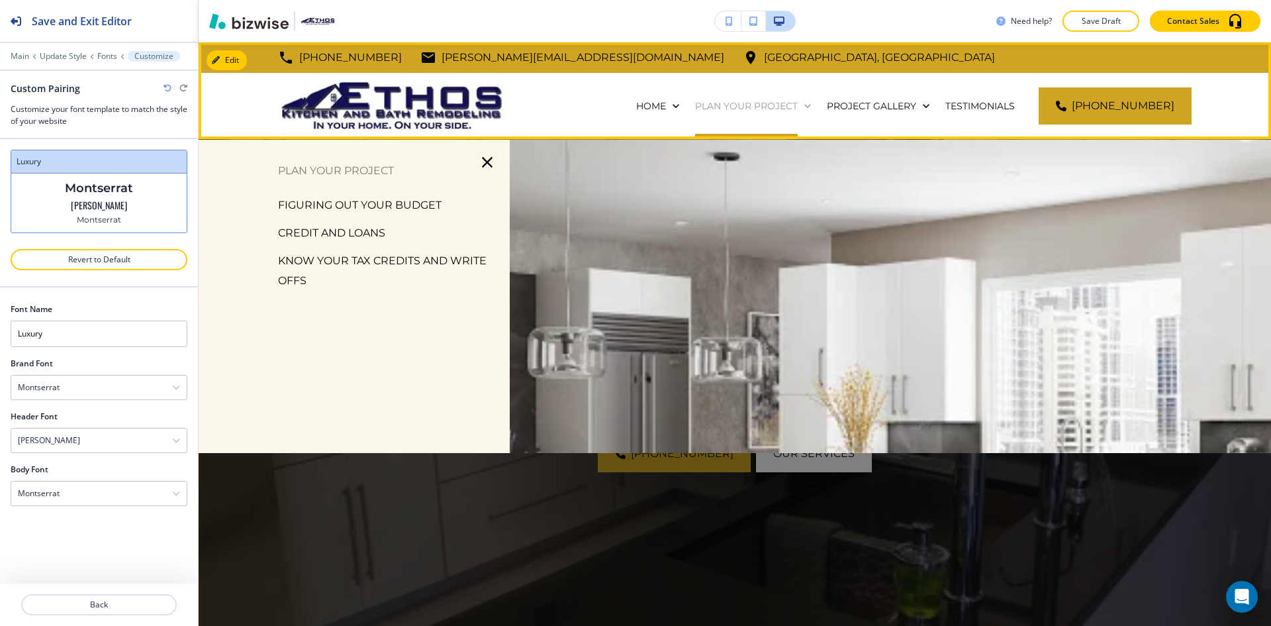
click at [695, 103] on p "PLAN YOUR PROJECT" at bounding box center [746, 105] width 103 height 13
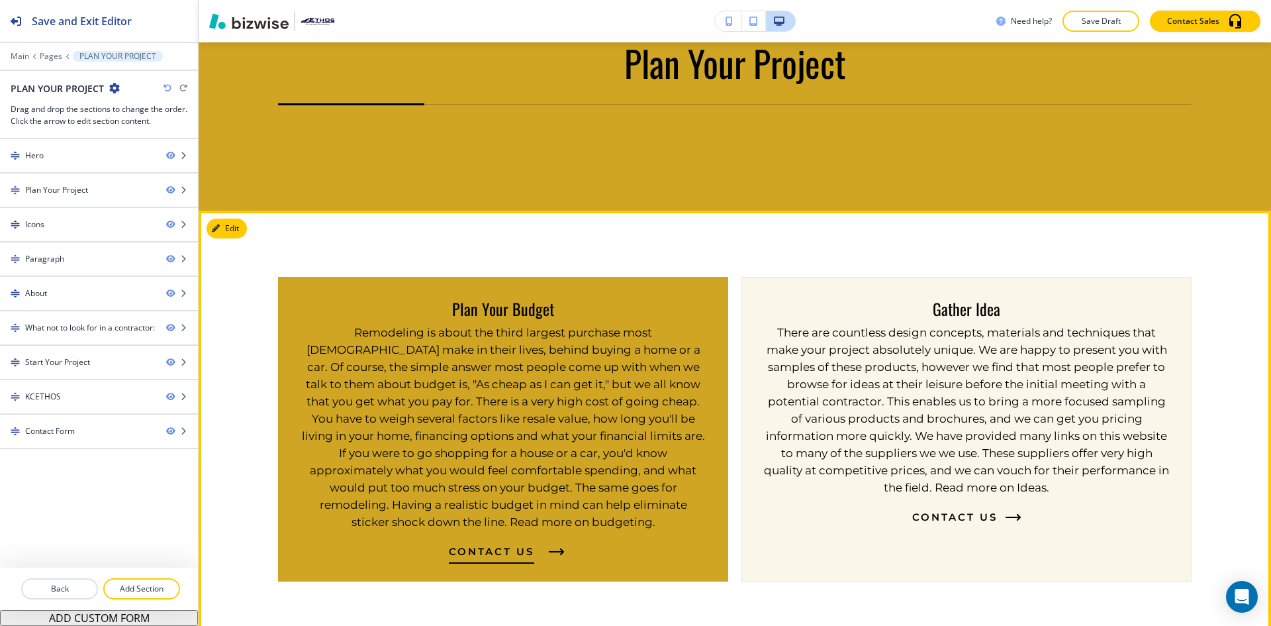
scroll to position [662, 0]
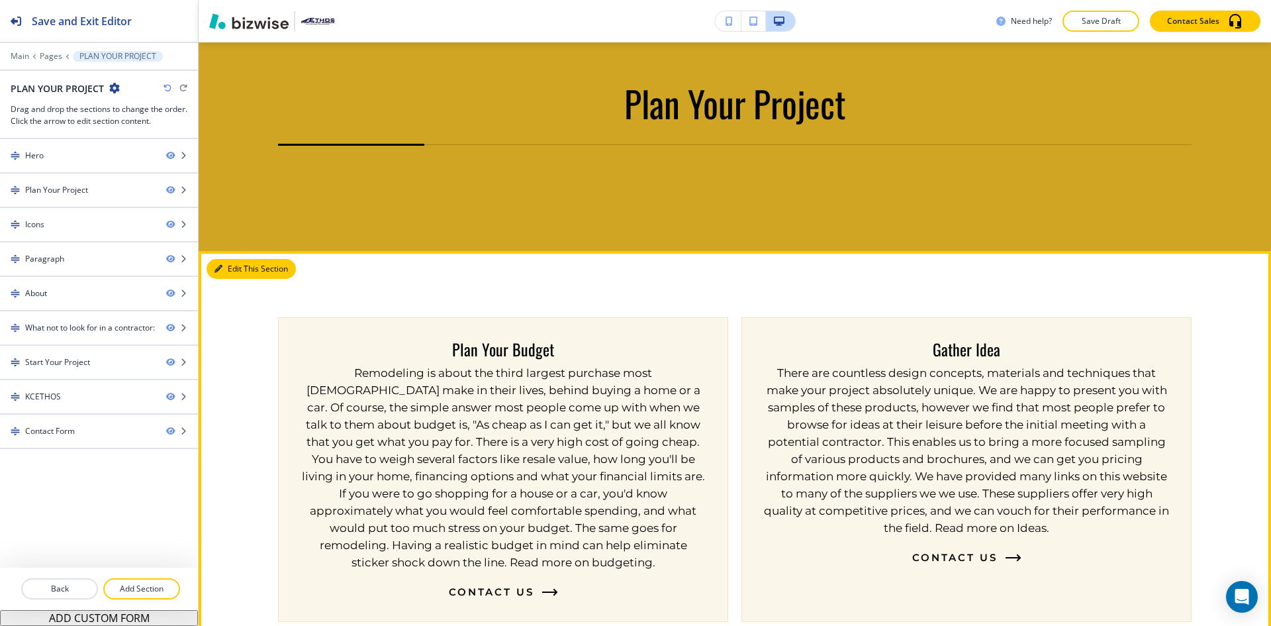
click at [243, 271] on button "Edit This Section" at bounding box center [251, 269] width 89 height 20
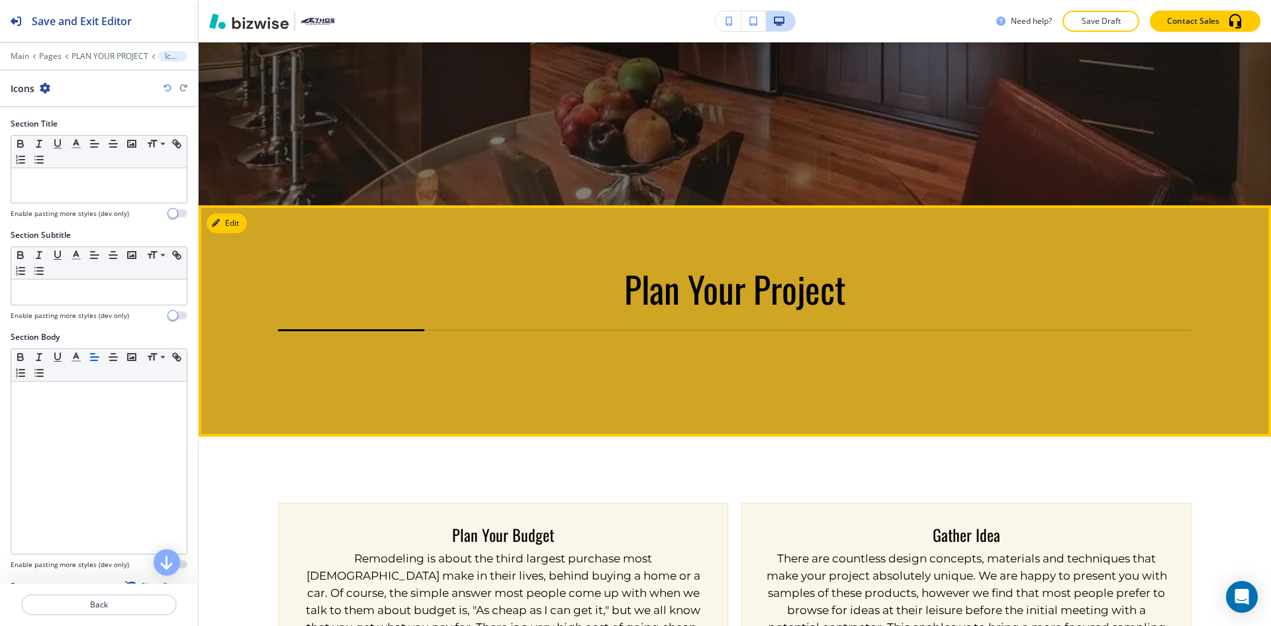
scroll to position [473, 0]
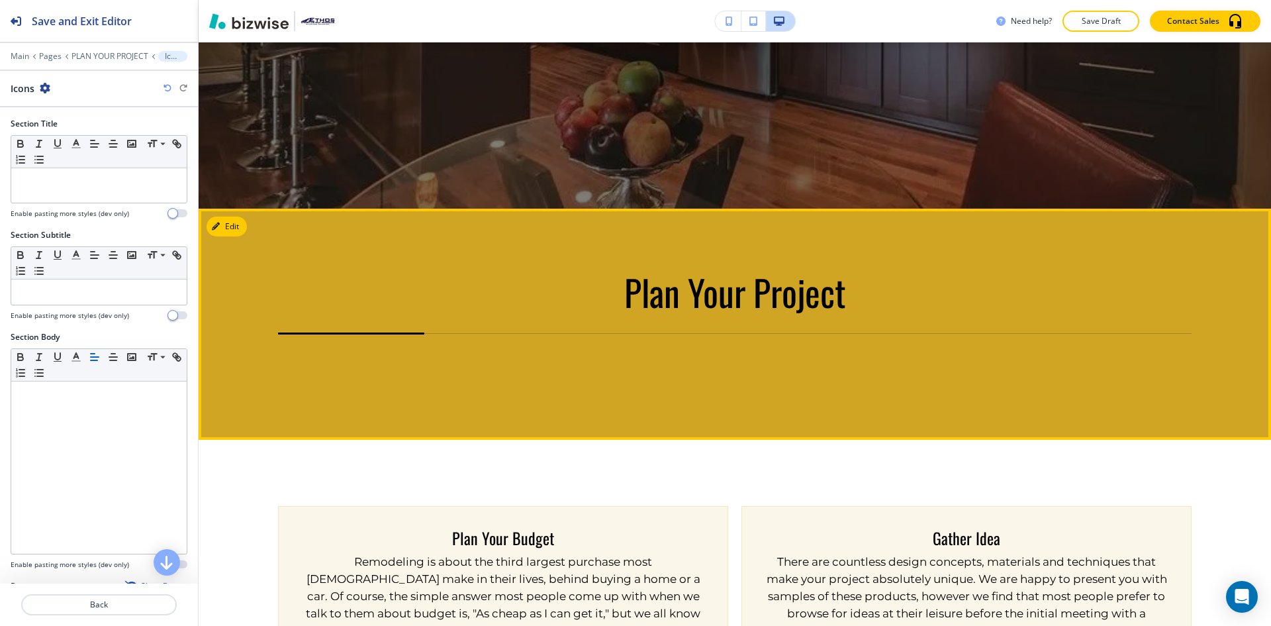
drag, startPoint x: 604, startPoint y: 292, endPoint x: 857, endPoint y: 299, distance: 253.7
click at [857, 299] on p "Plan Your Project" at bounding box center [735, 293] width 914 height 37
copy span "Plan Your Project"
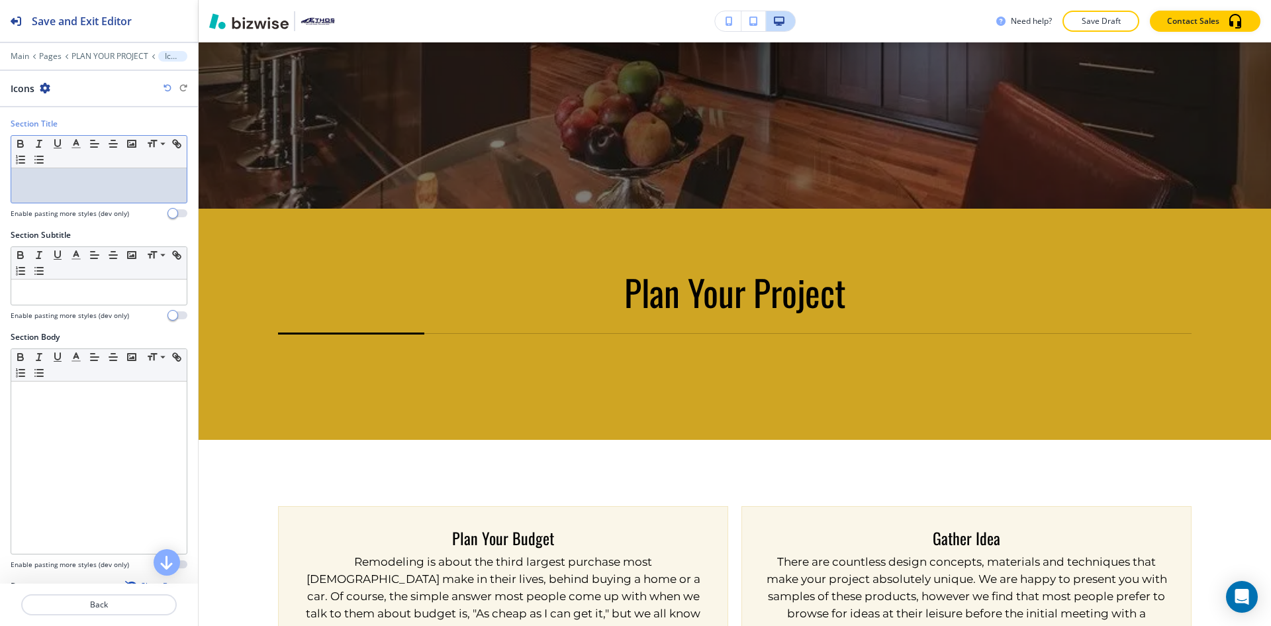
click at [101, 194] on div at bounding box center [98, 185] width 175 height 34
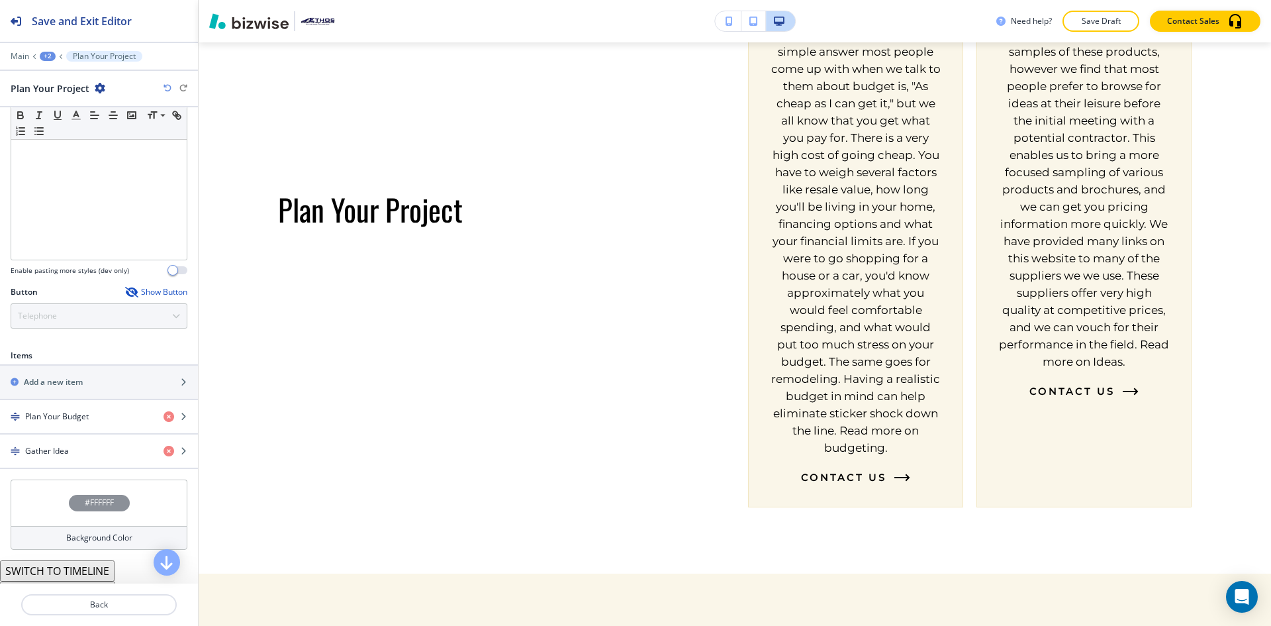
scroll to position [331, 0]
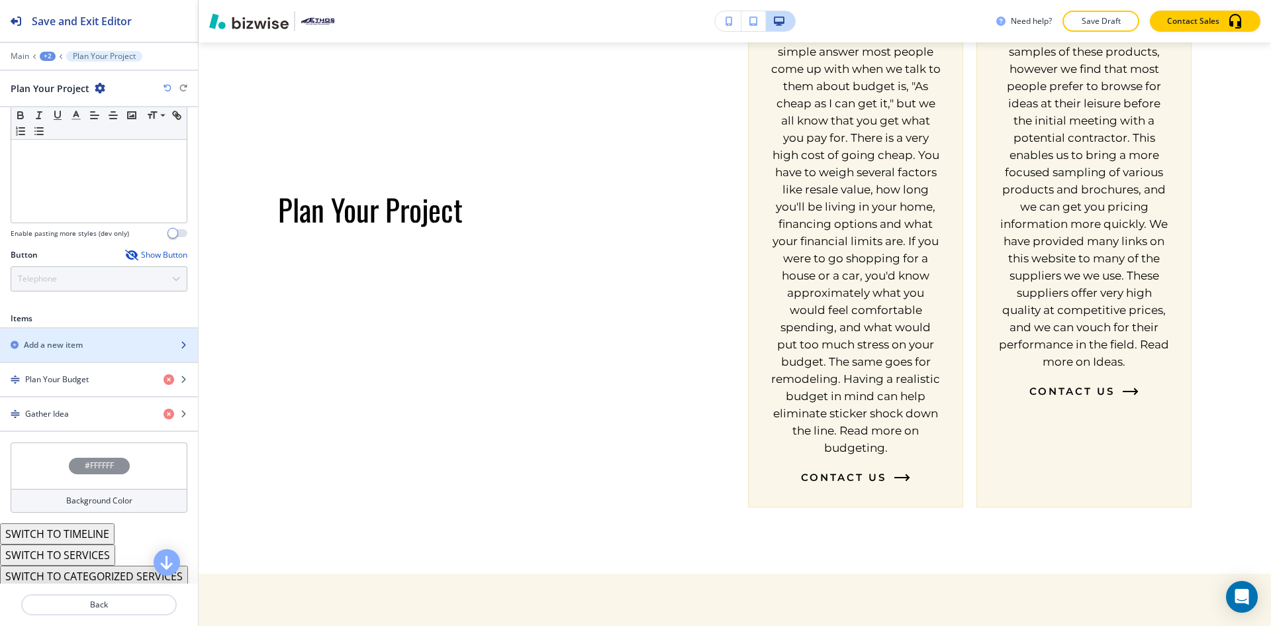
click at [97, 339] on div "Add a new item" at bounding box center [84, 345] width 169 height 12
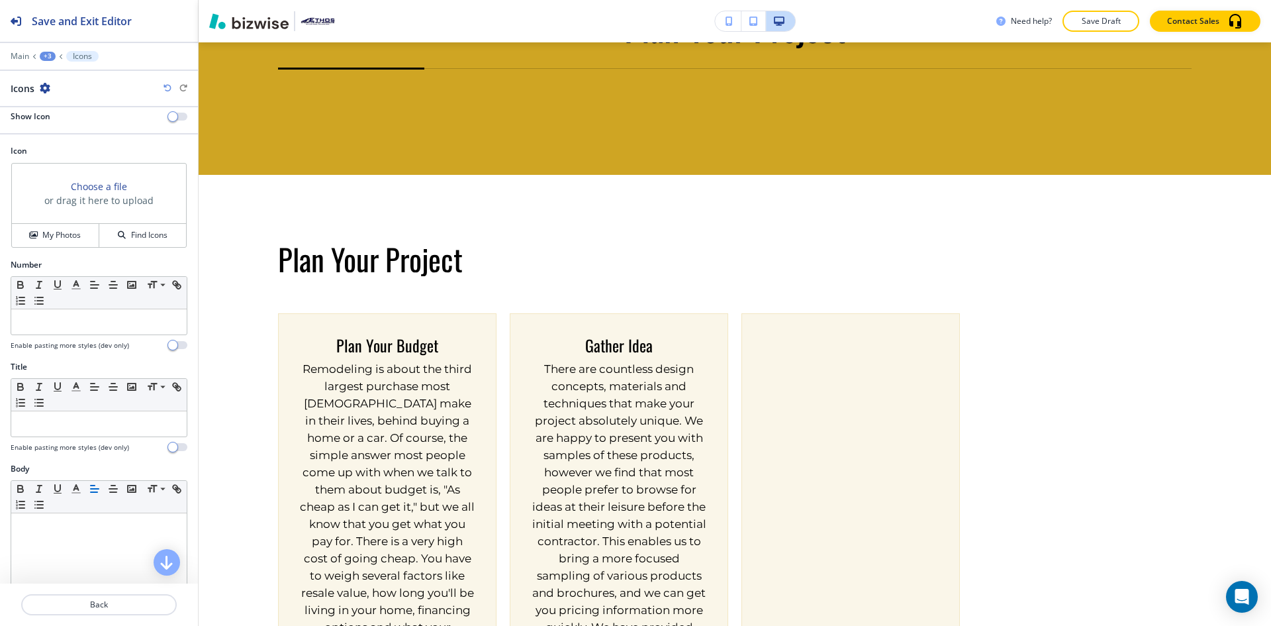
scroll to position [0, 0]
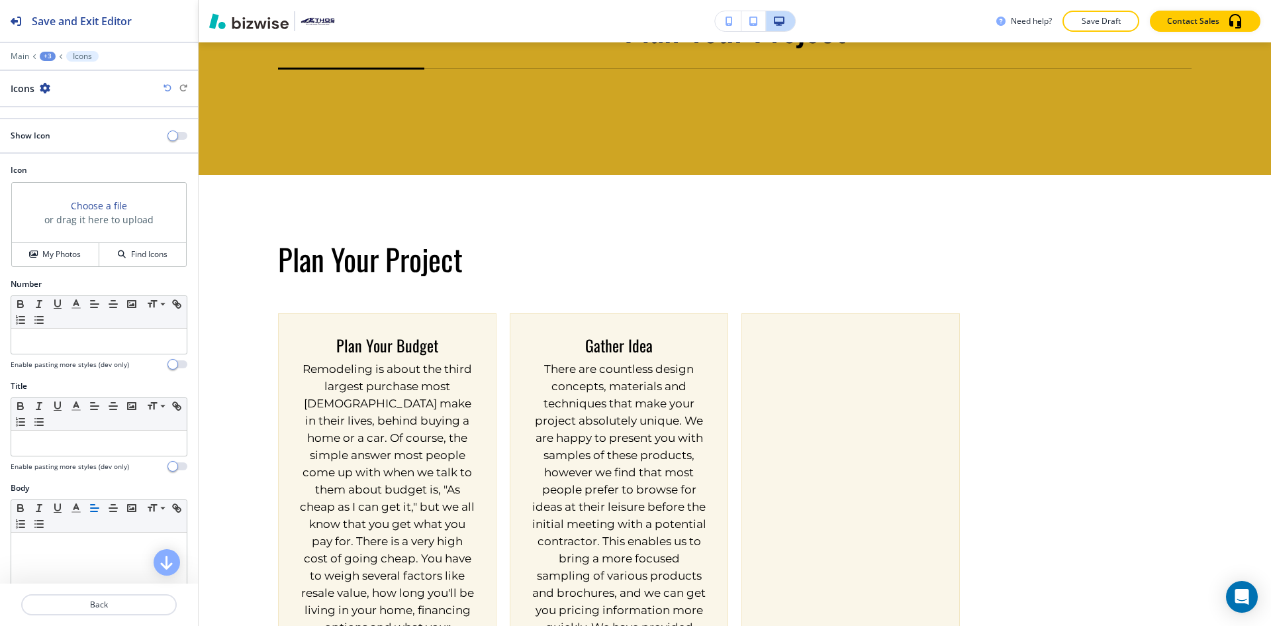
click at [50, 57] on div "+3" at bounding box center [48, 56] width 16 height 9
click at [68, 121] on p "Plan Your Project" at bounding box center [82, 125] width 68 height 12
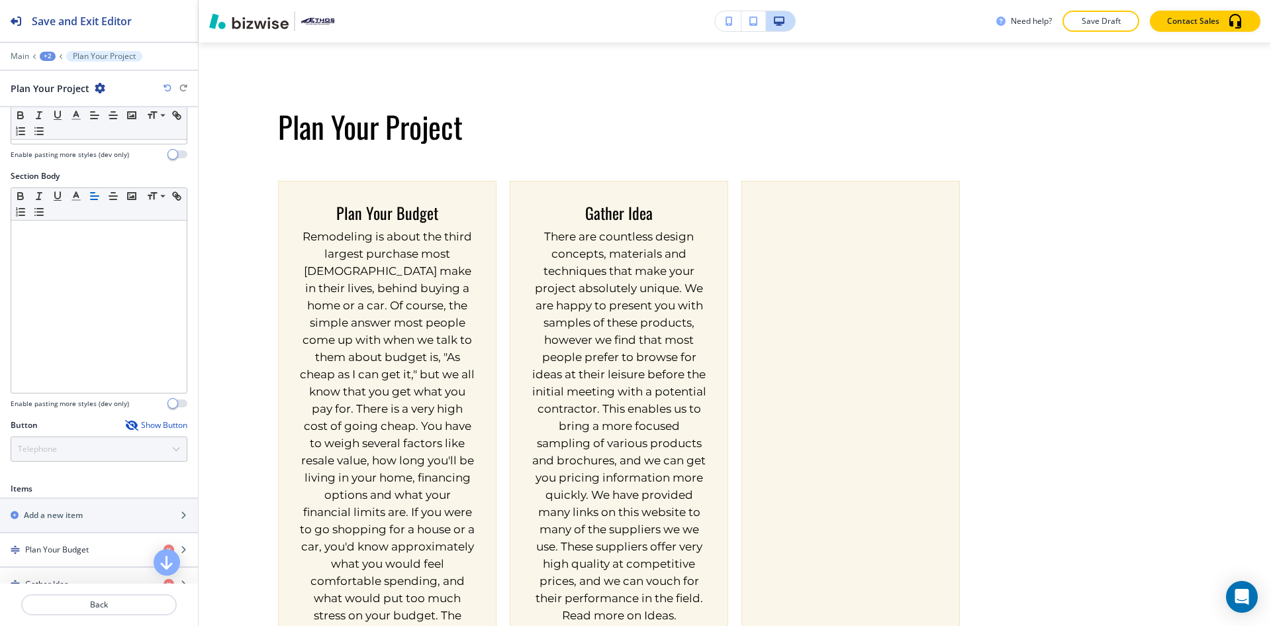
scroll to position [390, 0]
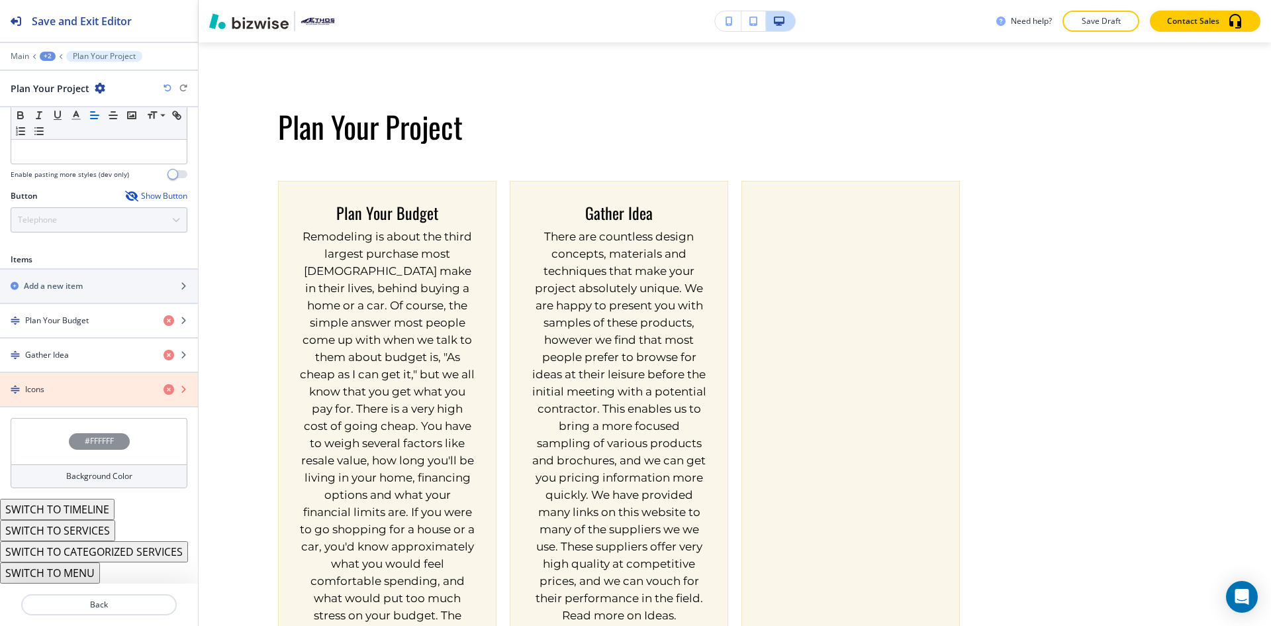
click at [164, 389] on icon "button" at bounding box center [169, 389] width 11 height 11
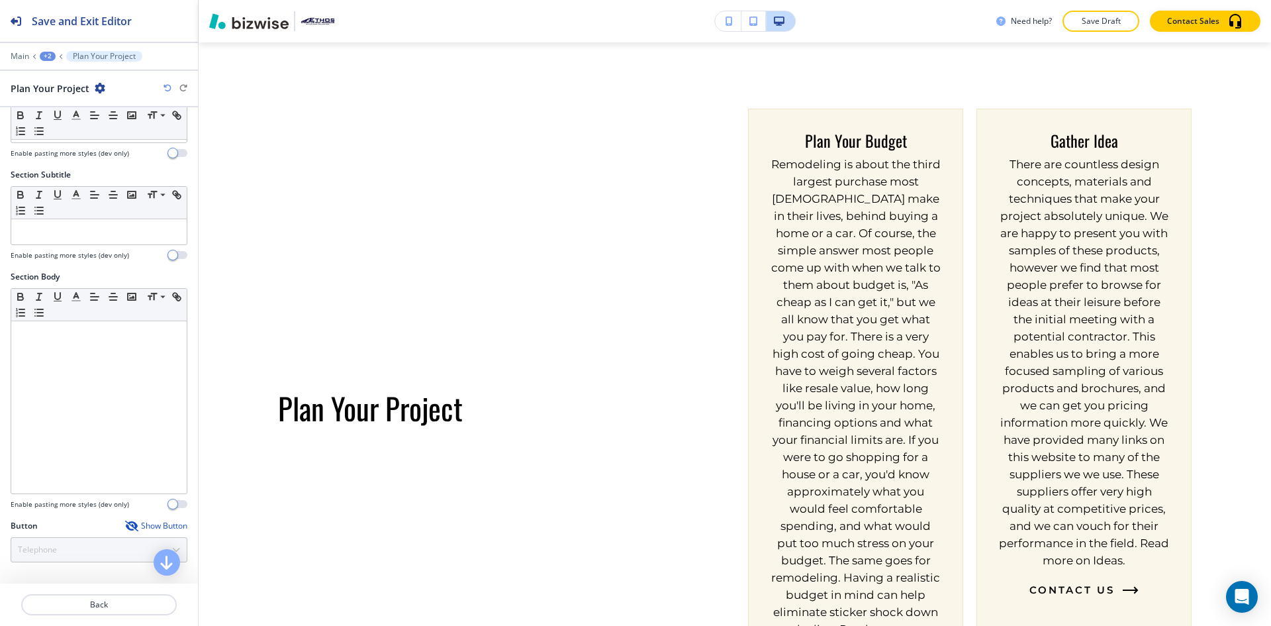
scroll to position [0, 0]
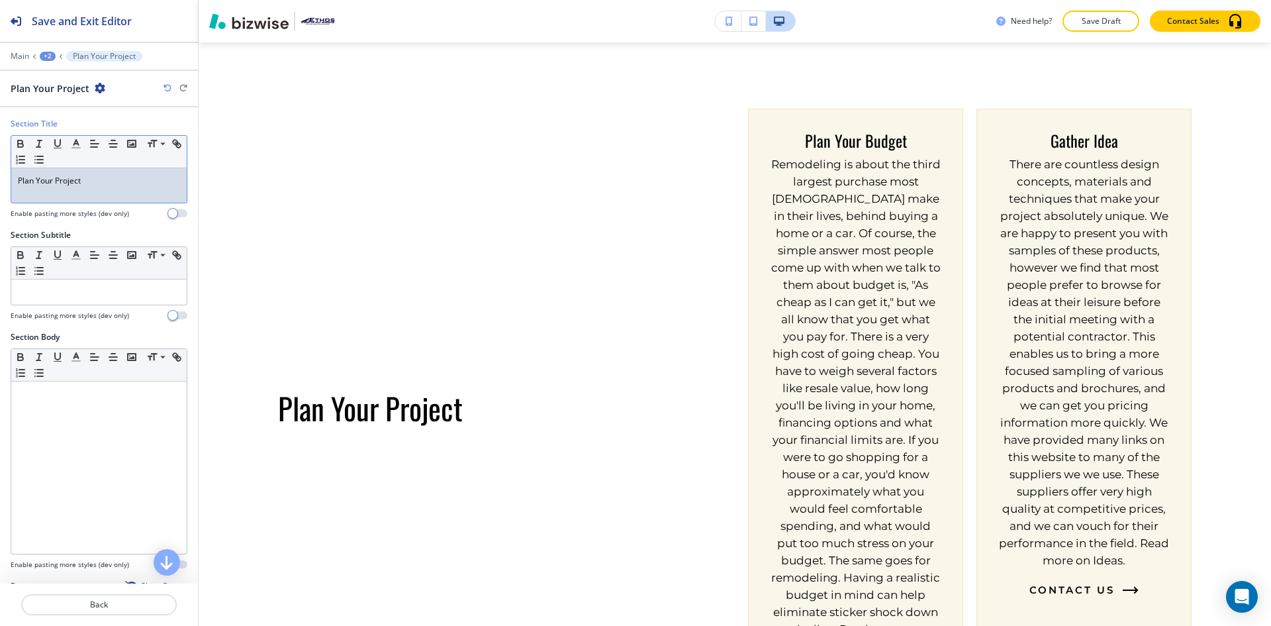
click at [116, 181] on p "Plan Your Project" at bounding box center [99, 181] width 162 height 12
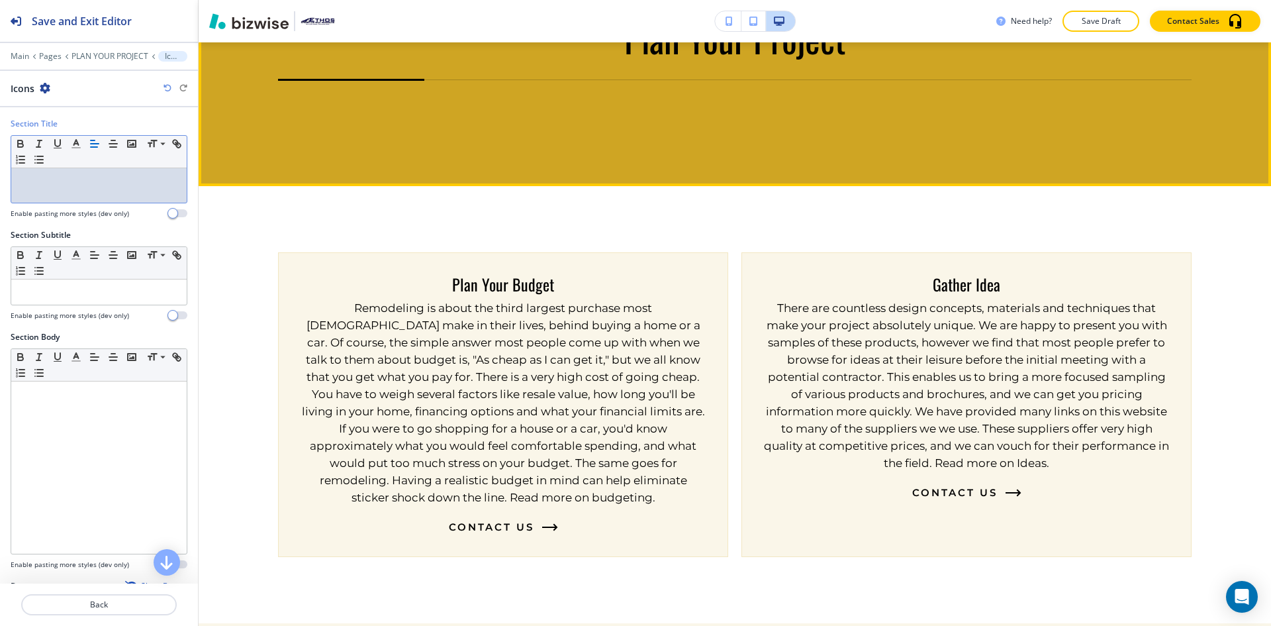
scroll to position [540, 0]
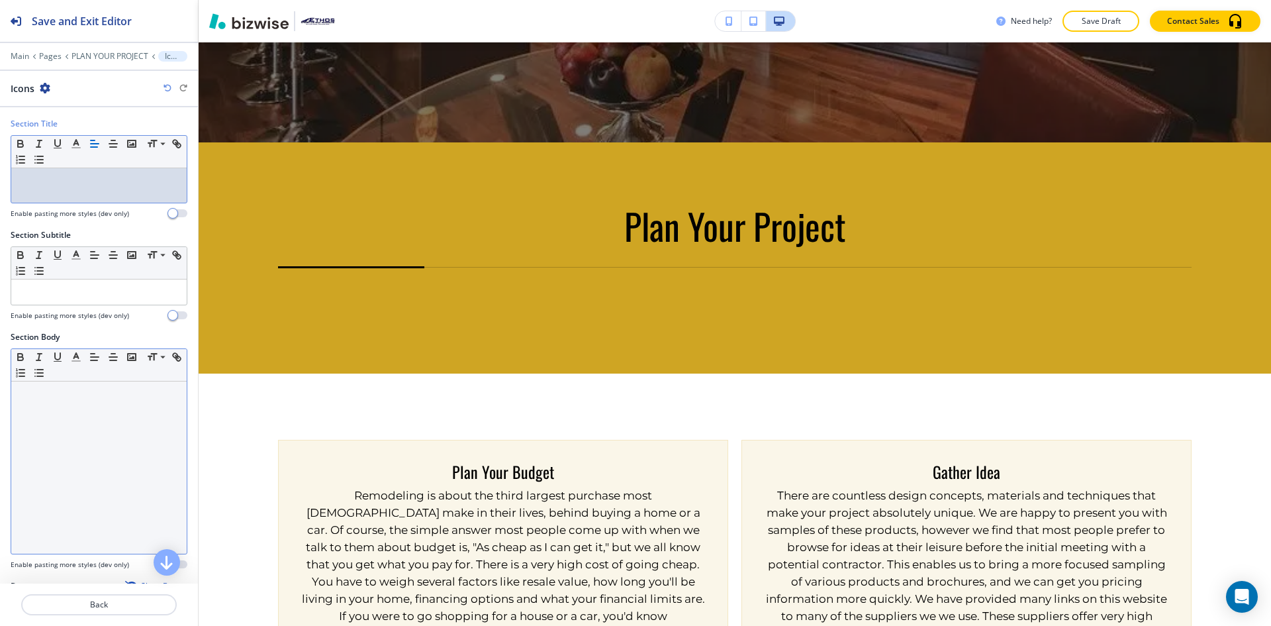
click at [97, 404] on div at bounding box center [98, 467] width 175 height 172
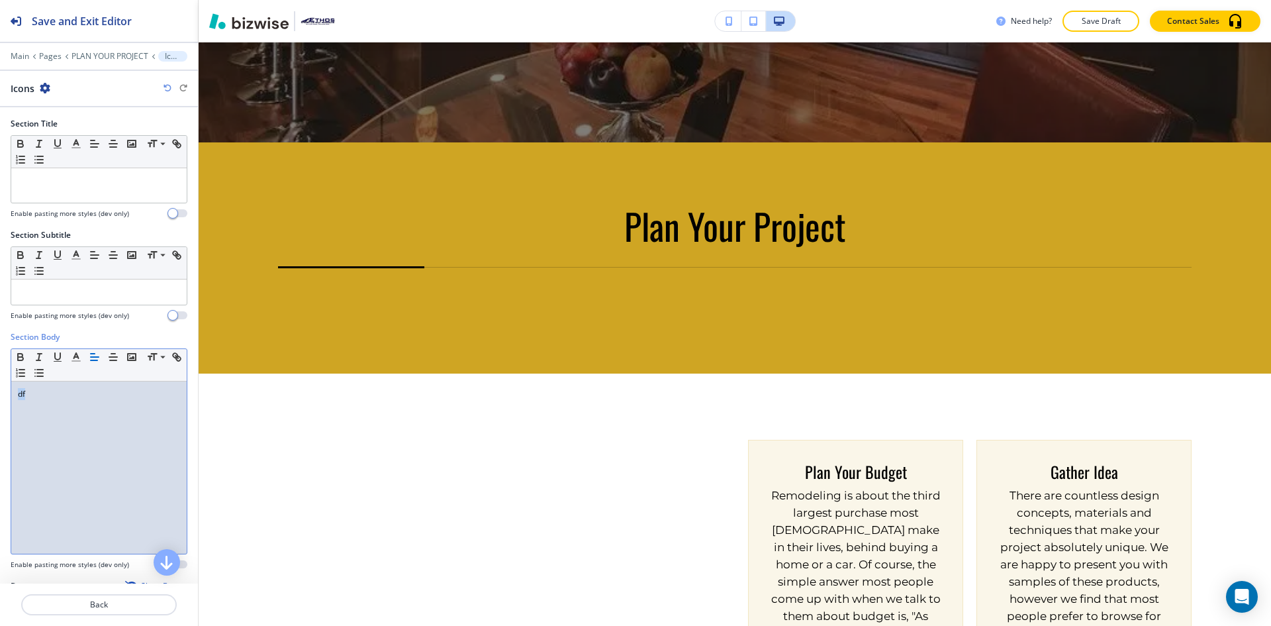
drag, startPoint x: 89, startPoint y: 403, endPoint x: 9, endPoint y: 397, distance: 80.4
click at [9, 397] on div "Section Body Small Normal Large Huge df Enable pasting more styles (dev only)" at bounding box center [99, 455] width 198 height 249
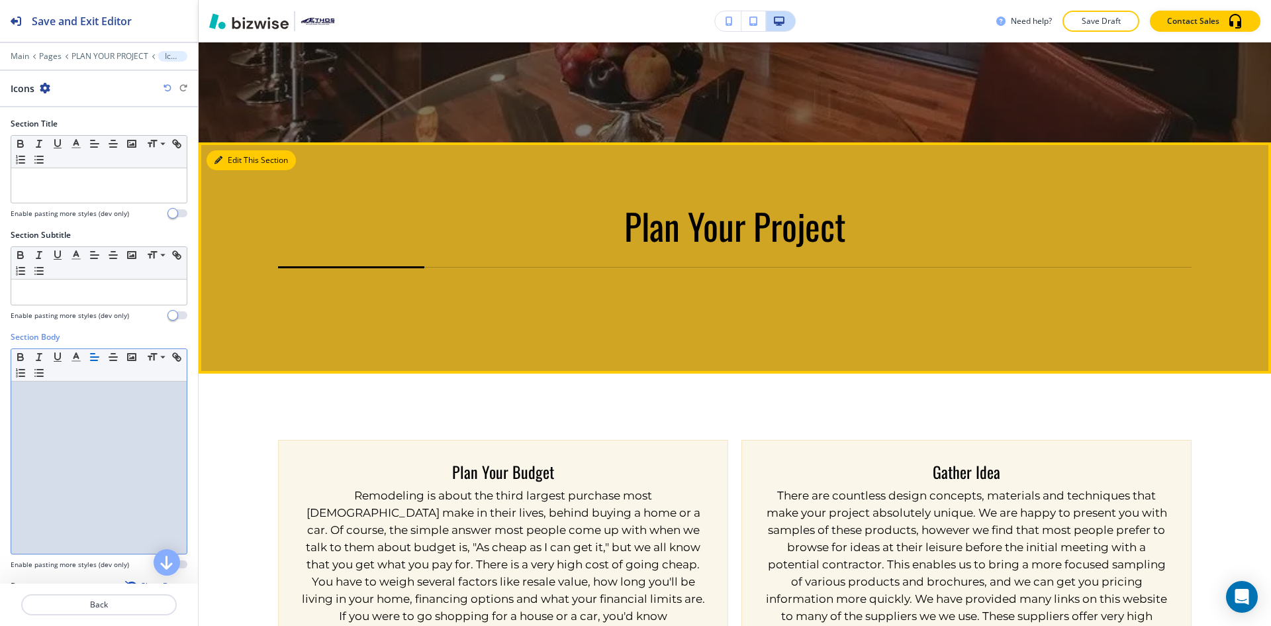
click at [241, 164] on button "Edit This Section" at bounding box center [251, 160] width 89 height 20
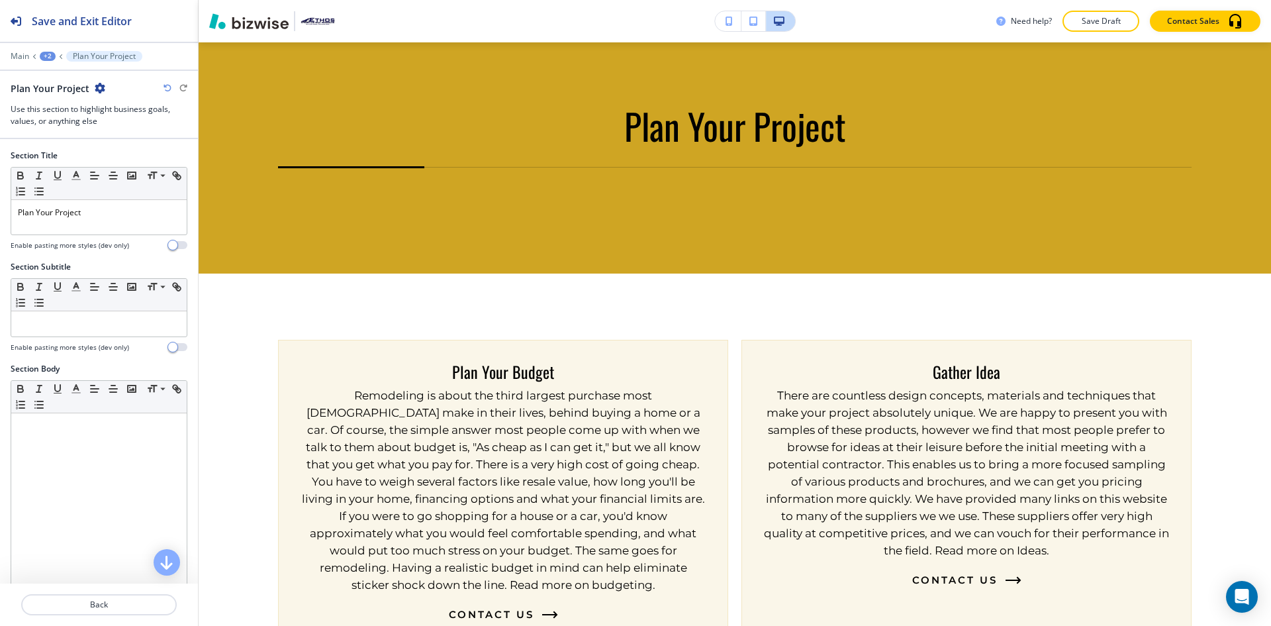
scroll to position [530, 0]
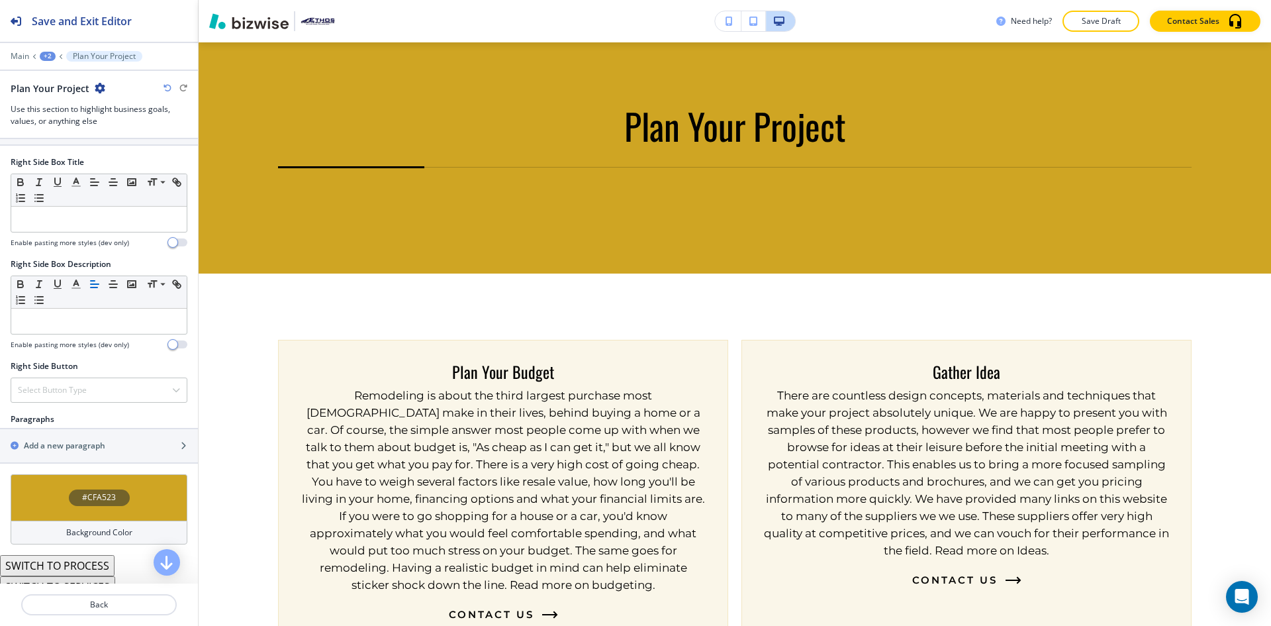
click at [80, 521] on div "Background Color" at bounding box center [99, 532] width 177 height 24
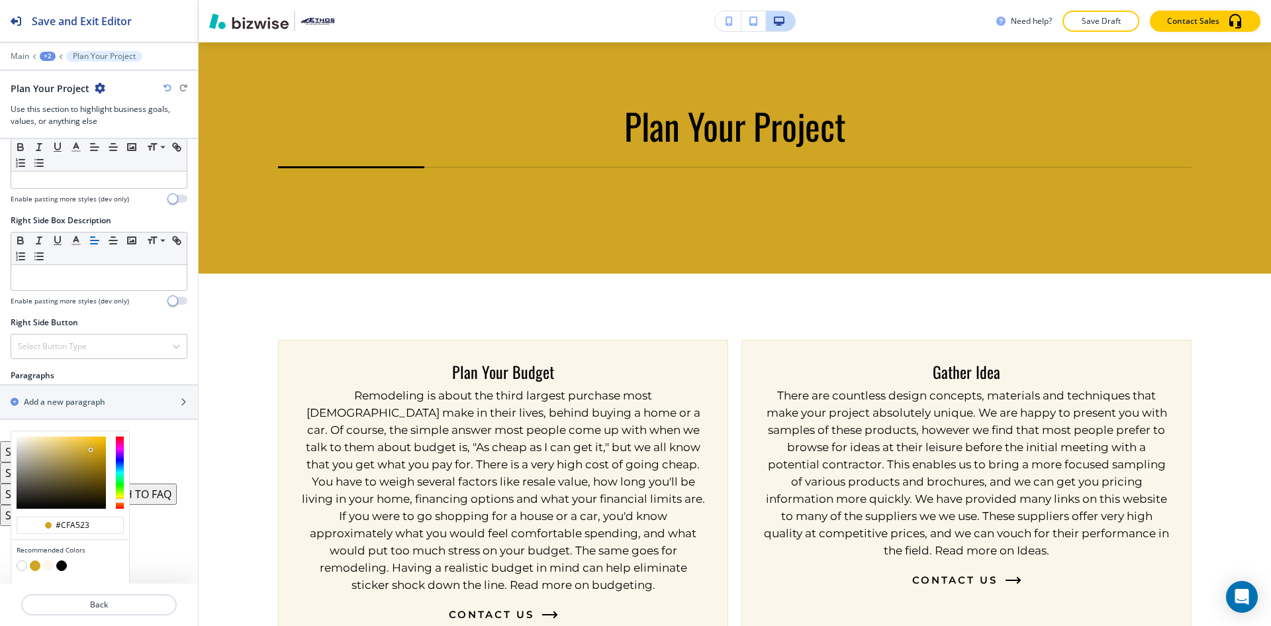
scroll to position [608, 0]
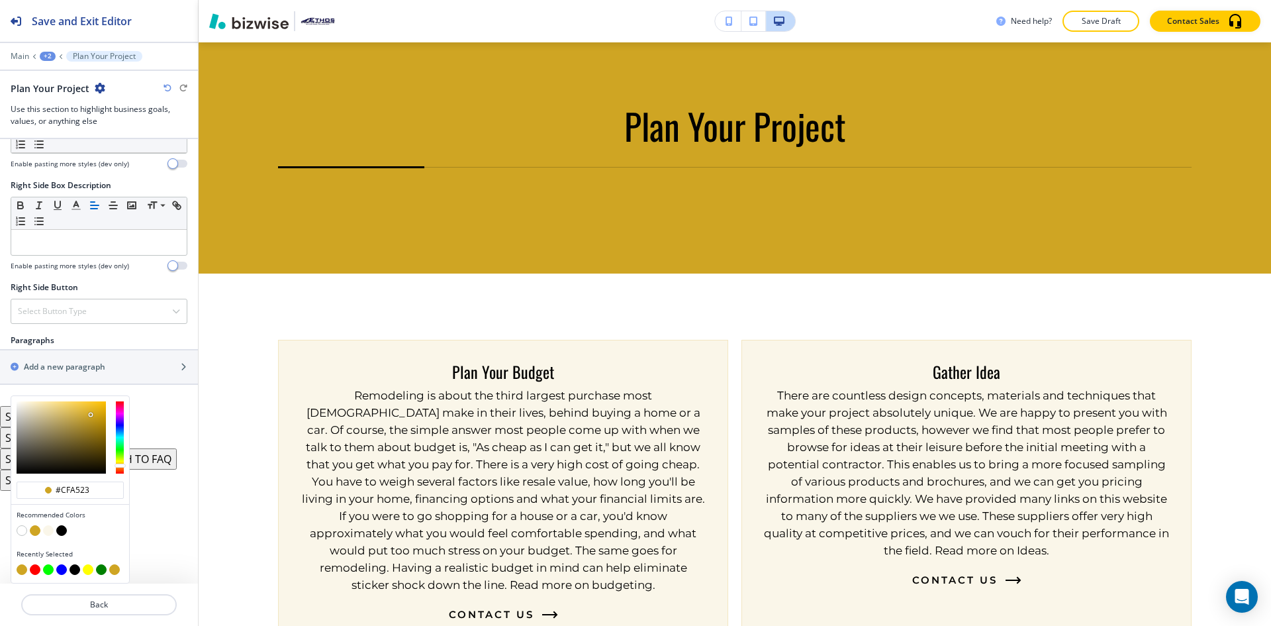
click at [23, 527] on button "button" at bounding box center [22, 530] width 11 height 11
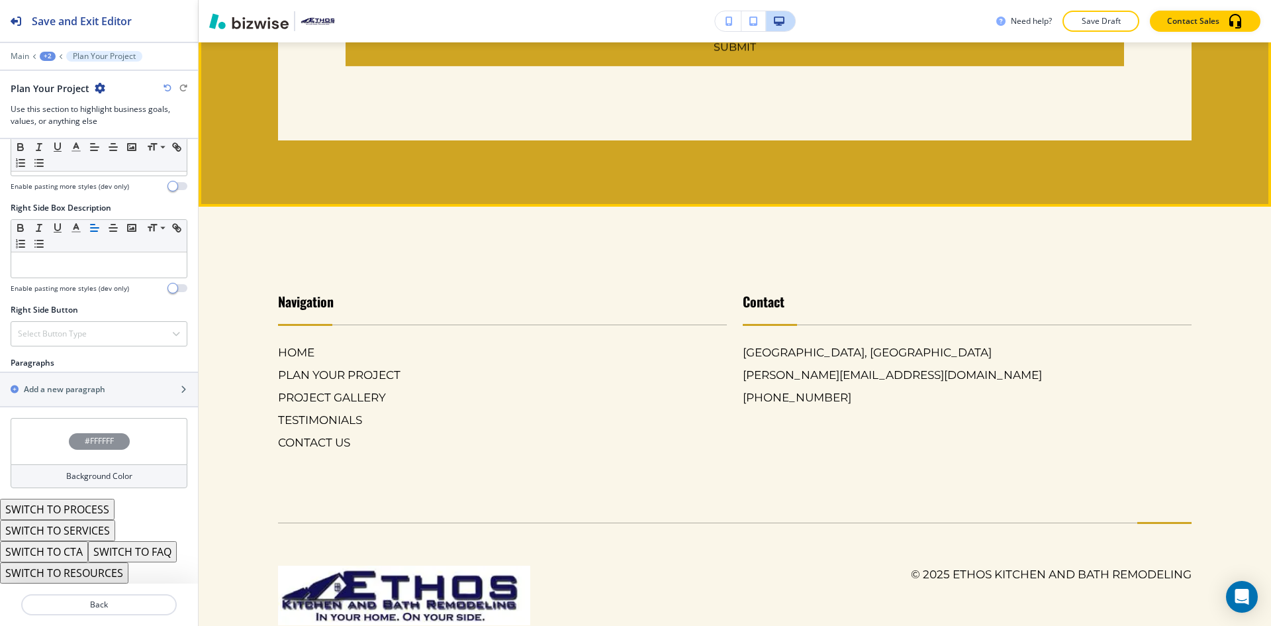
scroll to position [4083, 0]
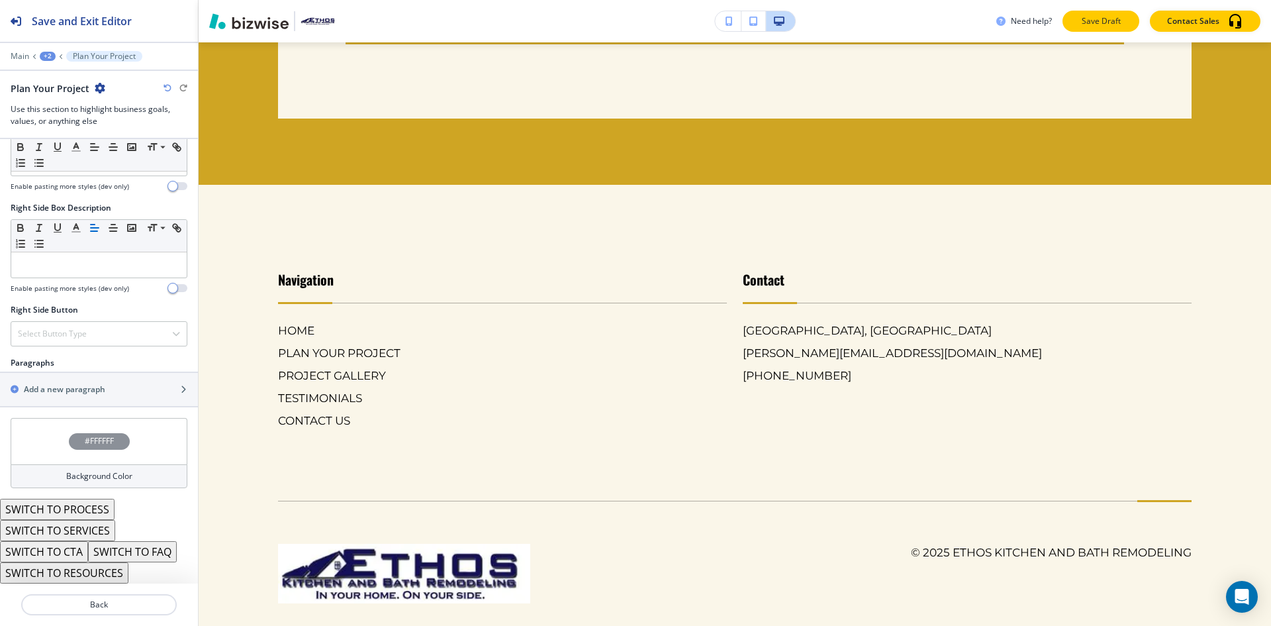
click at [1093, 13] on button "Save Draft" at bounding box center [1101, 21] width 77 height 21
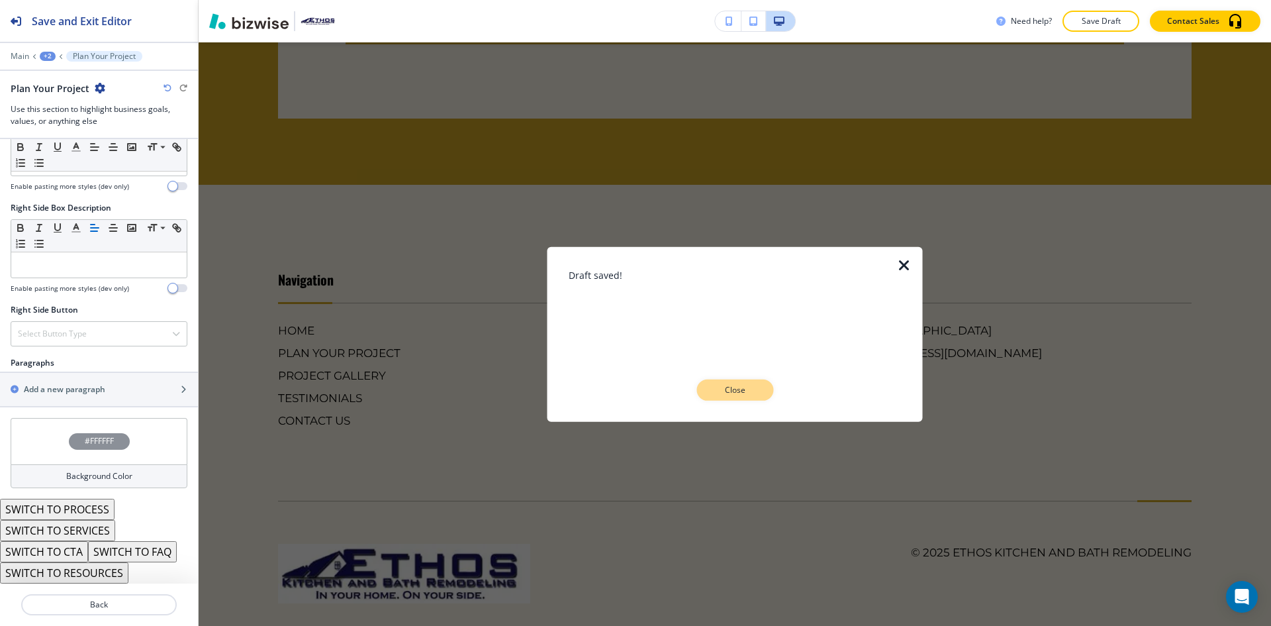
click at [763, 384] on button "Close" at bounding box center [735, 389] width 77 height 21
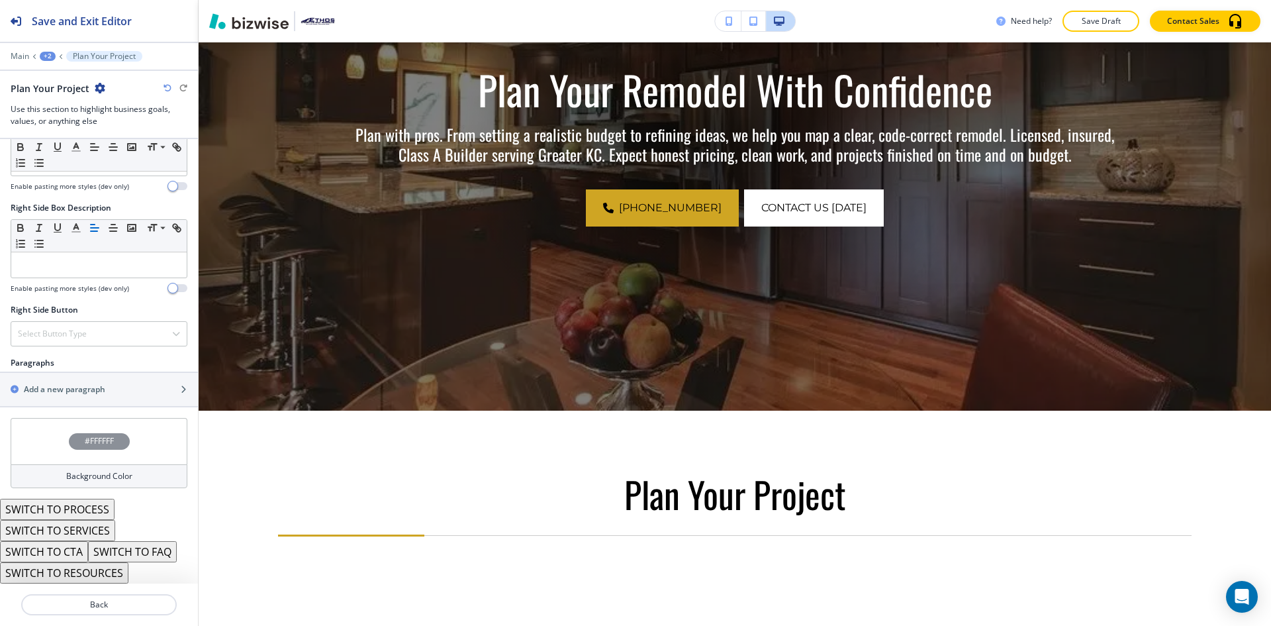
scroll to position [0, 0]
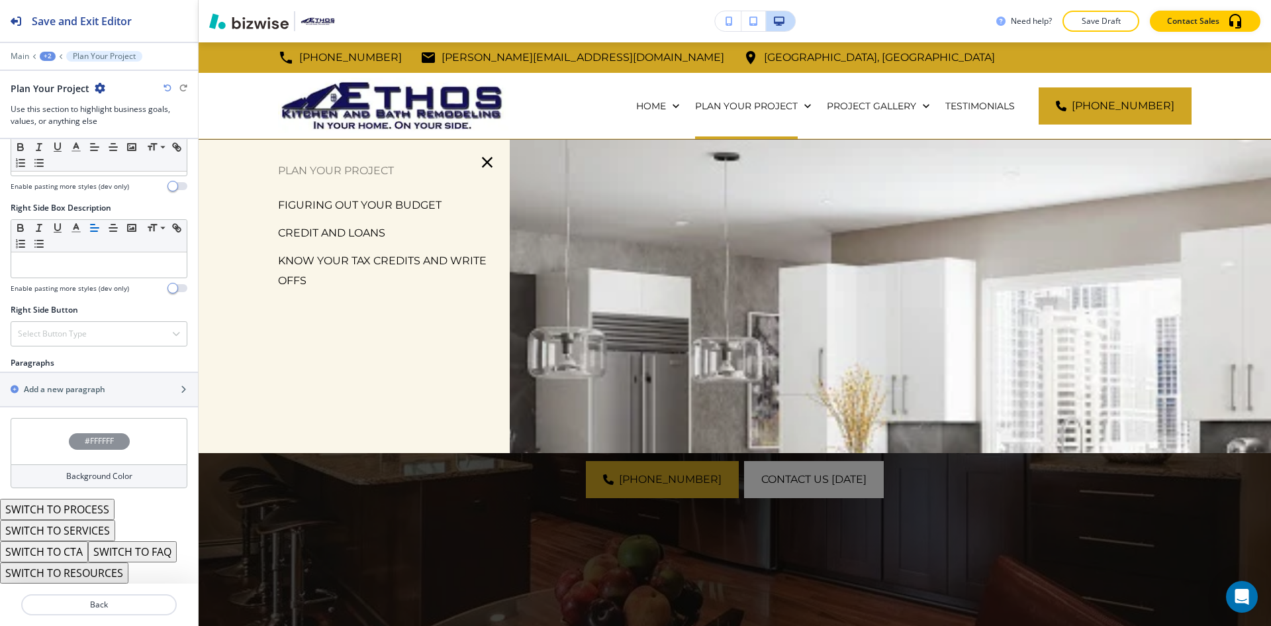
click at [425, 203] on p "FIGURING OUT YOUR BUDGET" at bounding box center [360, 205] width 164 height 20
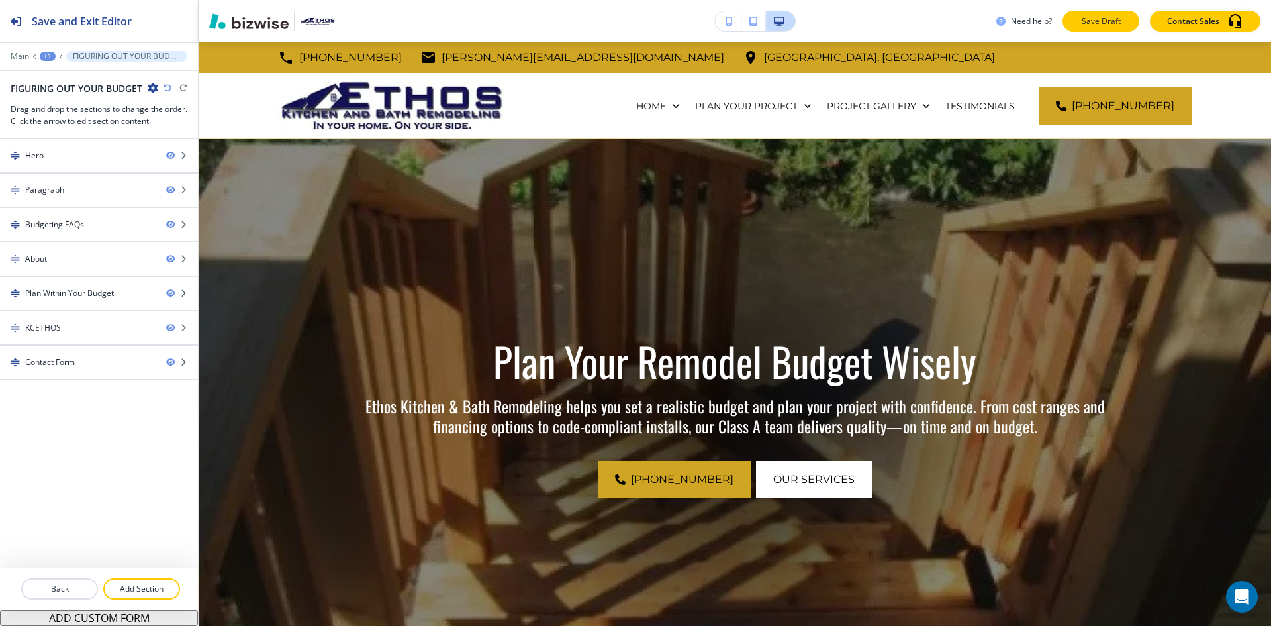
click at [1078, 16] on button "Save Draft" at bounding box center [1101, 21] width 77 height 21
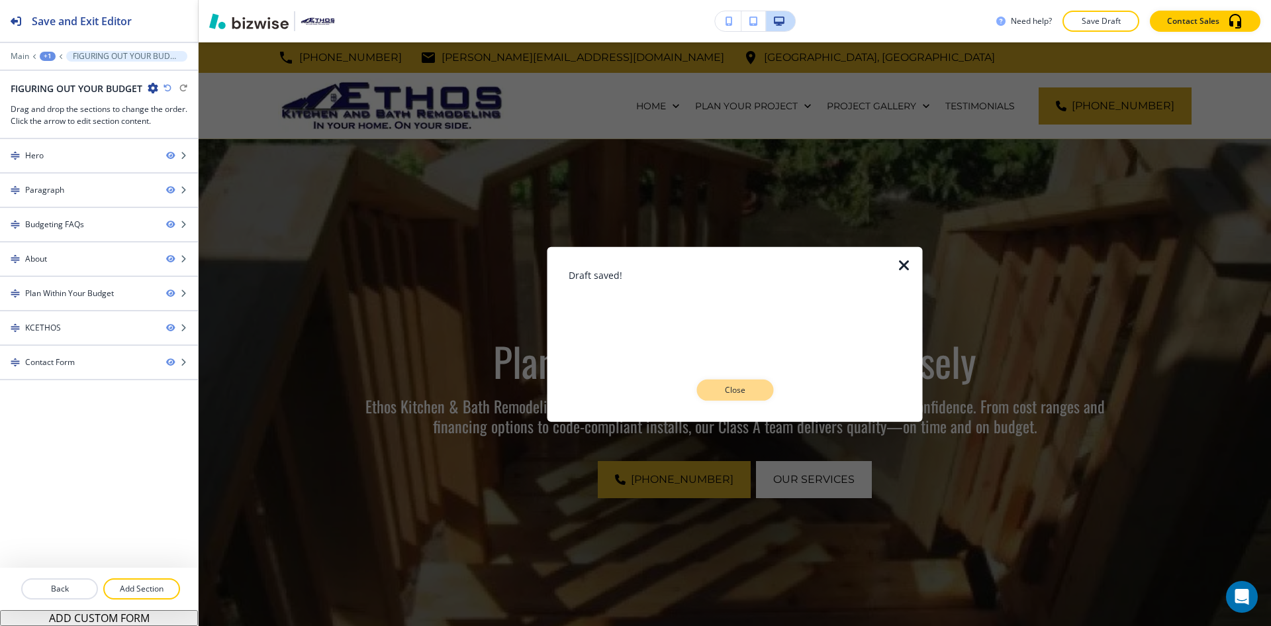
click at [740, 391] on p "Close" at bounding box center [735, 390] width 42 height 12
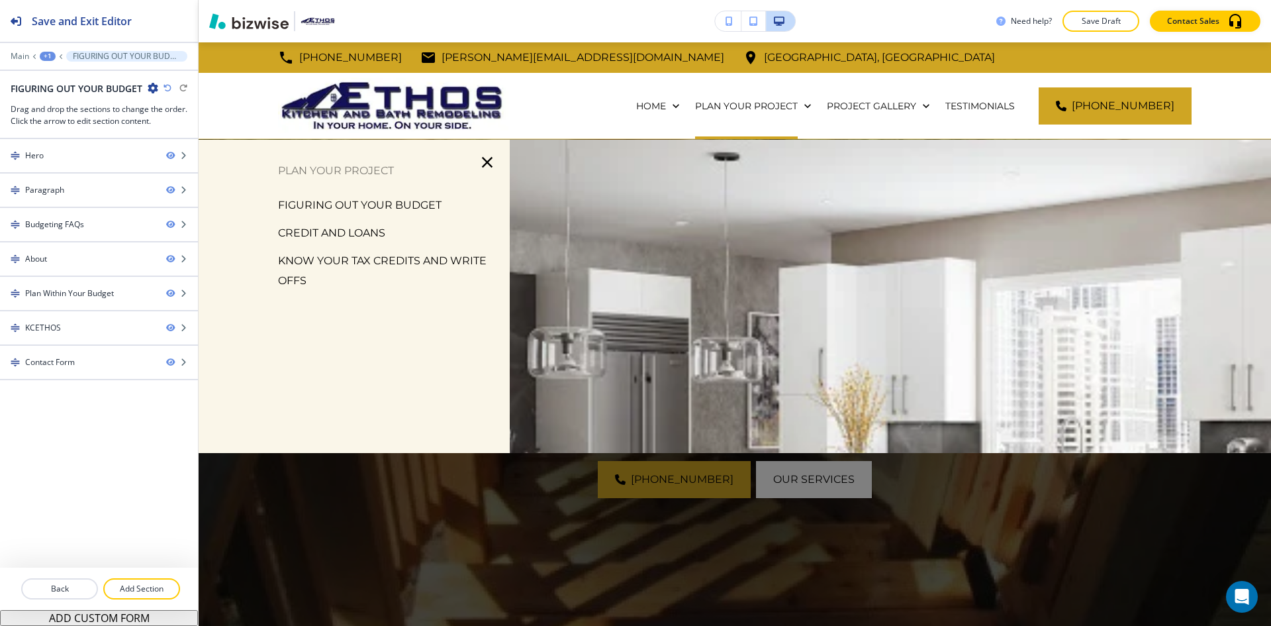
click at [355, 231] on p "CREDIT AND LOANS" at bounding box center [331, 233] width 107 height 20
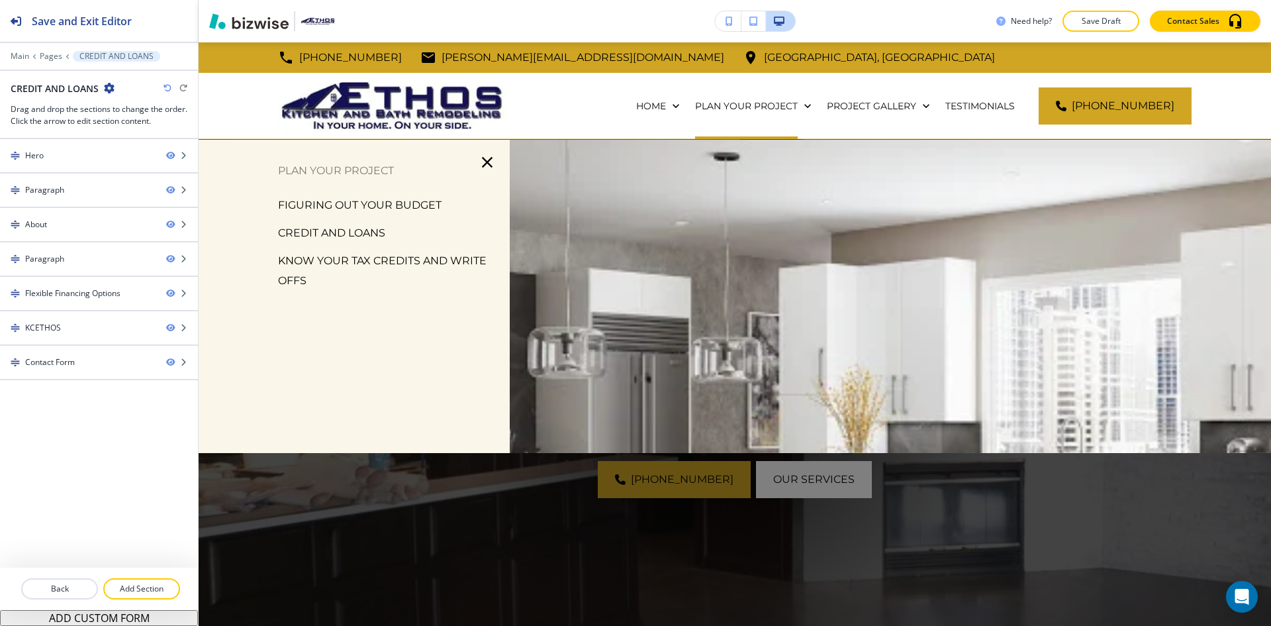
click at [435, 261] on p "KNOW YOUR TAX CREDITS AND WRITE OFFS" at bounding box center [388, 271] width 221 height 40
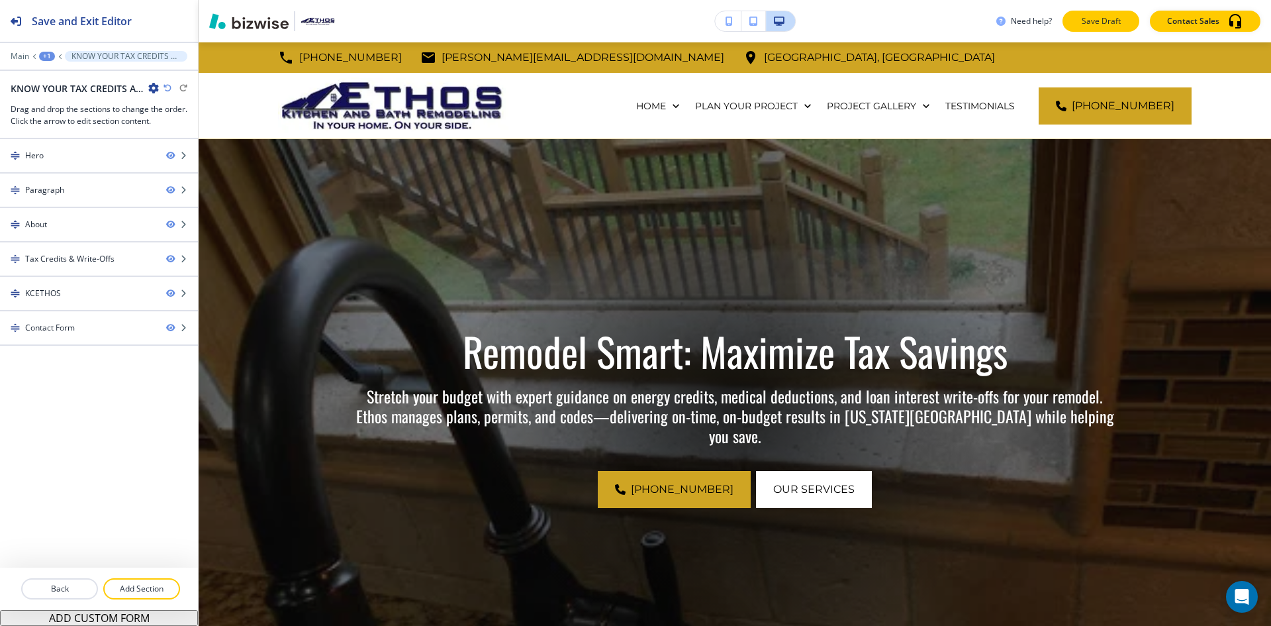
click at [1091, 18] on p "Save Draft" at bounding box center [1101, 21] width 42 height 12
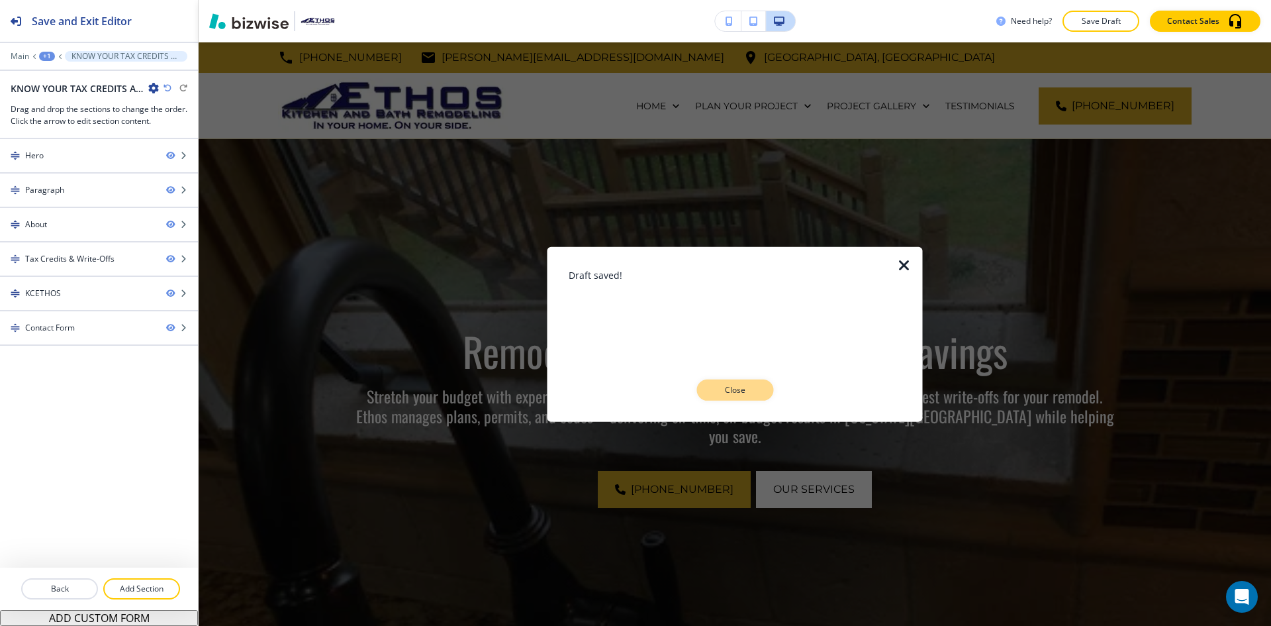
click at [710, 395] on button "Close" at bounding box center [735, 389] width 77 height 21
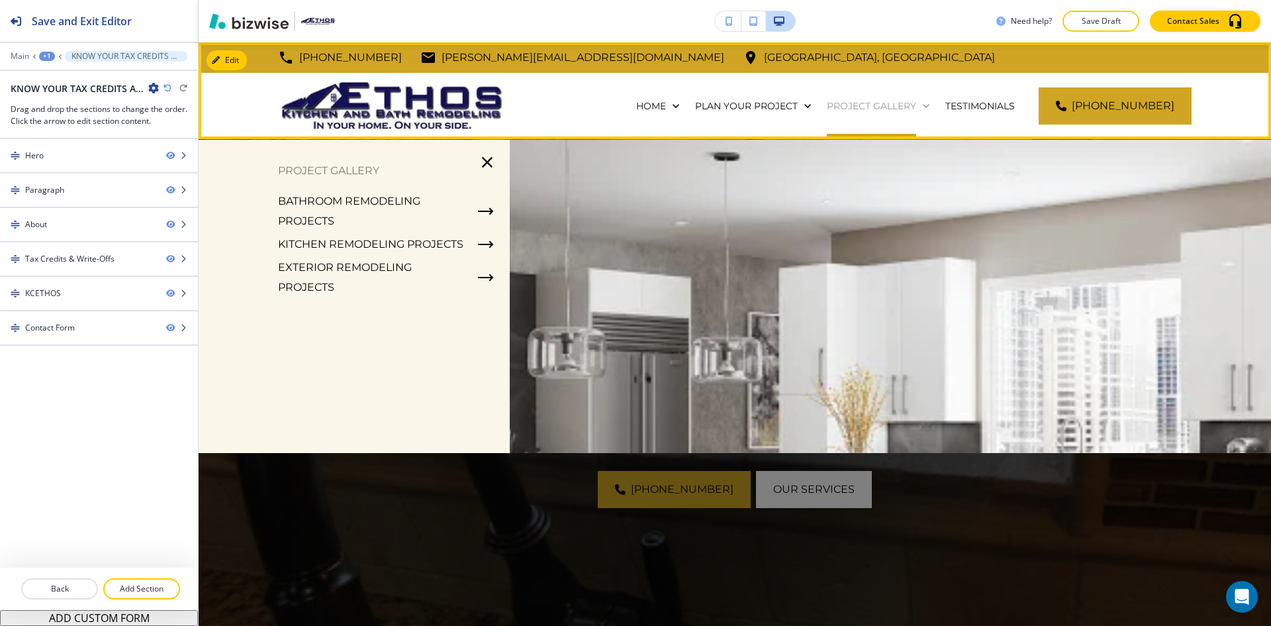
click at [827, 103] on p "PROJECT GALLERY" at bounding box center [871, 105] width 89 height 13
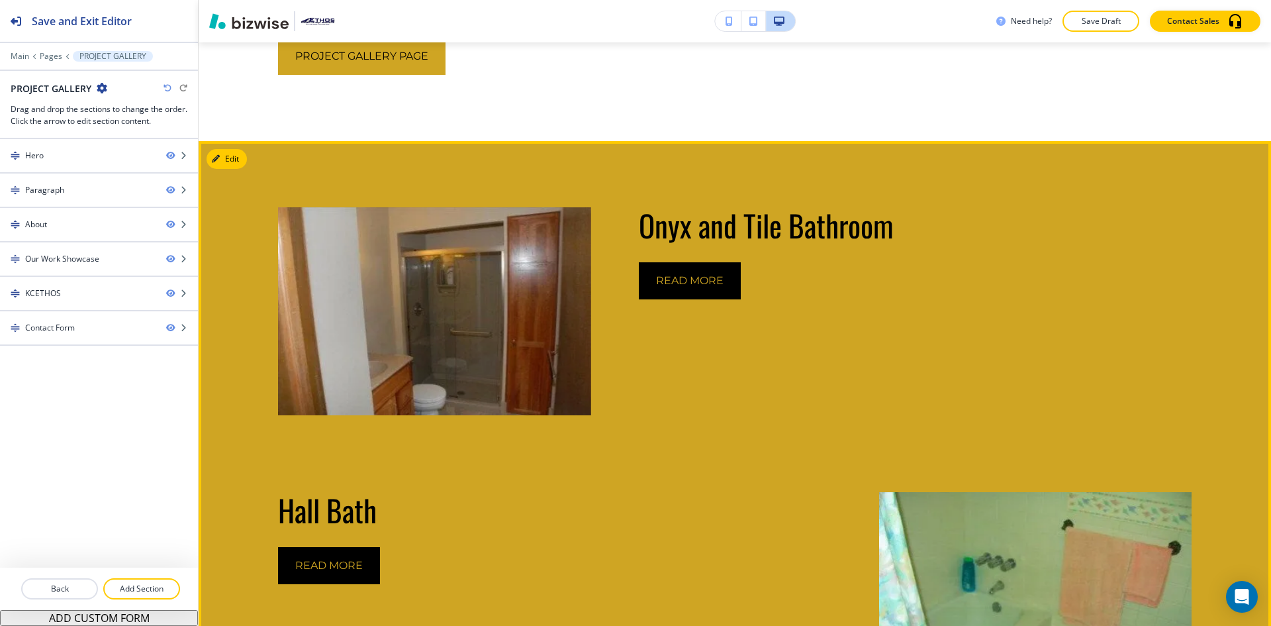
scroll to position [530, 0]
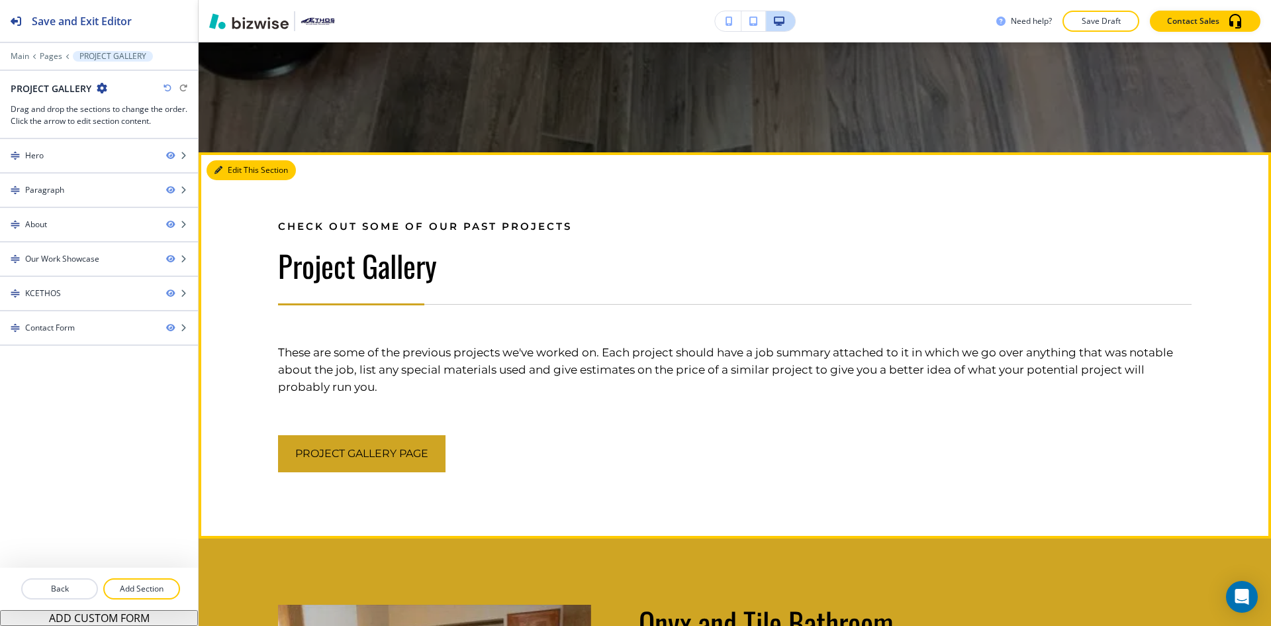
click at [233, 164] on button "Edit This Section" at bounding box center [251, 170] width 89 height 20
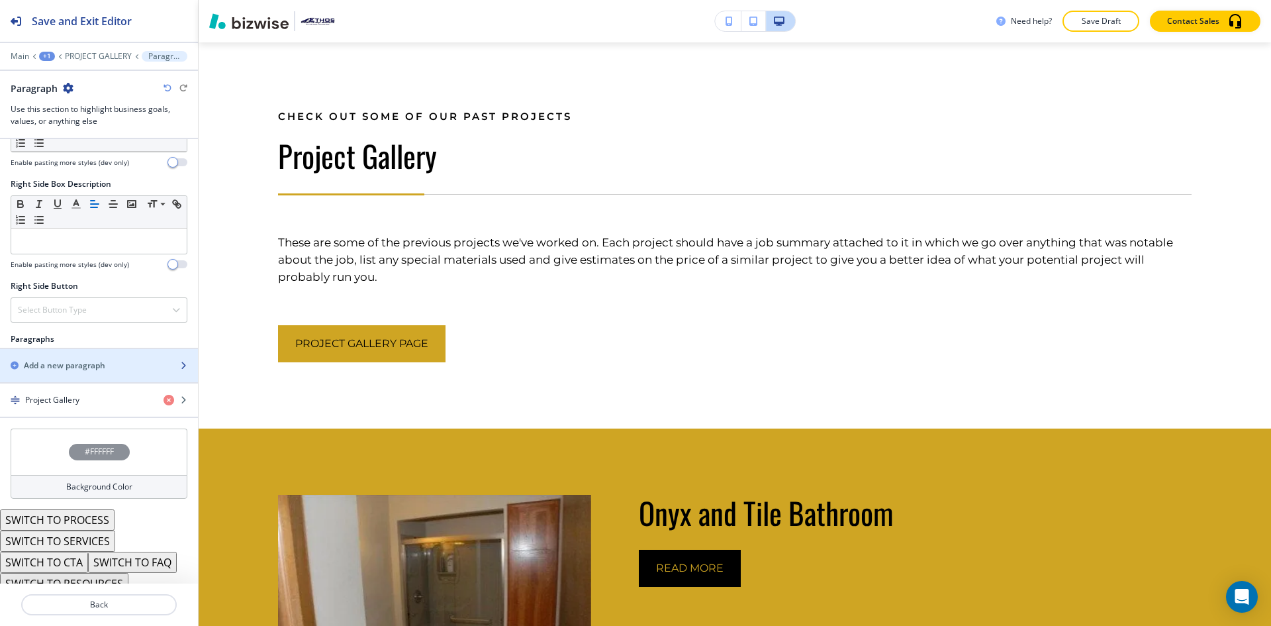
scroll to position [620, 0]
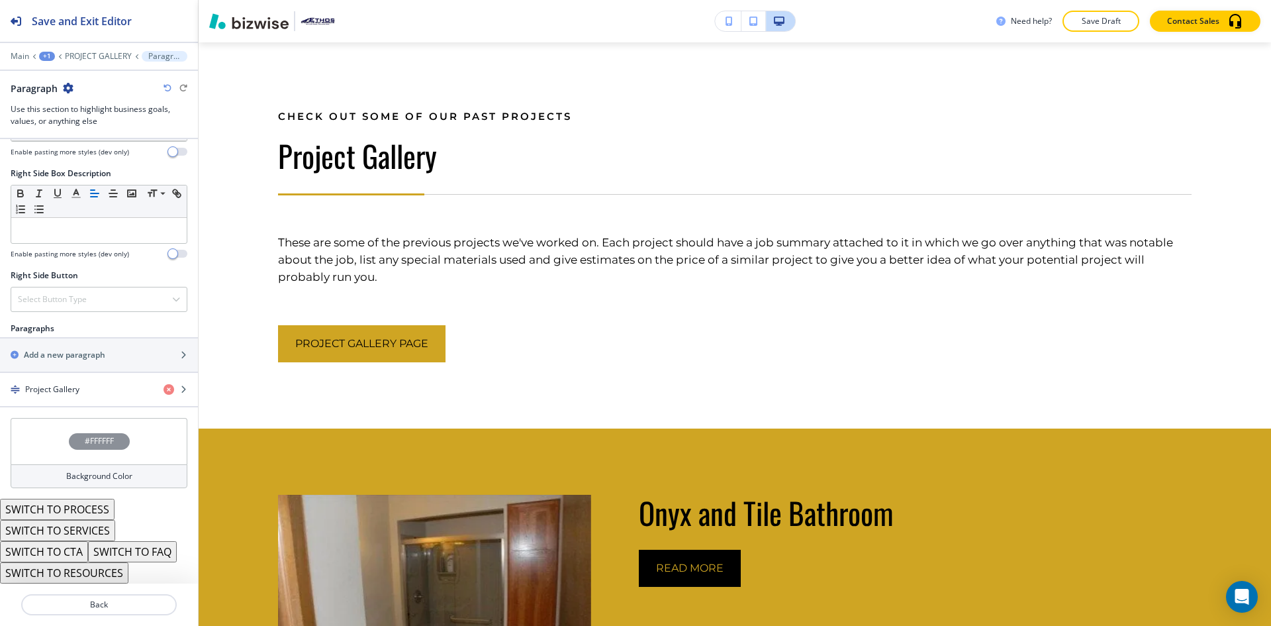
click at [84, 483] on div "Background Color" at bounding box center [99, 476] width 177 height 24
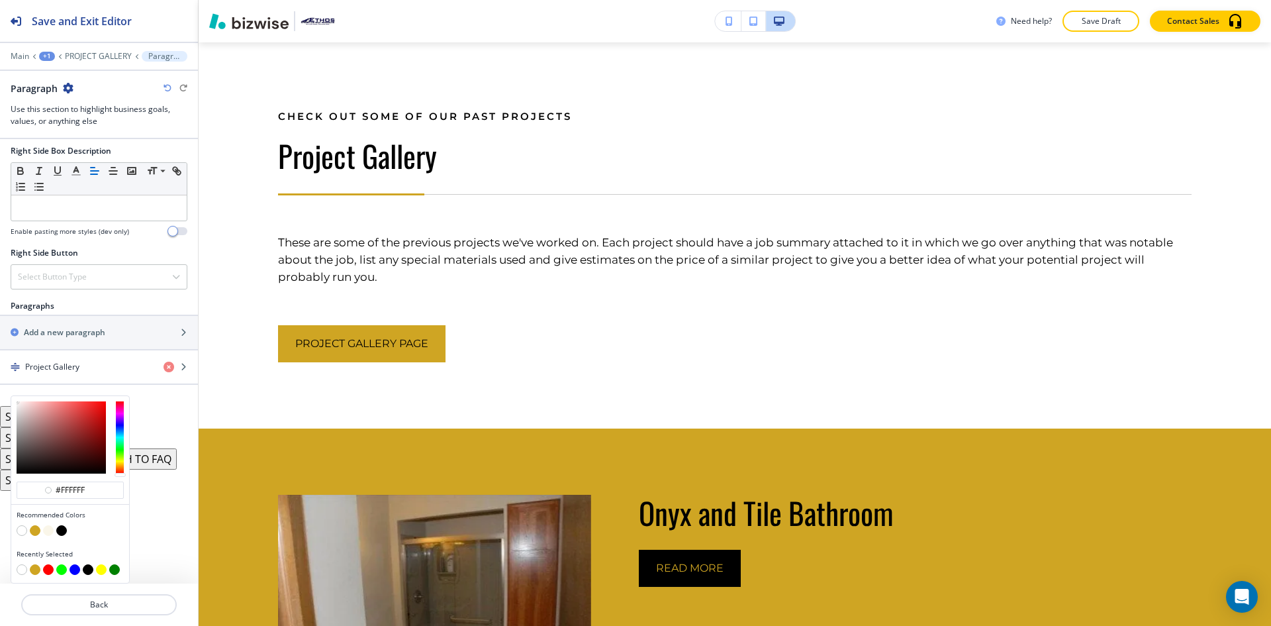
click at [37, 530] on button "button" at bounding box center [35, 530] width 11 height 11
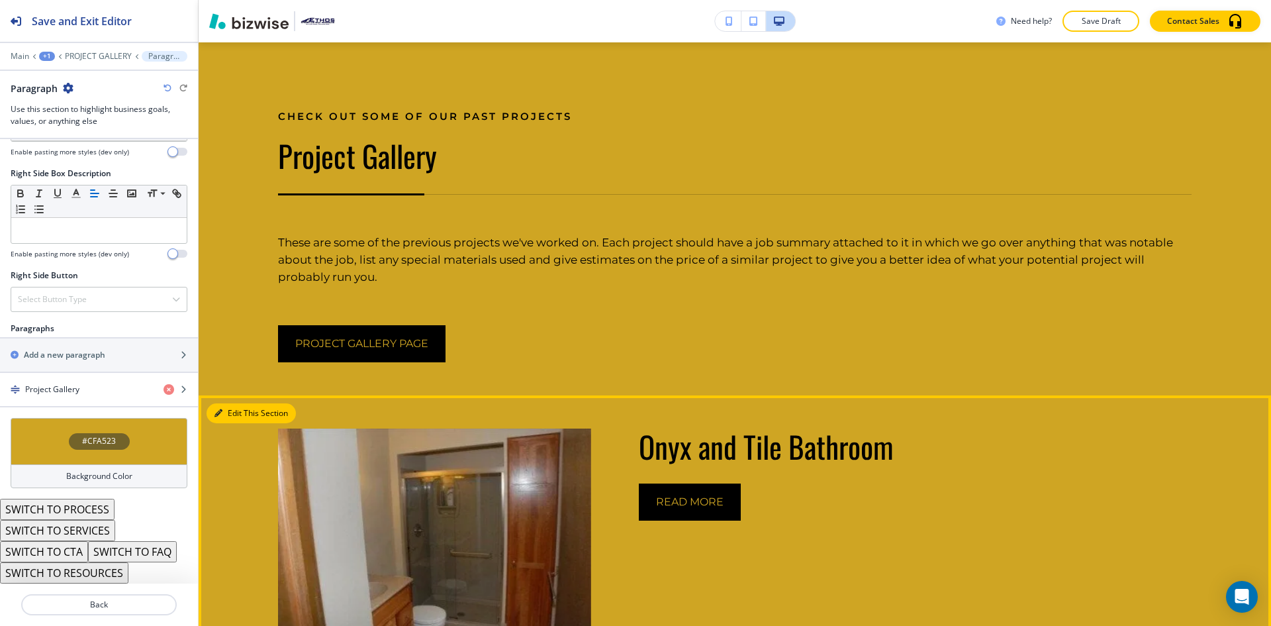
click at [227, 411] on button "Edit This Section" at bounding box center [251, 413] width 89 height 20
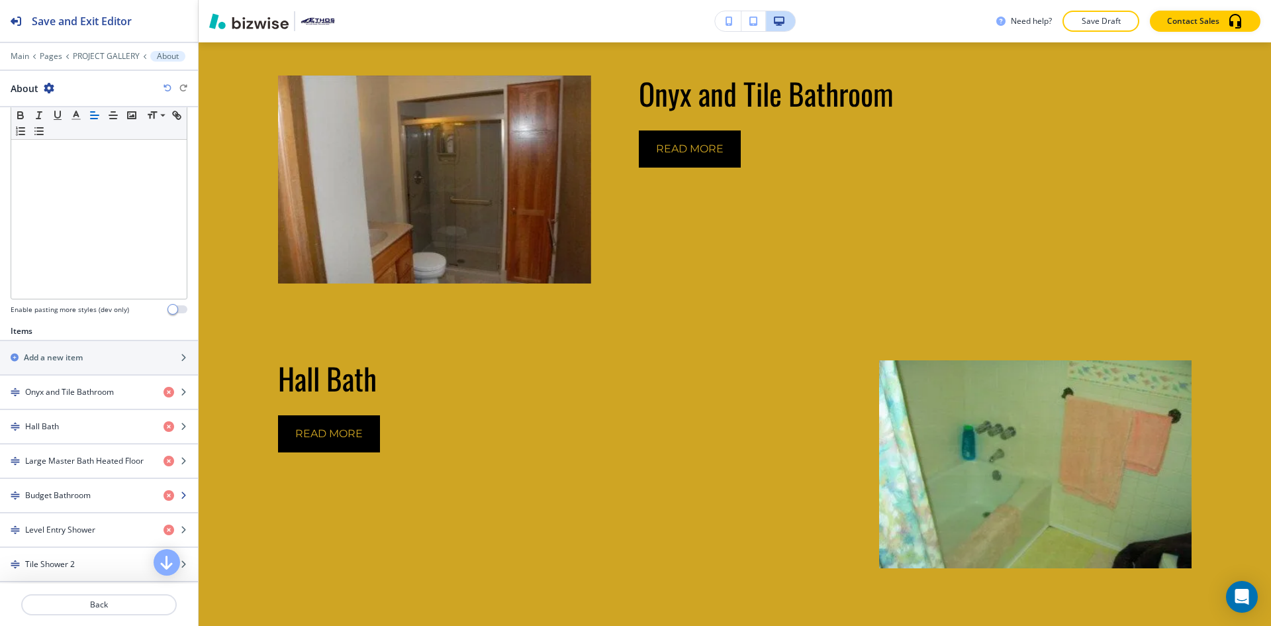
scroll to position [596, 0]
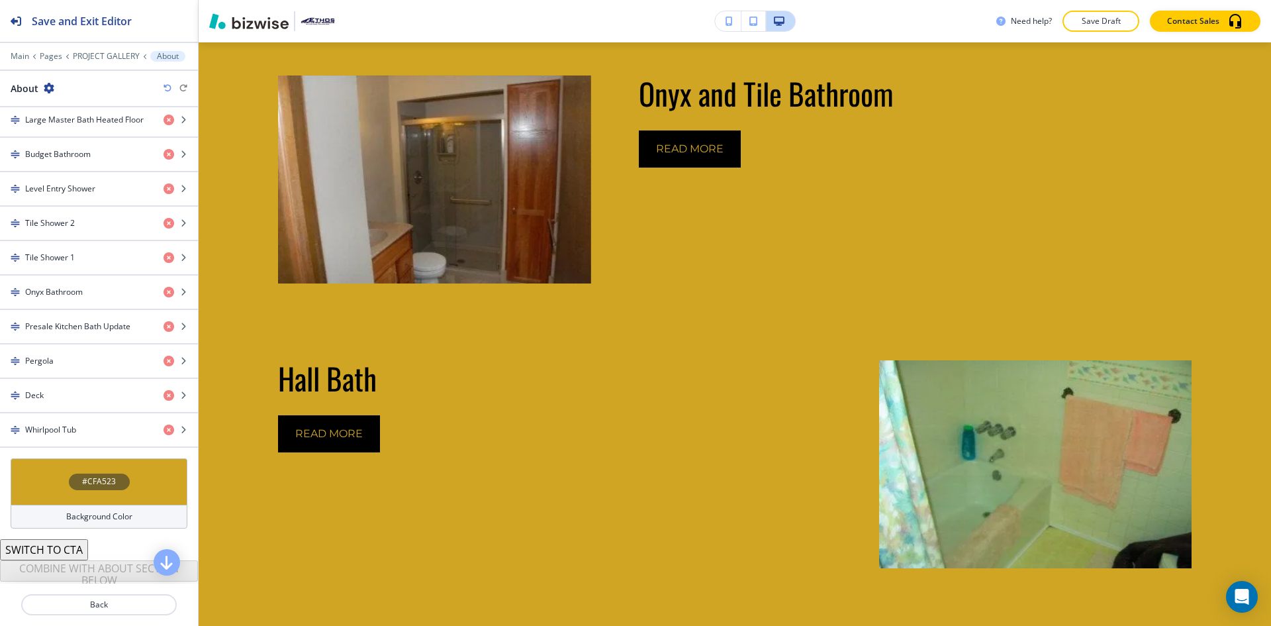
click at [76, 529] on div "#CFA523 Background Color" at bounding box center [99, 498] width 198 height 81
click at [81, 512] on h4 "Background Color" at bounding box center [99, 517] width 66 height 12
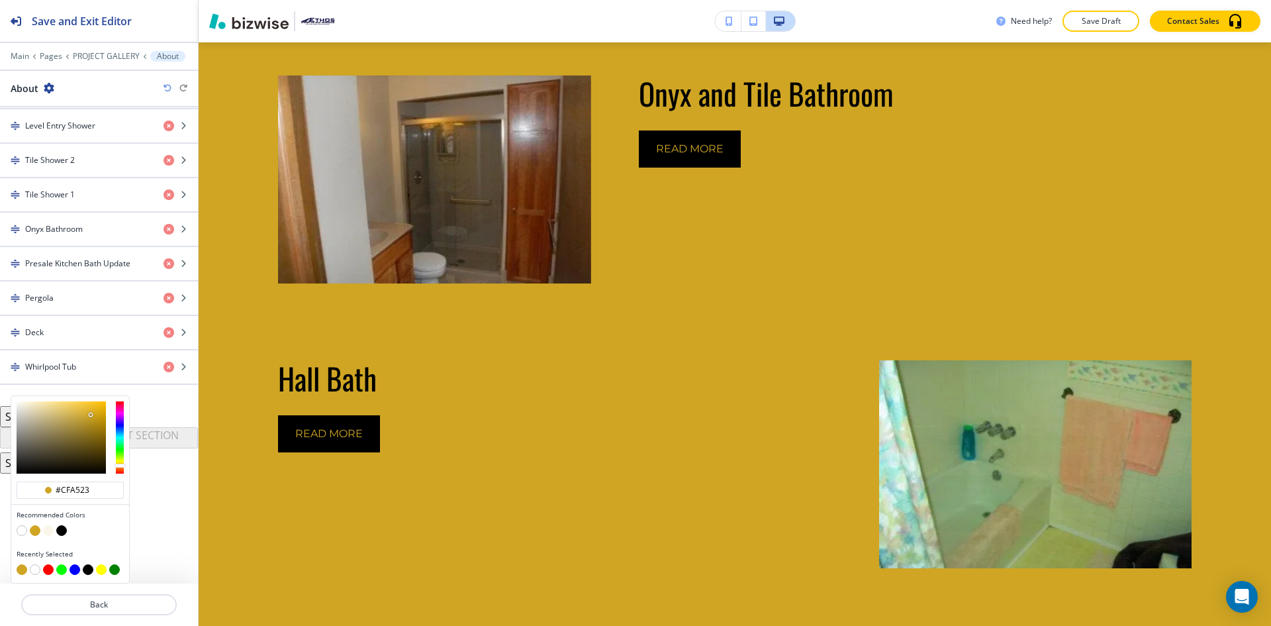
click at [50, 530] on button "button" at bounding box center [48, 530] width 11 height 11
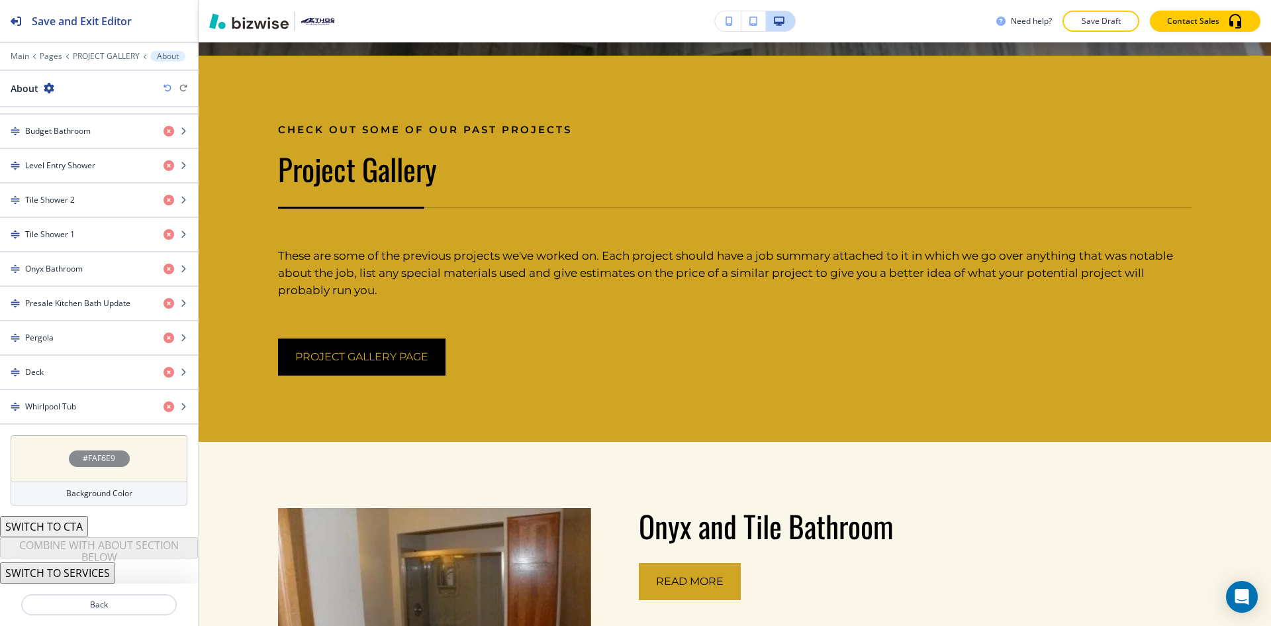
scroll to position [364, 0]
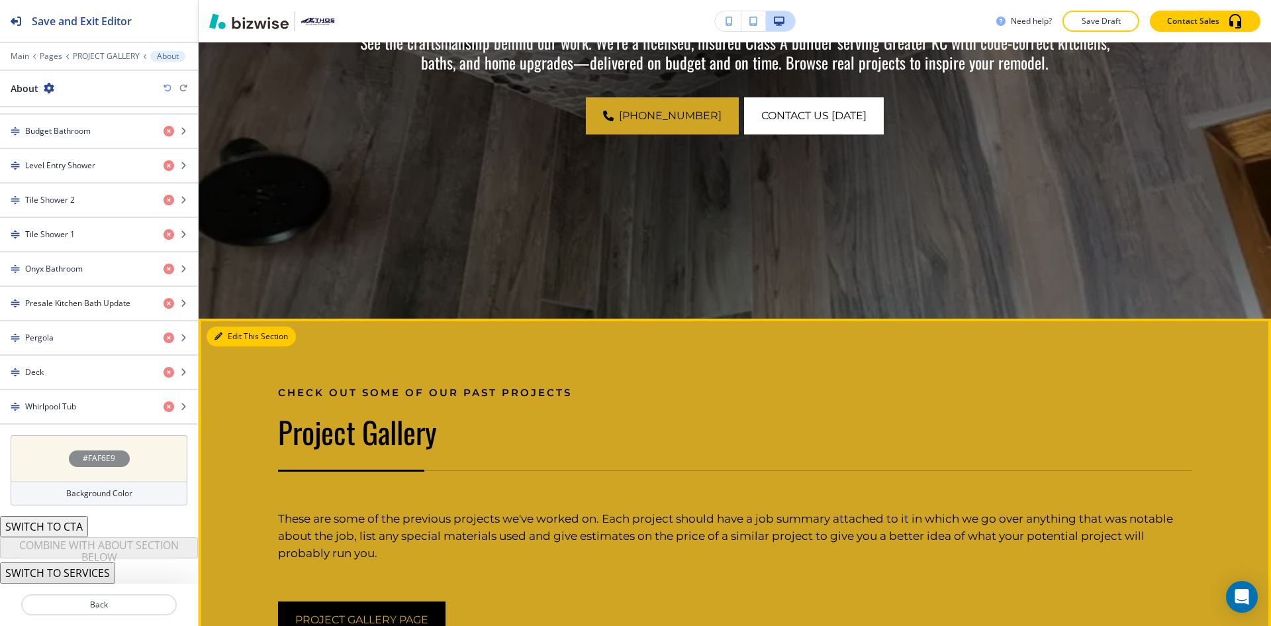
click at [238, 336] on button "Edit This Section" at bounding box center [251, 336] width 89 height 20
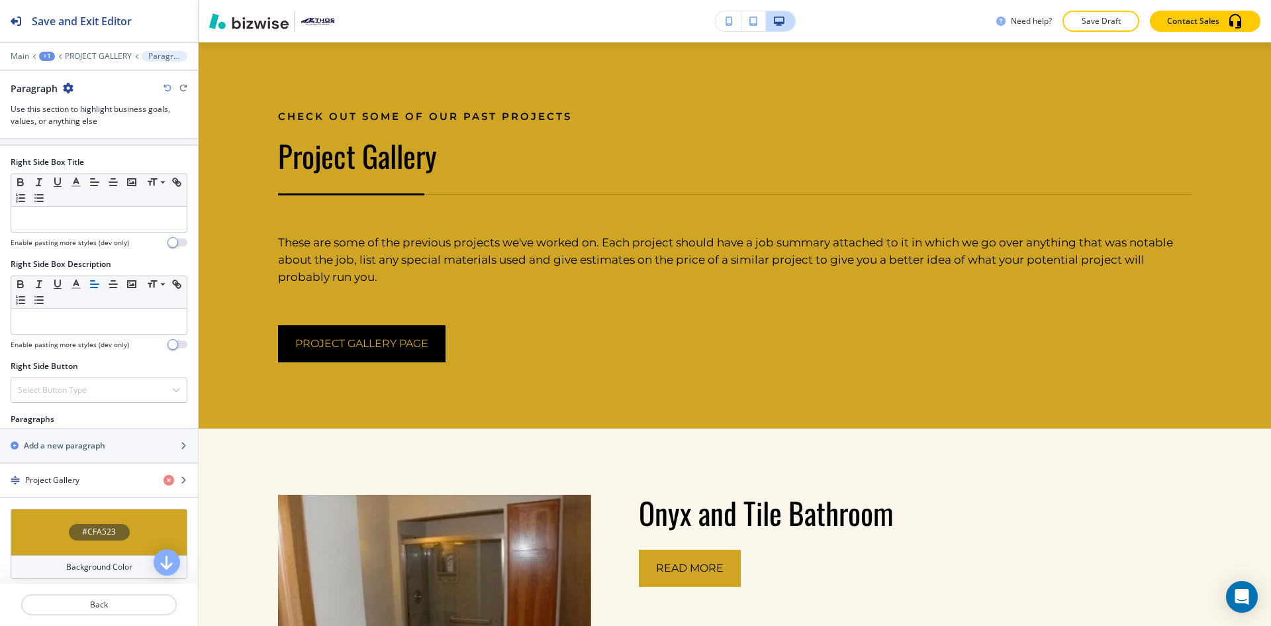
scroll to position [620, 0]
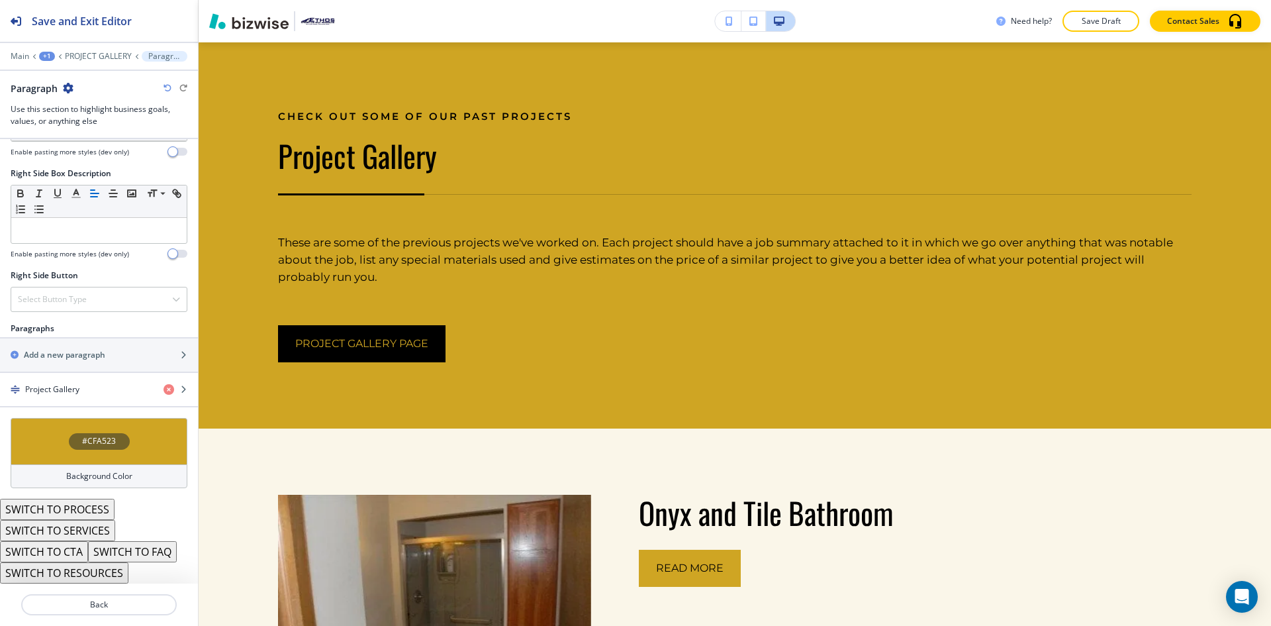
click at [92, 468] on div "Background Color" at bounding box center [99, 476] width 177 height 24
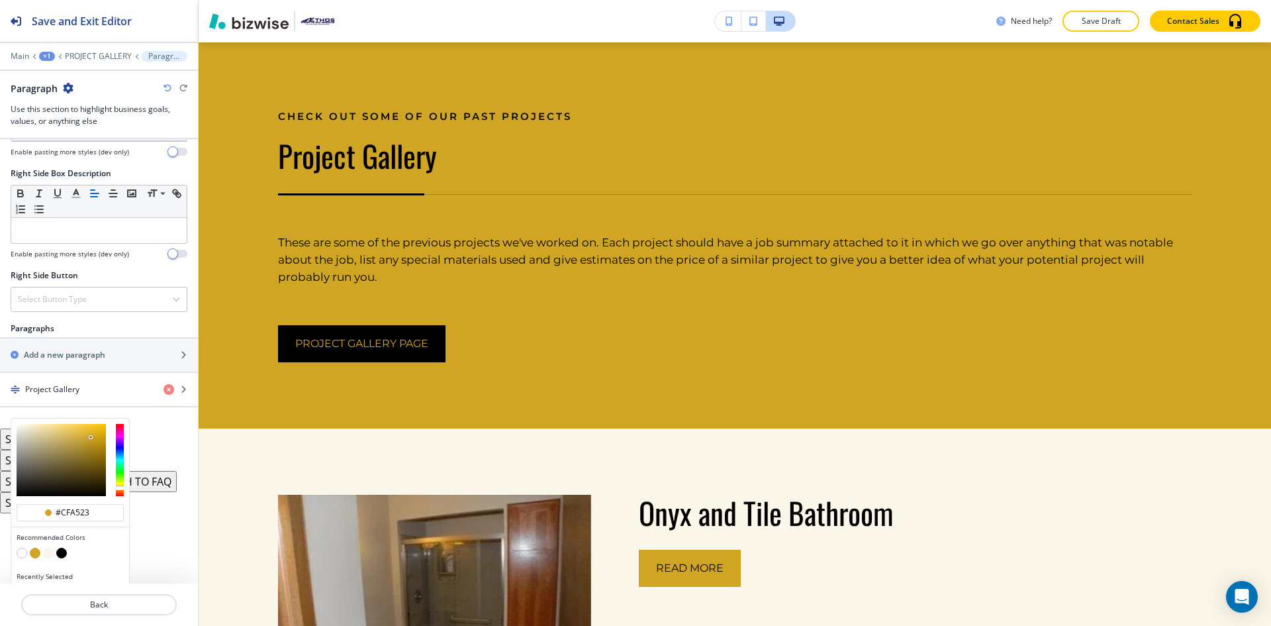
click at [24, 552] on button "button" at bounding box center [22, 553] width 11 height 11
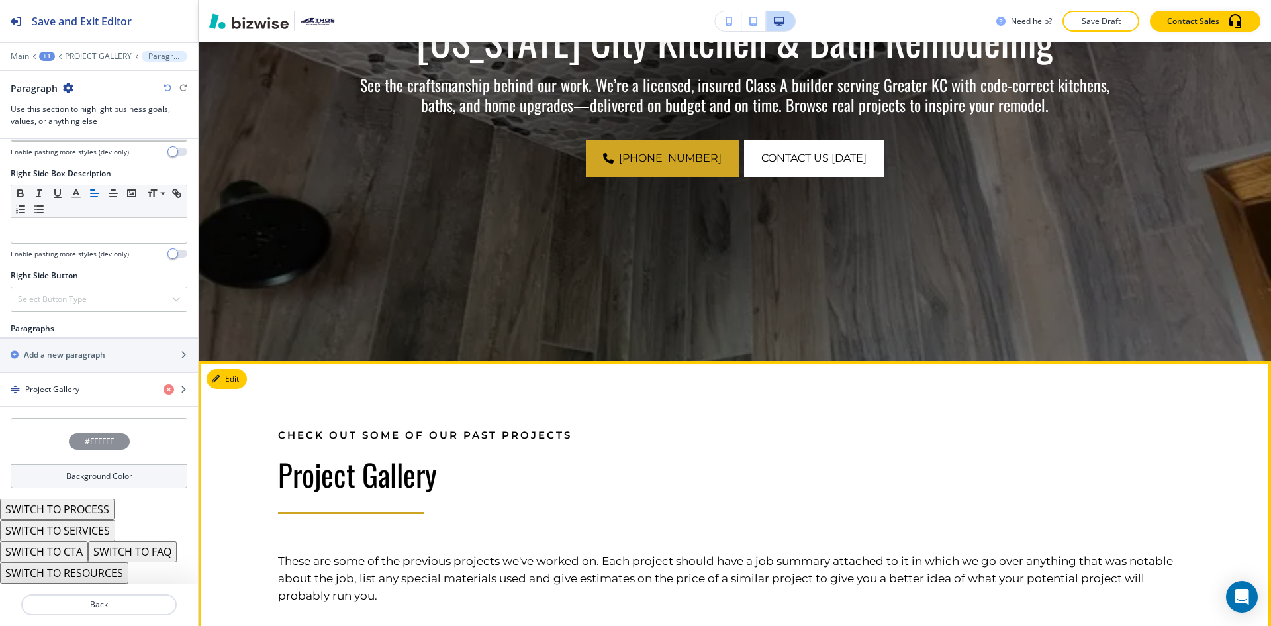
scroll to position [507, 0]
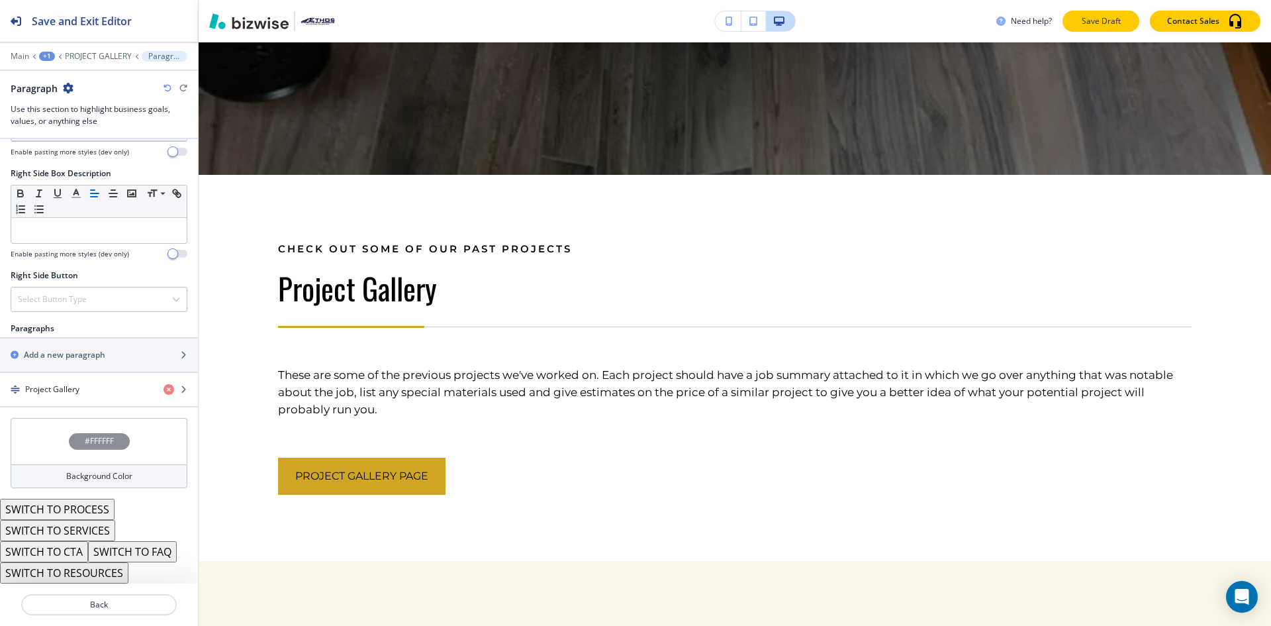
click at [1079, 28] on button "Save Draft" at bounding box center [1101, 21] width 77 height 21
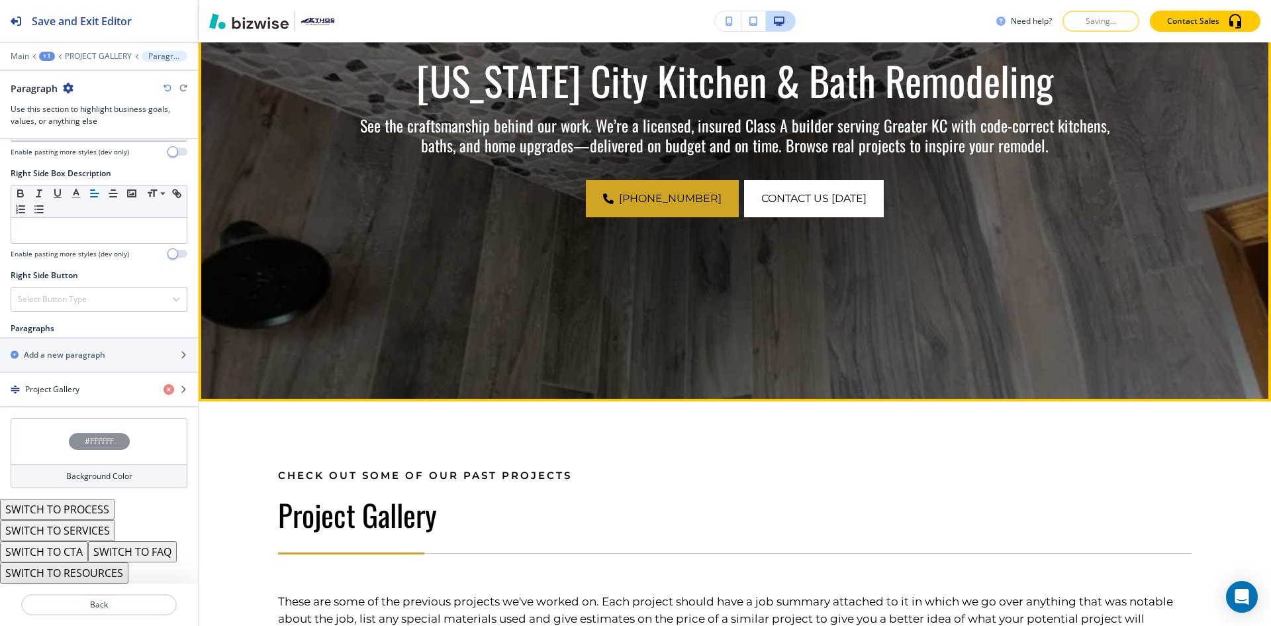
scroll to position [110, 0]
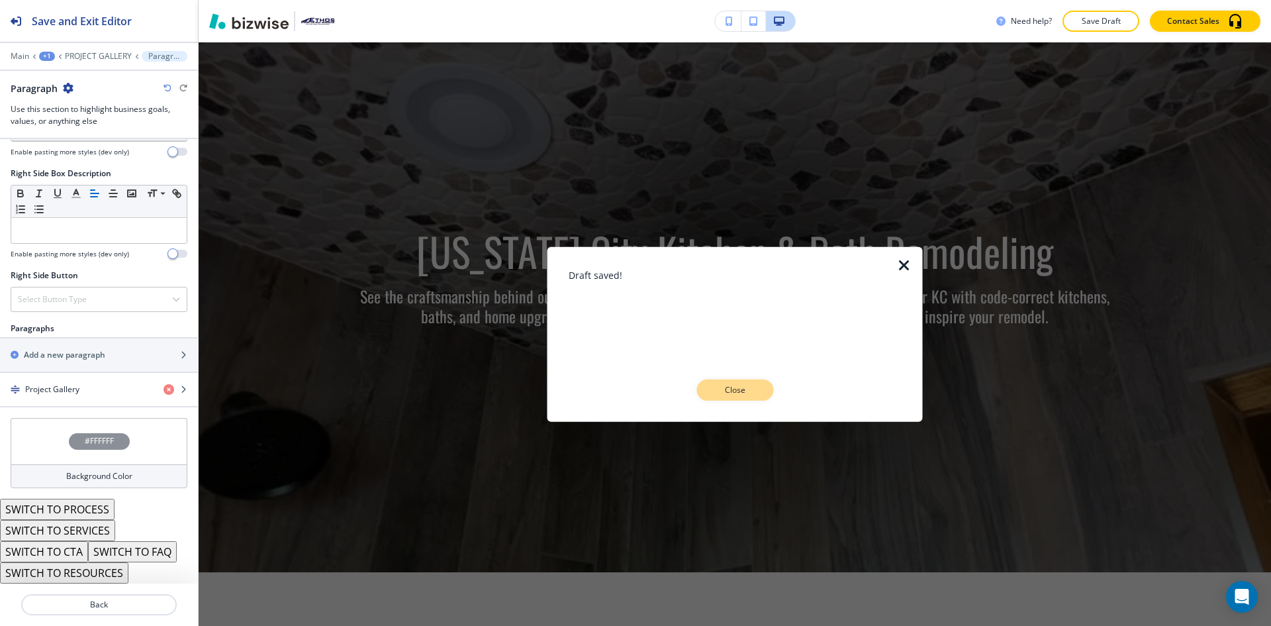
click at [750, 383] on button "Close" at bounding box center [735, 389] width 77 height 21
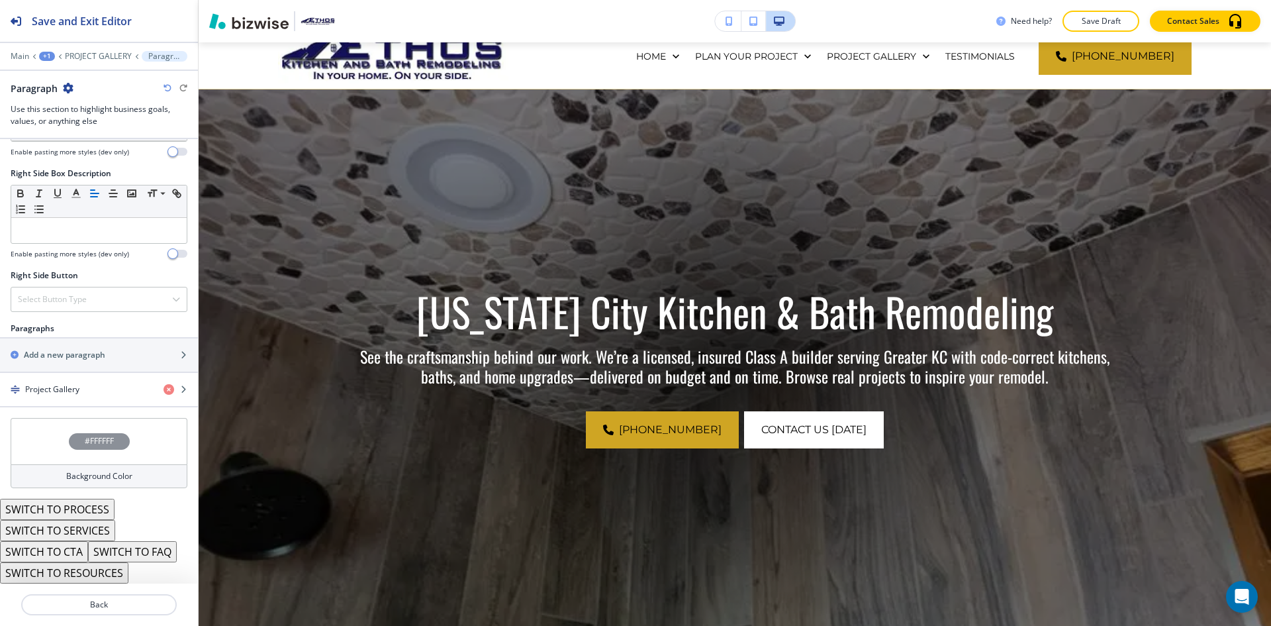
scroll to position [0, 0]
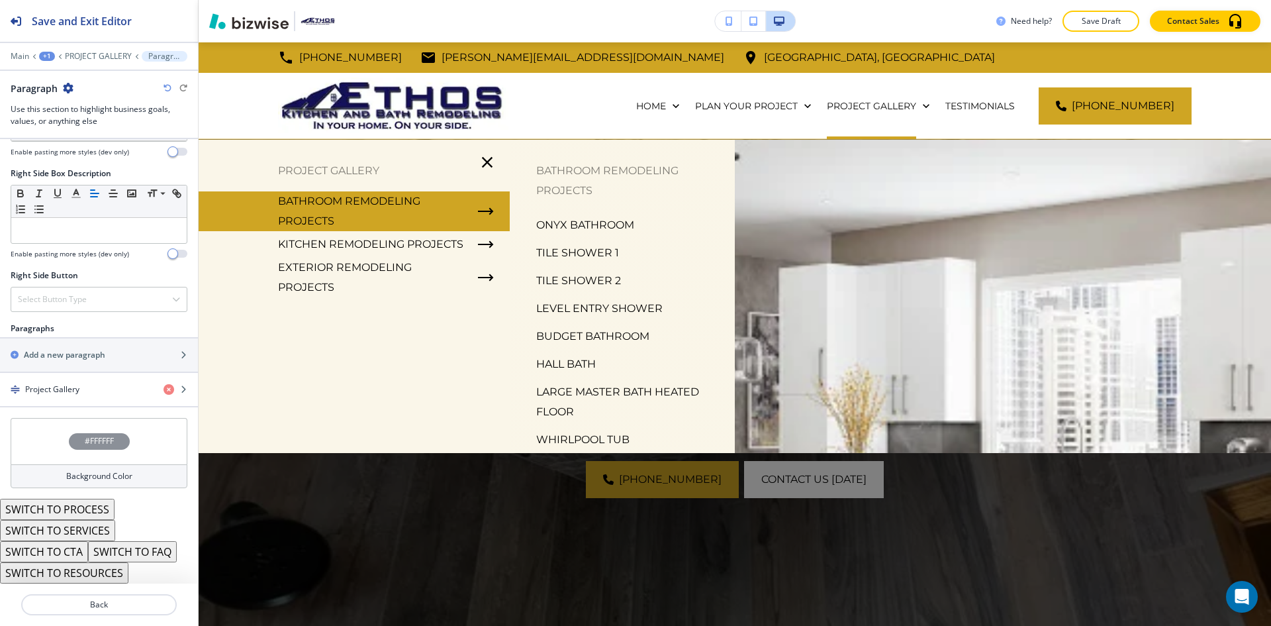
click at [385, 203] on p "BATHROOM REMODELING PROJECTS" at bounding box center [372, 211] width 189 height 40
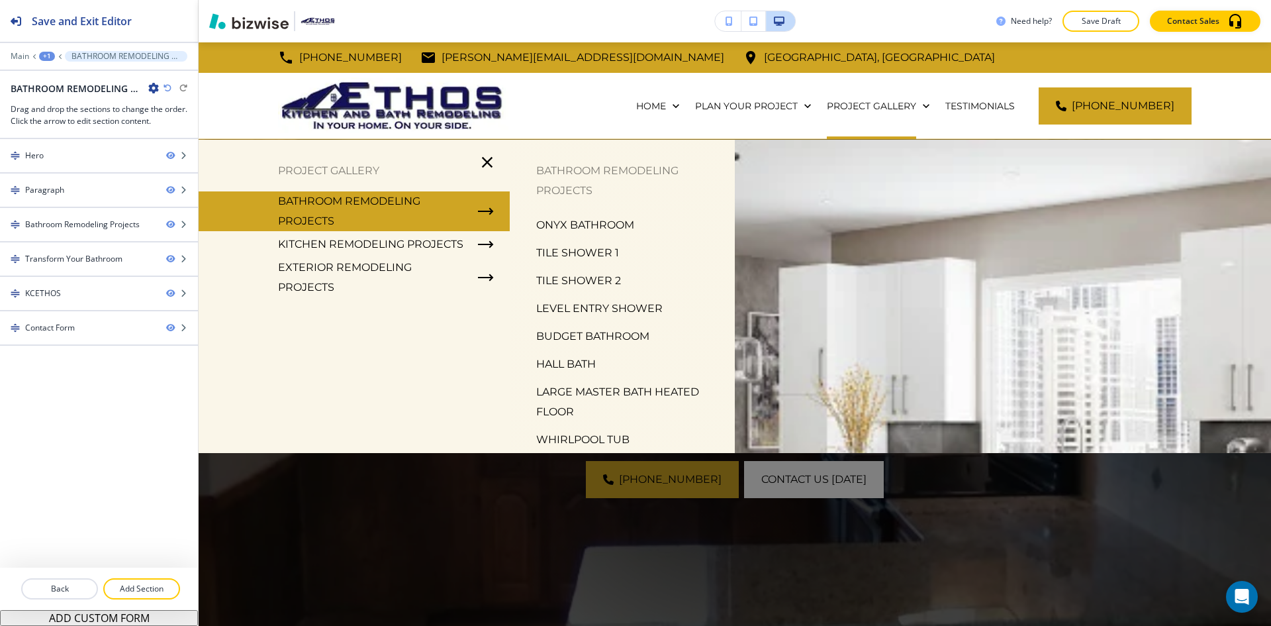
click at [571, 222] on p "ONYX BATHROOM" at bounding box center [585, 225] width 98 height 20
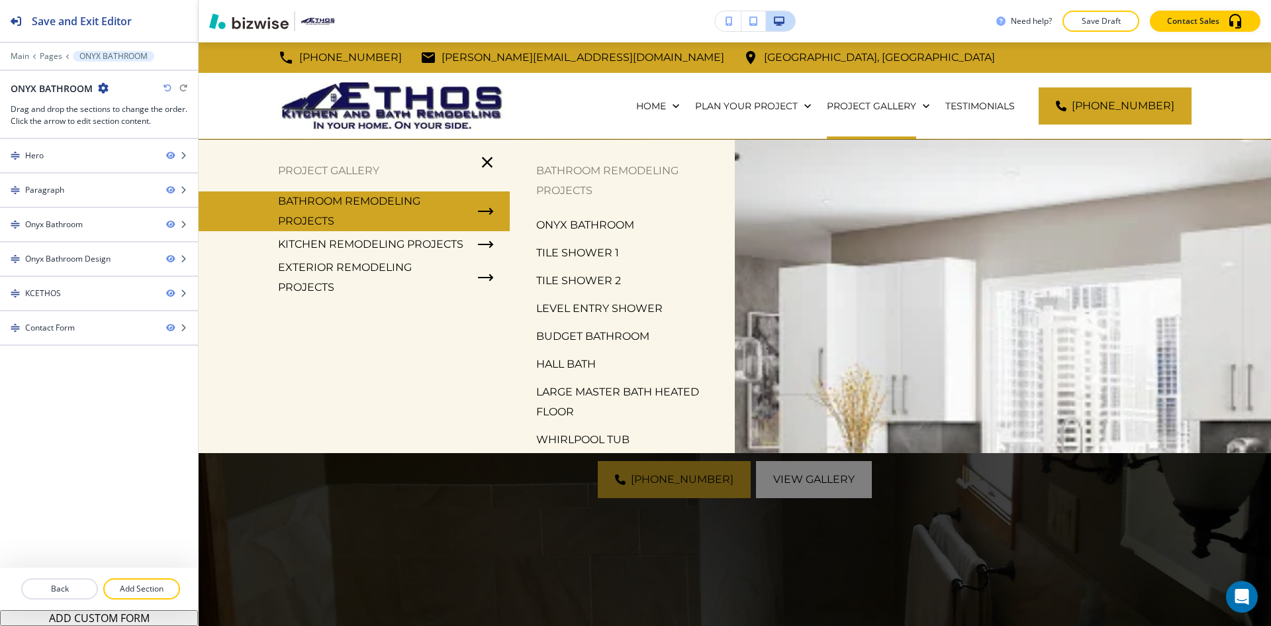
click at [554, 251] on p "TILE SHOWER 1" at bounding box center [577, 253] width 83 height 20
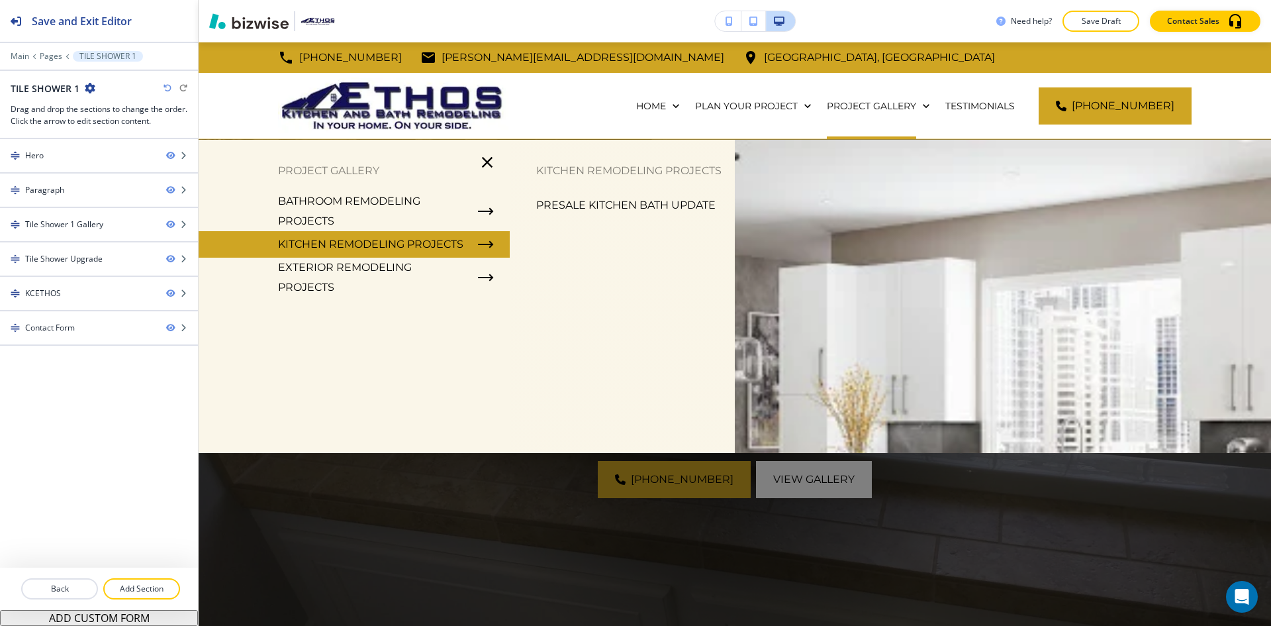
click at [382, 237] on p "KITCHEN REMODELING PROJECTS" at bounding box center [370, 244] width 185 height 20
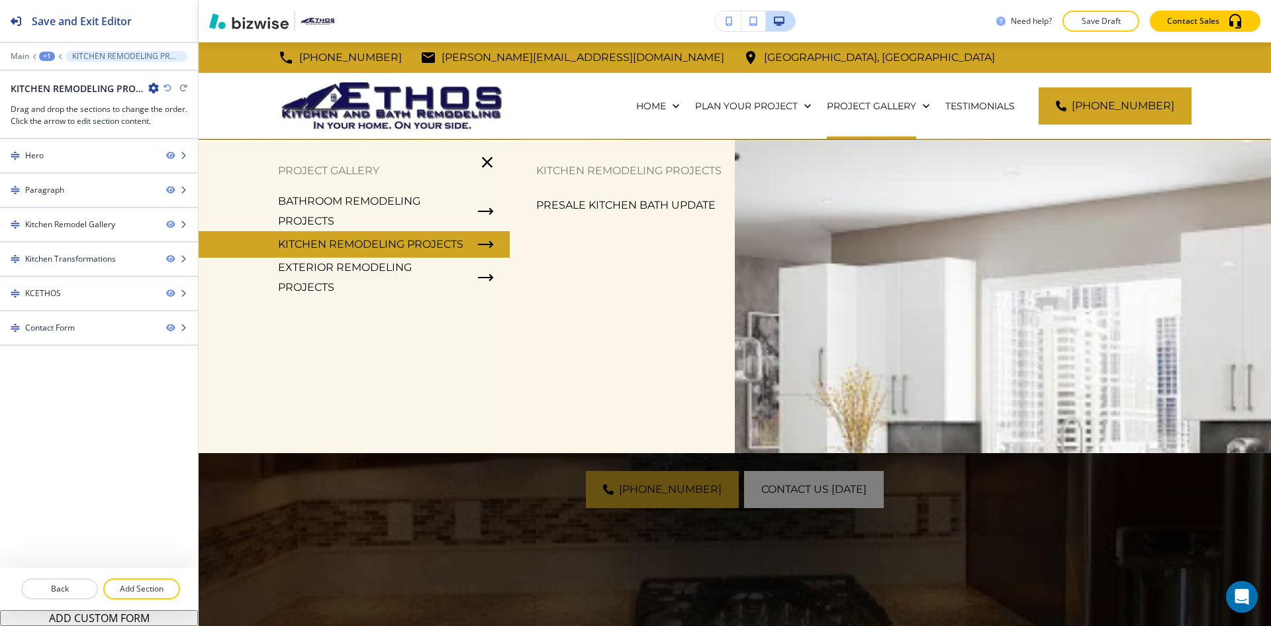
click at [569, 201] on p "PRESALE KITCHEN BATH UPDATE" at bounding box center [625, 205] width 179 height 20
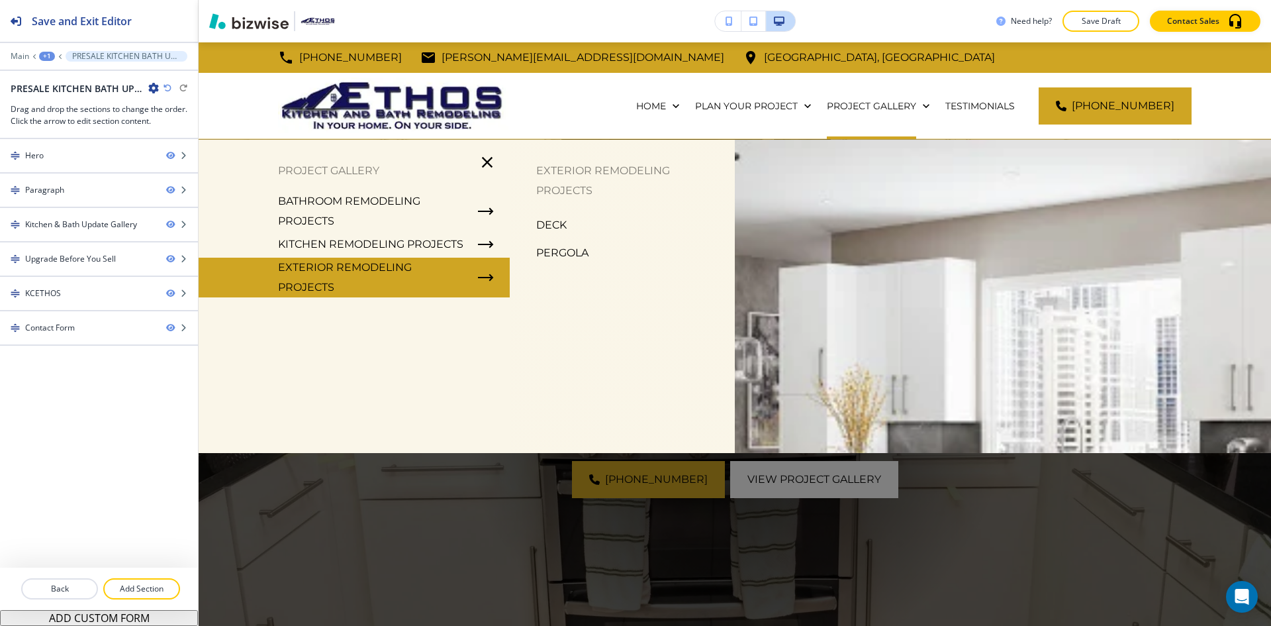
click at [401, 270] on p "EXTERIOR REMODELING PROJECTS" at bounding box center [372, 278] width 189 height 40
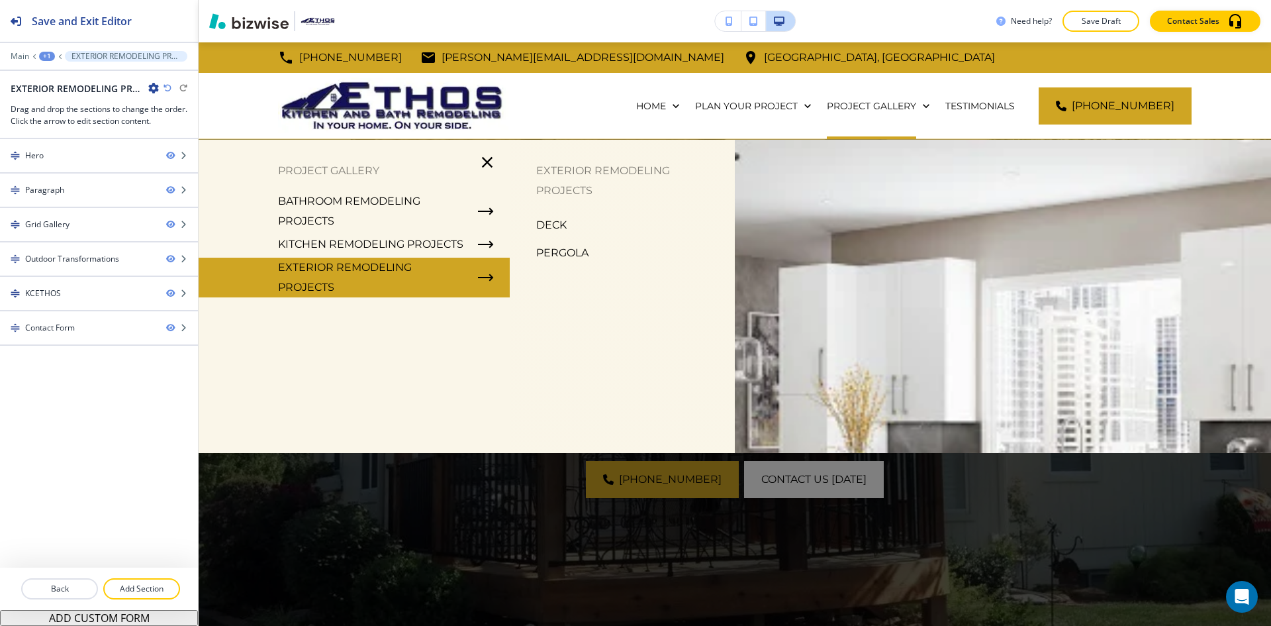
click at [552, 227] on p "DECK" at bounding box center [551, 225] width 30 height 20
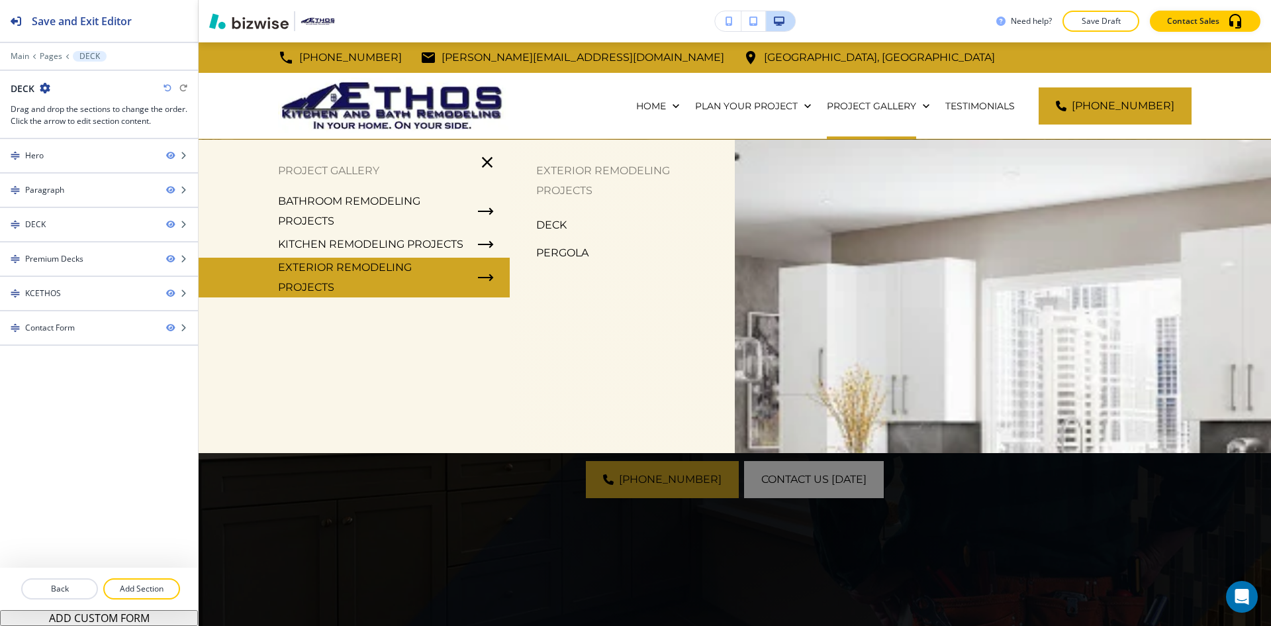
click at [556, 252] on p "PERGOLA" at bounding box center [562, 253] width 52 height 20
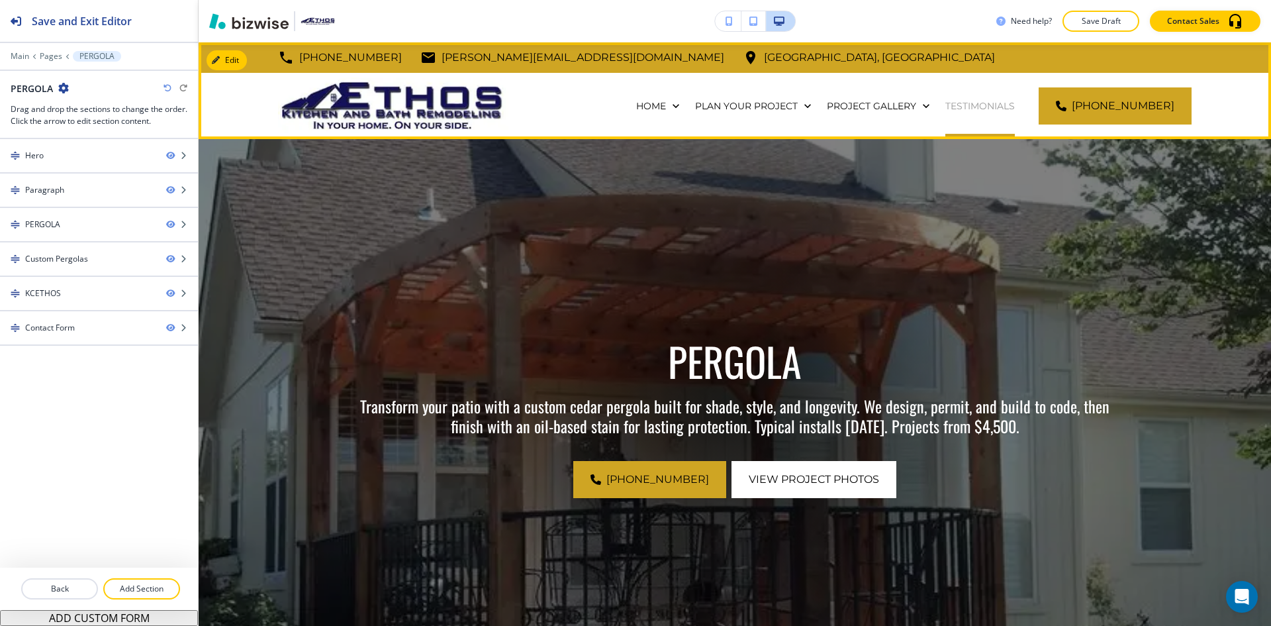
click at [946, 109] on p "TESTIMONIALS" at bounding box center [981, 105] width 70 height 13
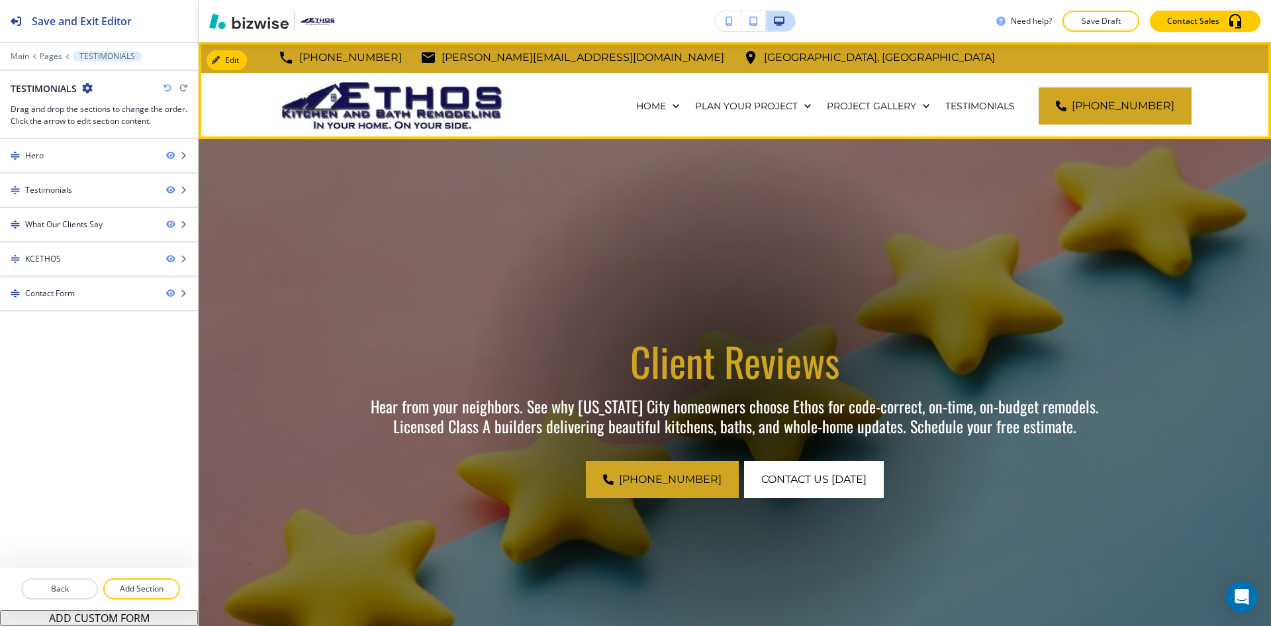
click at [1007, 166] on p "CONTACT US" at bounding box center [984, 172] width 62 height 13
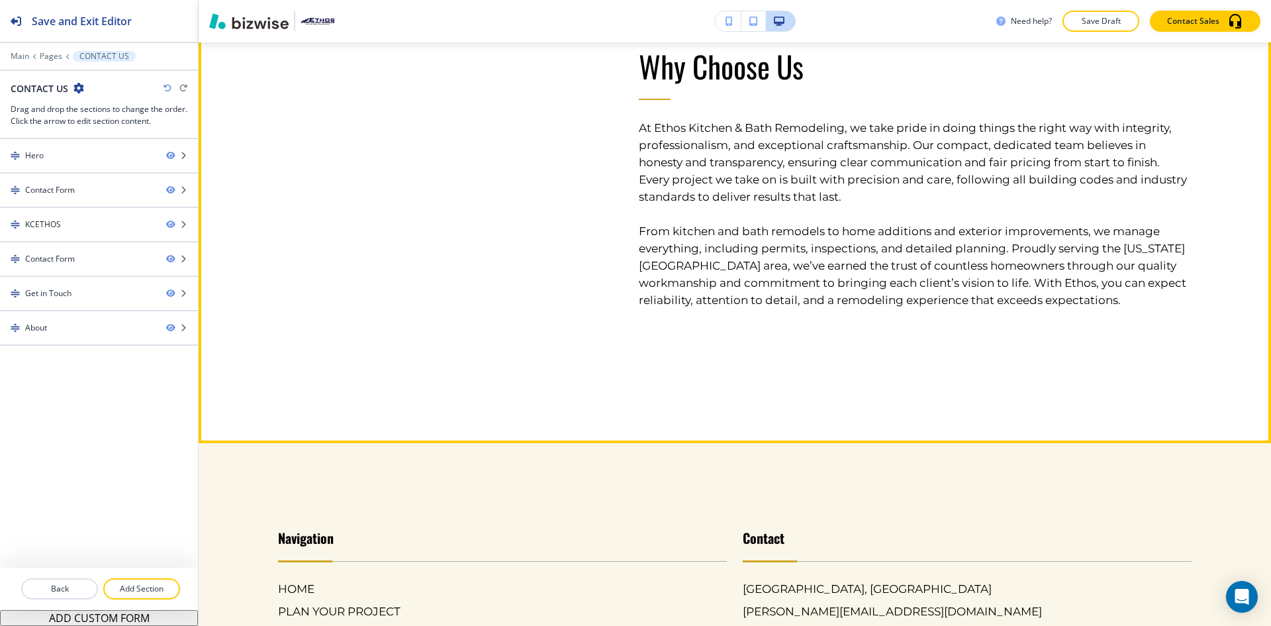
scroll to position [3178, 0]
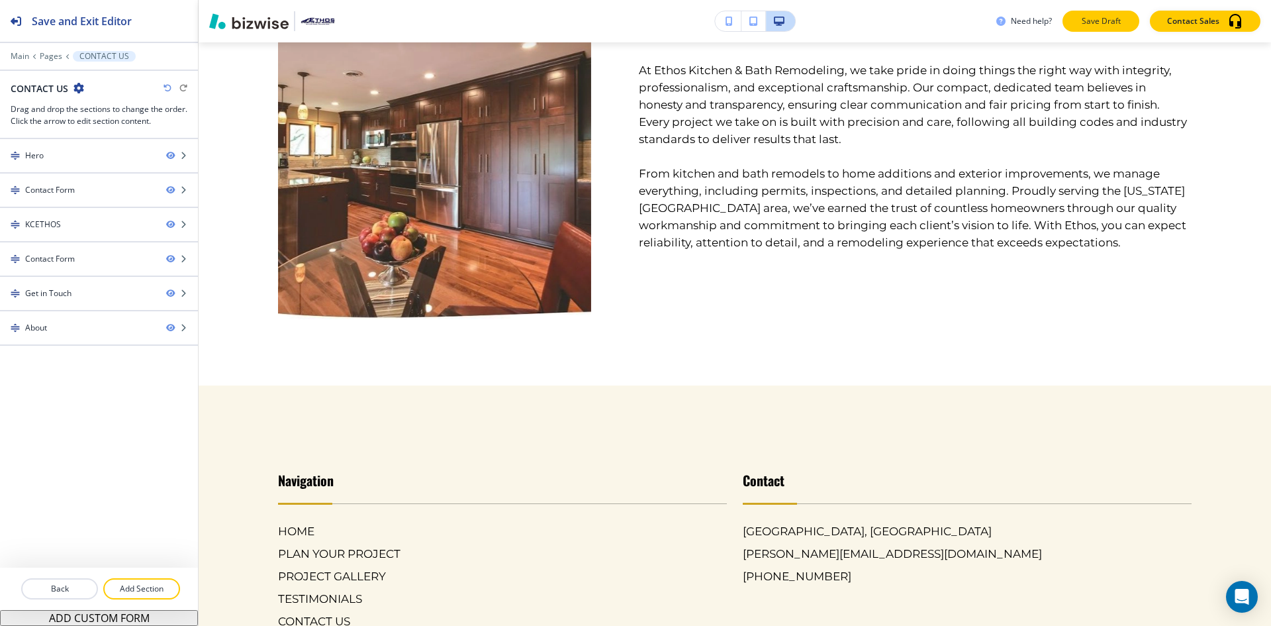
click at [1096, 23] on p "Save Draft" at bounding box center [1101, 21] width 42 height 12
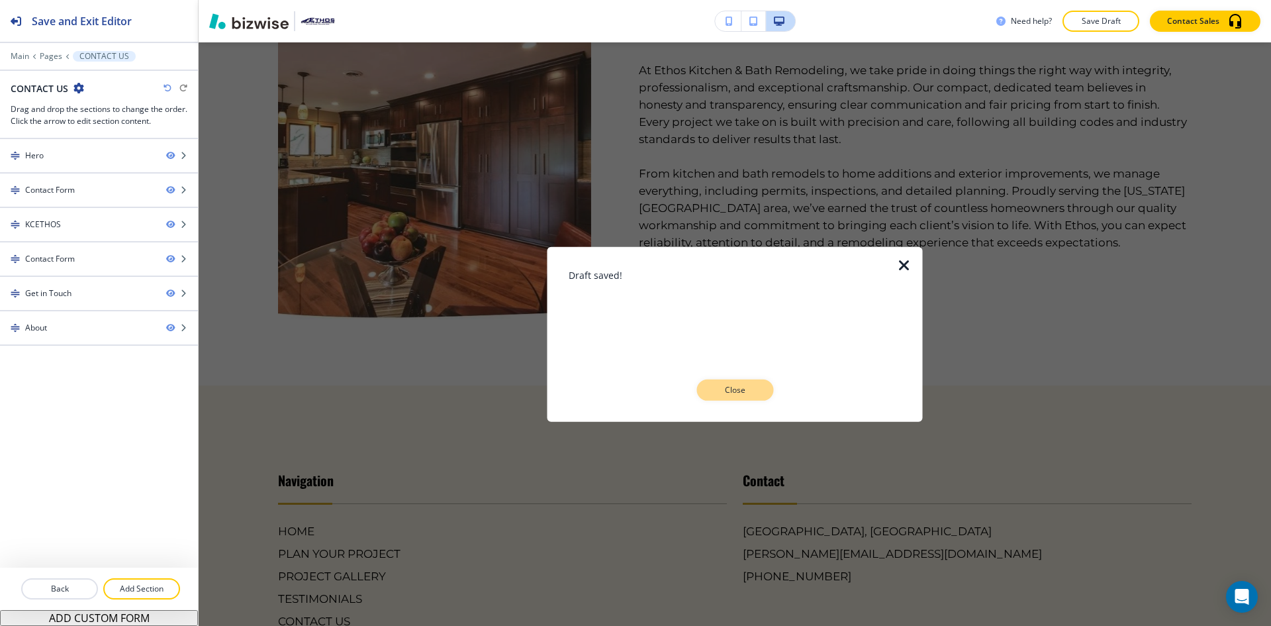
click at [726, 393] on p "Close" at bounding box center [735, 390] width 42 height 12
